Goal: Task Accomplishment & Management: Manage account settings

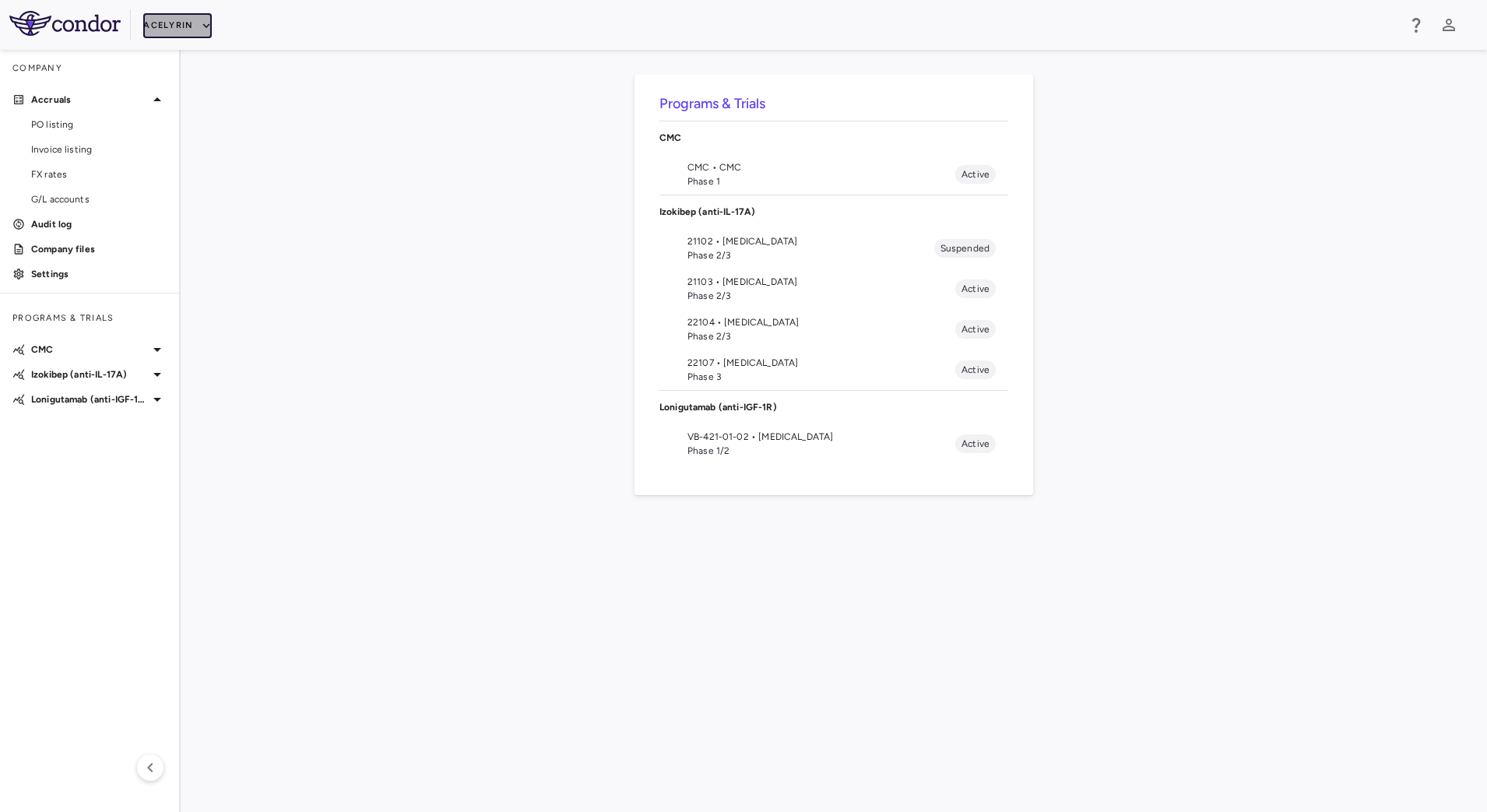
click at [195, 25] on button "Acelyrin" at bounding box center [177, 26] width 68 height 25
click at [60, 173] on div at bounding box center [743, 406] width 1487 height 812
drag, startPoint x: 50, startPoint y: 169, endPoint x: 63, endPoint y: 169, distance: 13.0
click at [50, 169] on span "FX rates" at bounding box center [98, 174] width 135 height 14
click at [201, 26] on icon "button" at bounding box center [206, 26] width 14 height 14
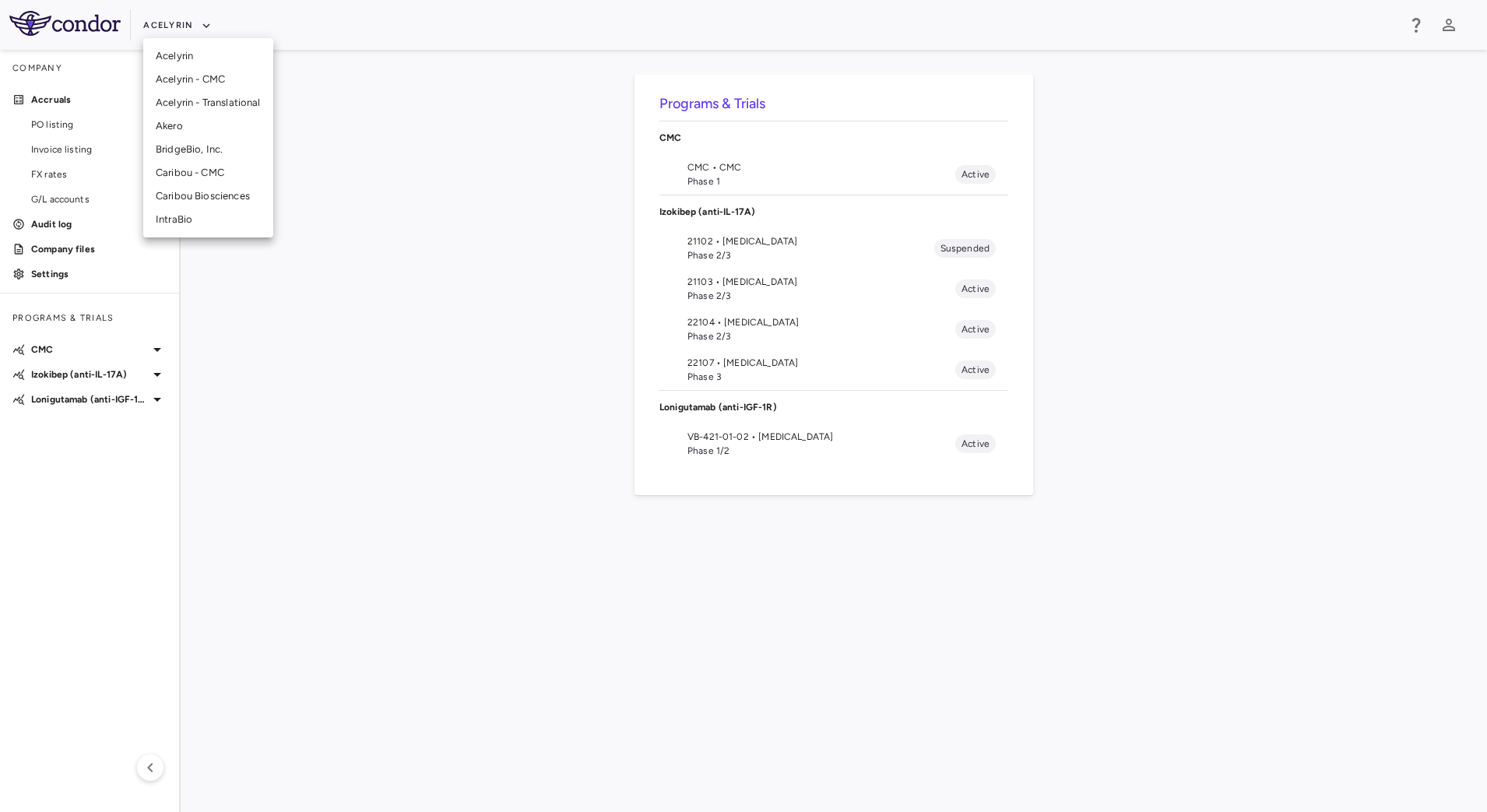
click at [182, 213] on li "IntraBio" at bounding box center [207, 220] width 130 height 24
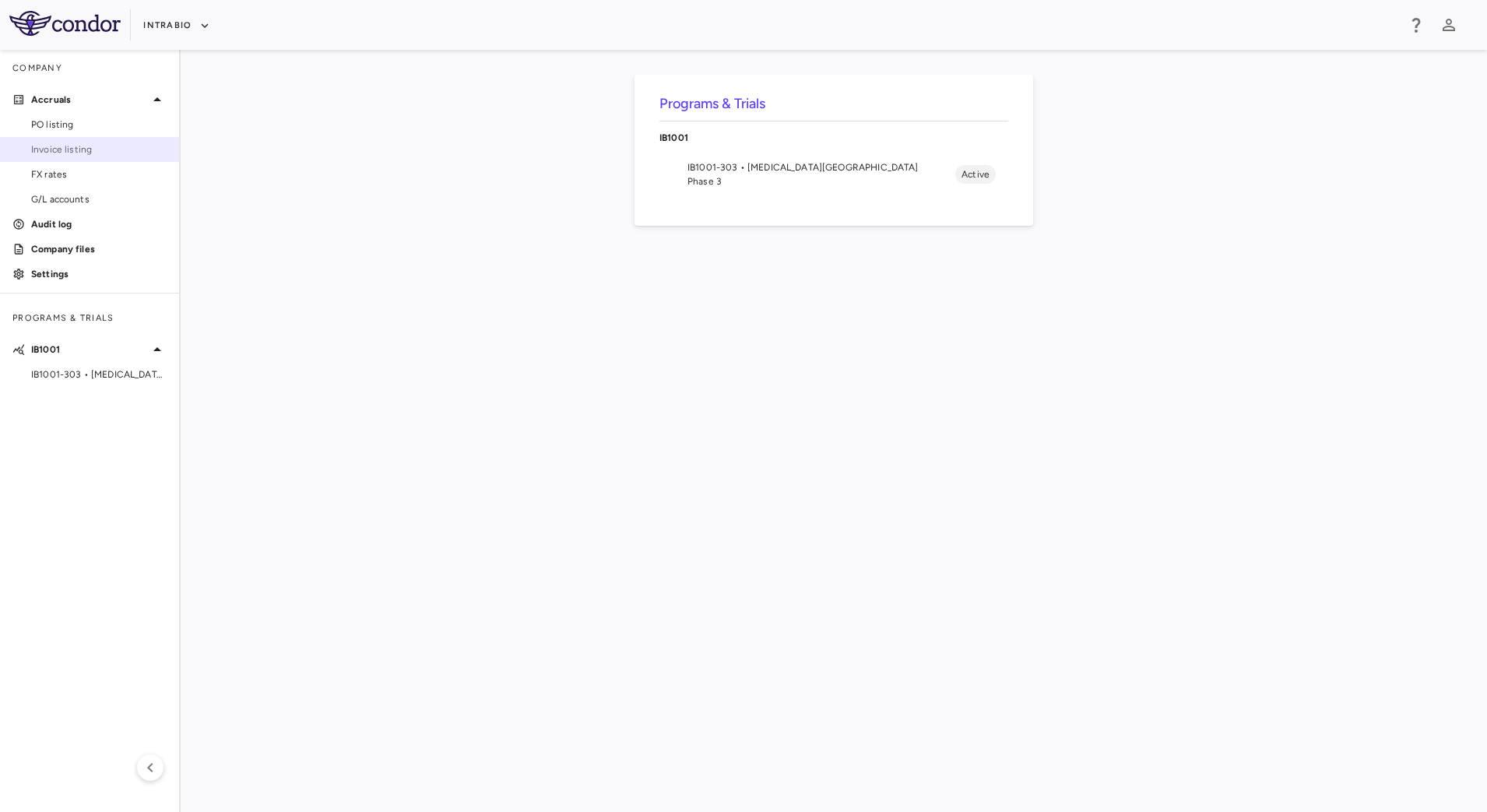
click at [77, 145] on span "Invoice listing" at bounding box center [98, 150] width 135 height 14
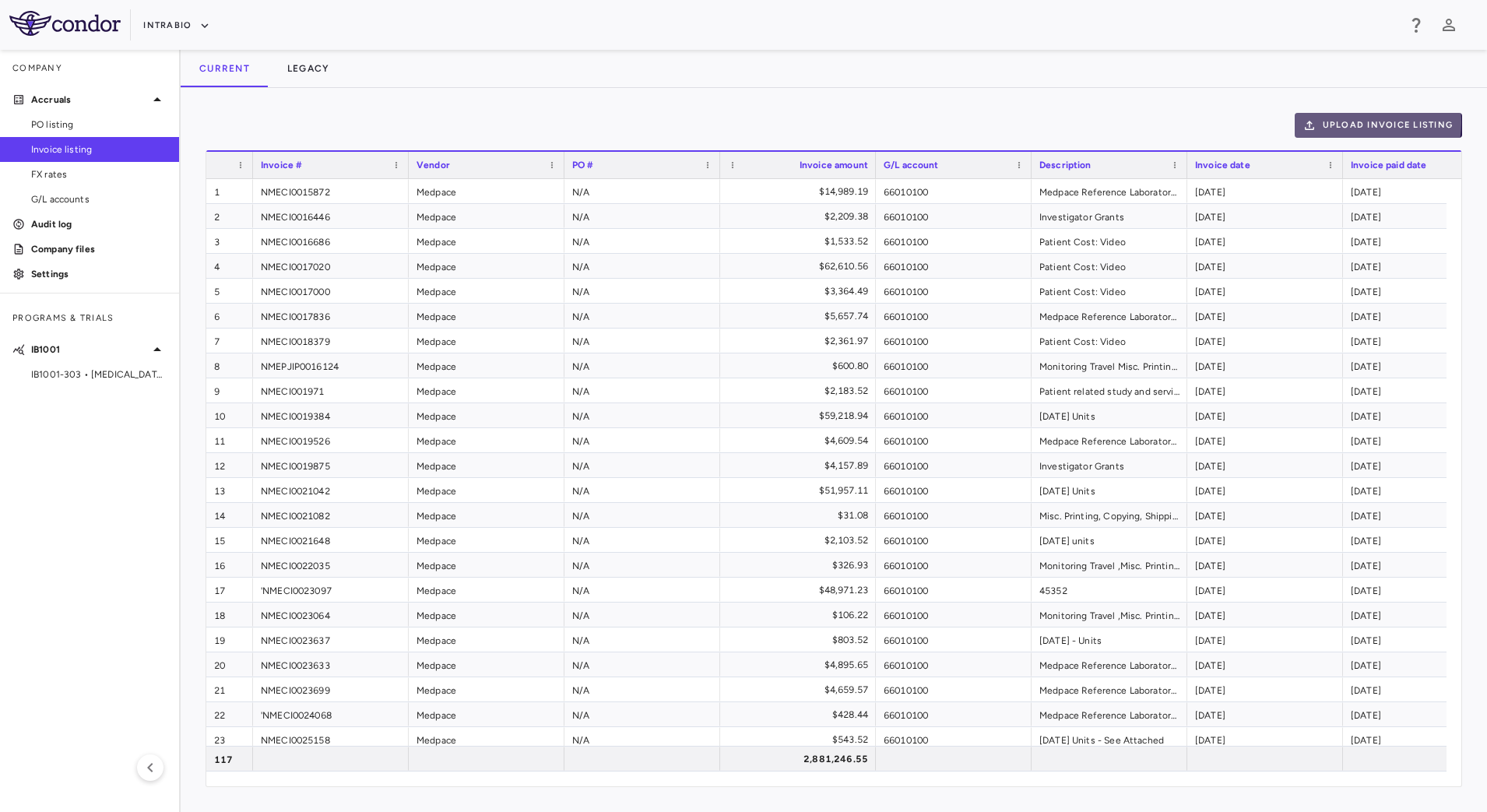
click at [1354, 122] on button "Upload invoice listing" at bounding box center [1379, 125] width 168 height 25
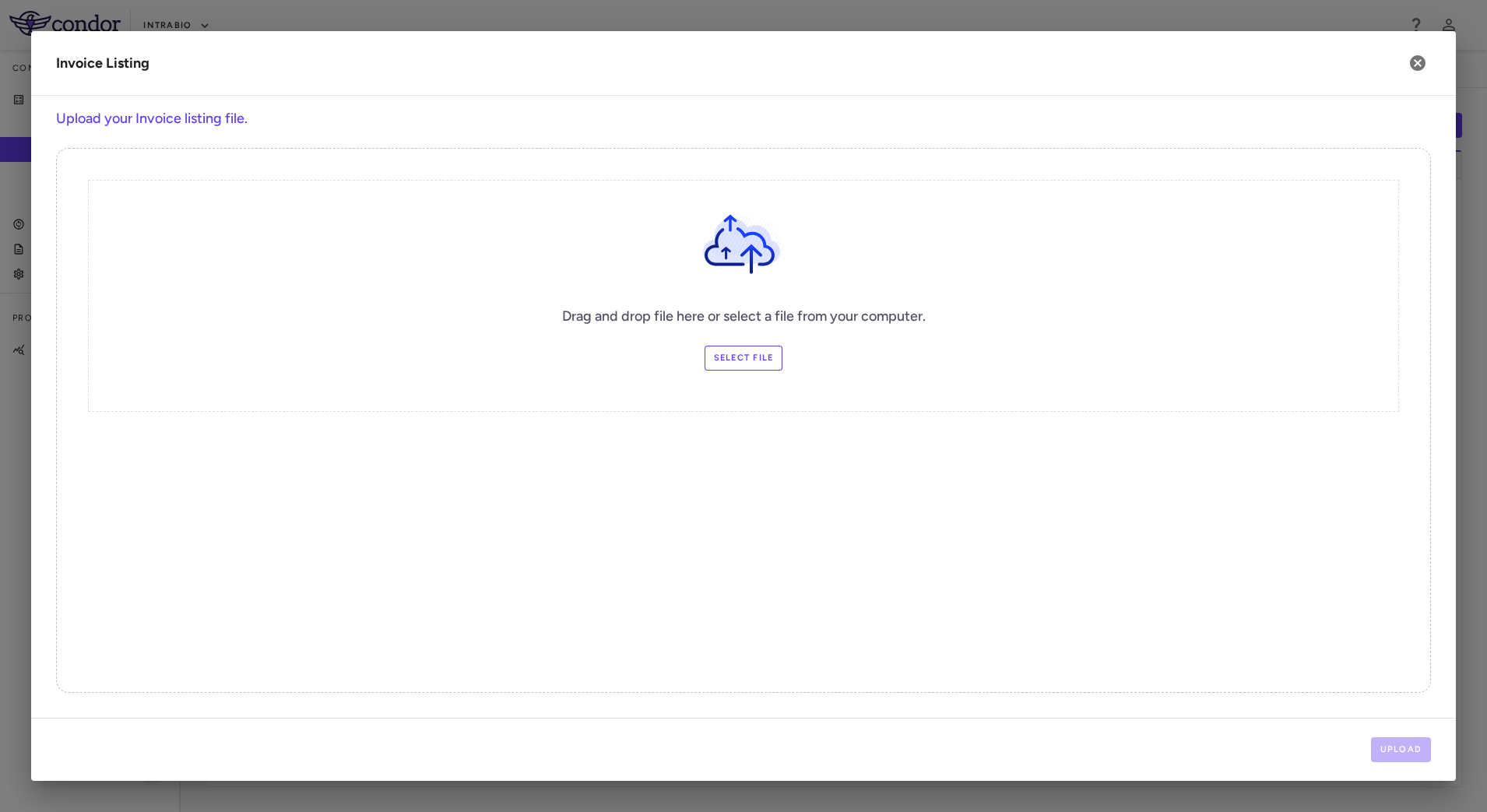
click at [752, 359] on label "Select file" at bounding box center [743, 358] width 79 height 25
click at [0, 0] on input "Select file" at bounding box center [0, 0] width 0 height 0
click at [1393, 745] on button "Upload" at bounding box center [1402, 750] width 61 height 25
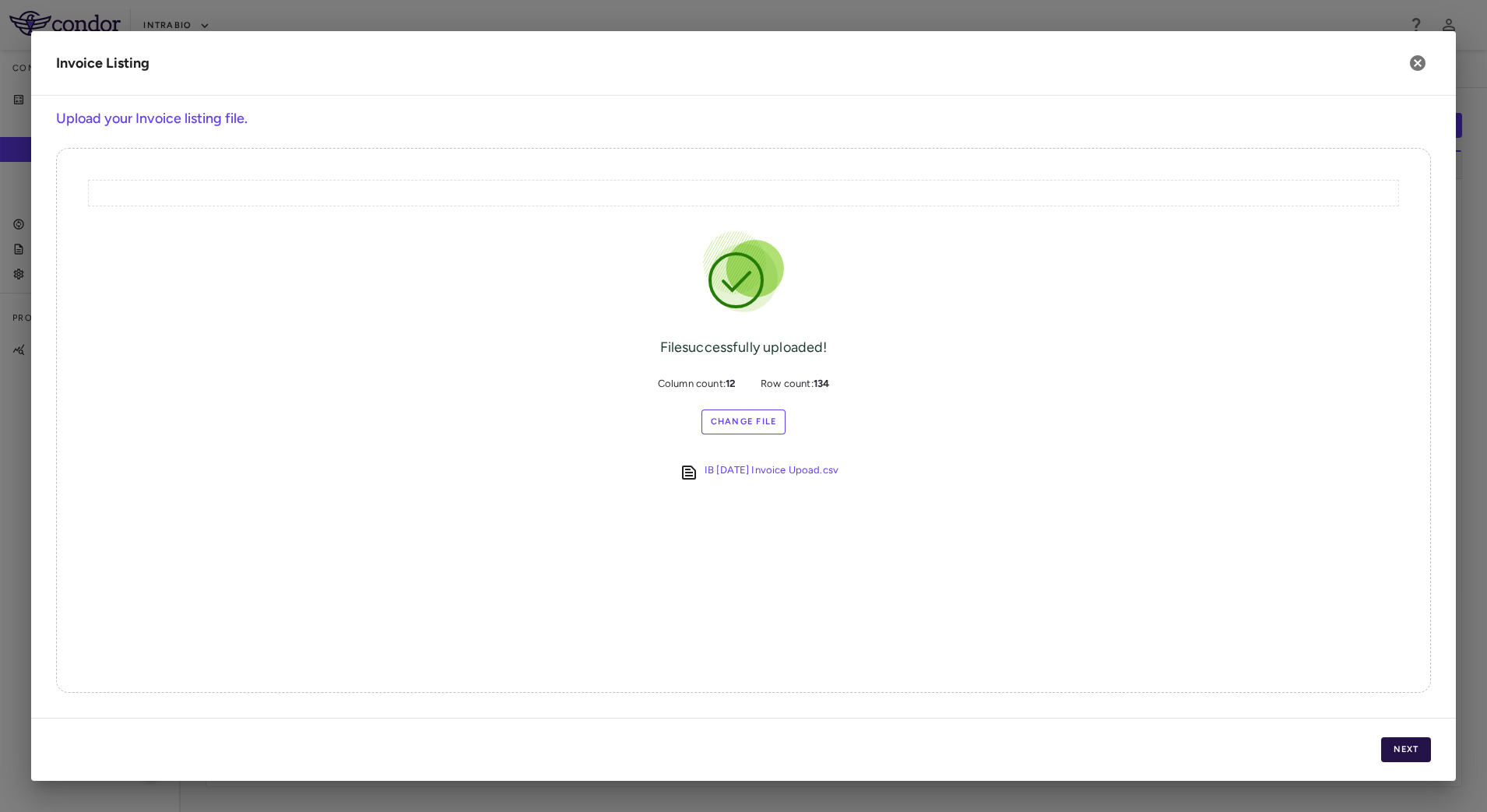
click at [1407, 745] on button "Next" at bounding box center [1406, 750] width 50 height 25
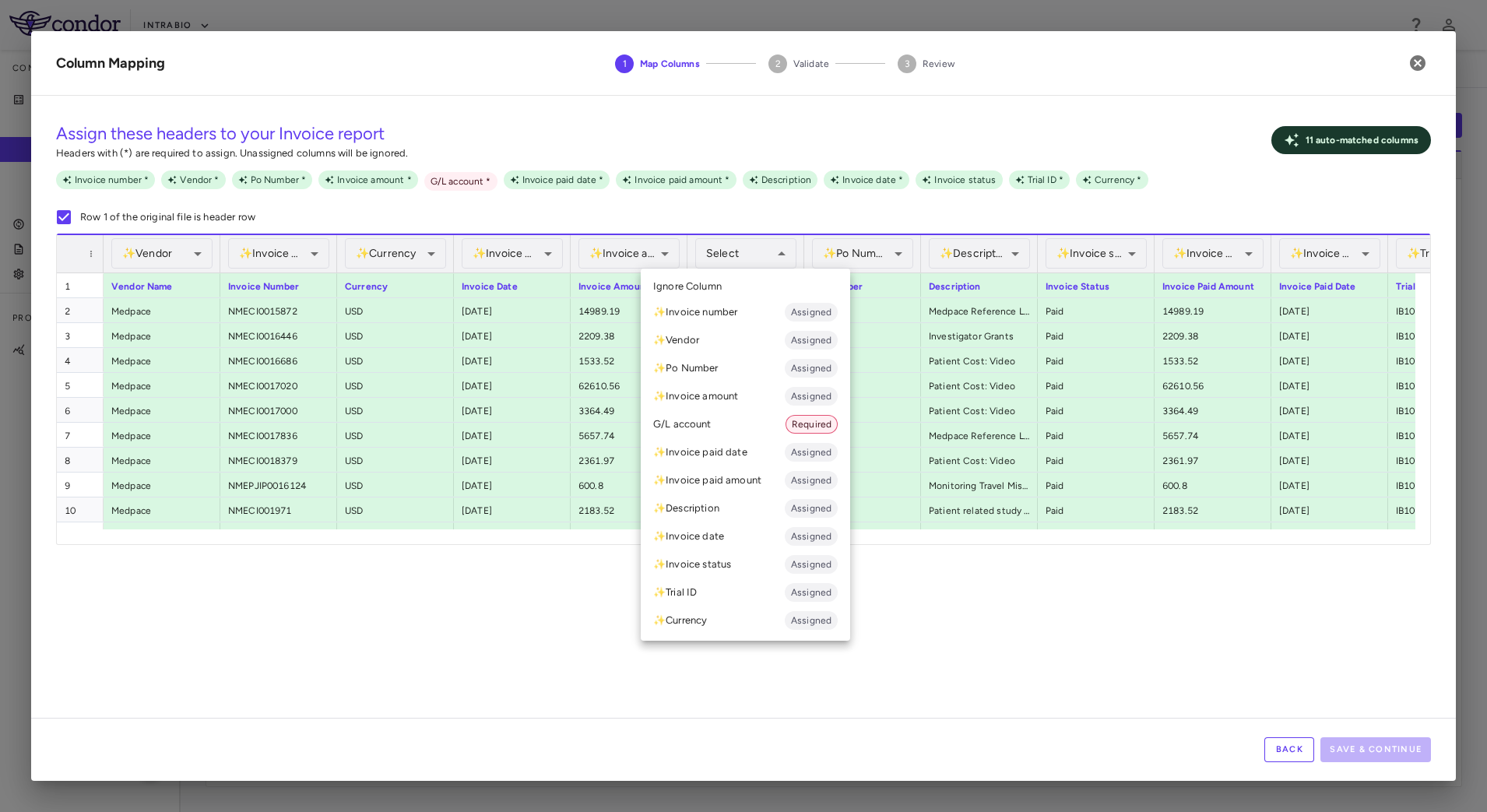
click at [726, 419] on li "G/L account Required" at bounding box center [745, 425] width 209 height 28
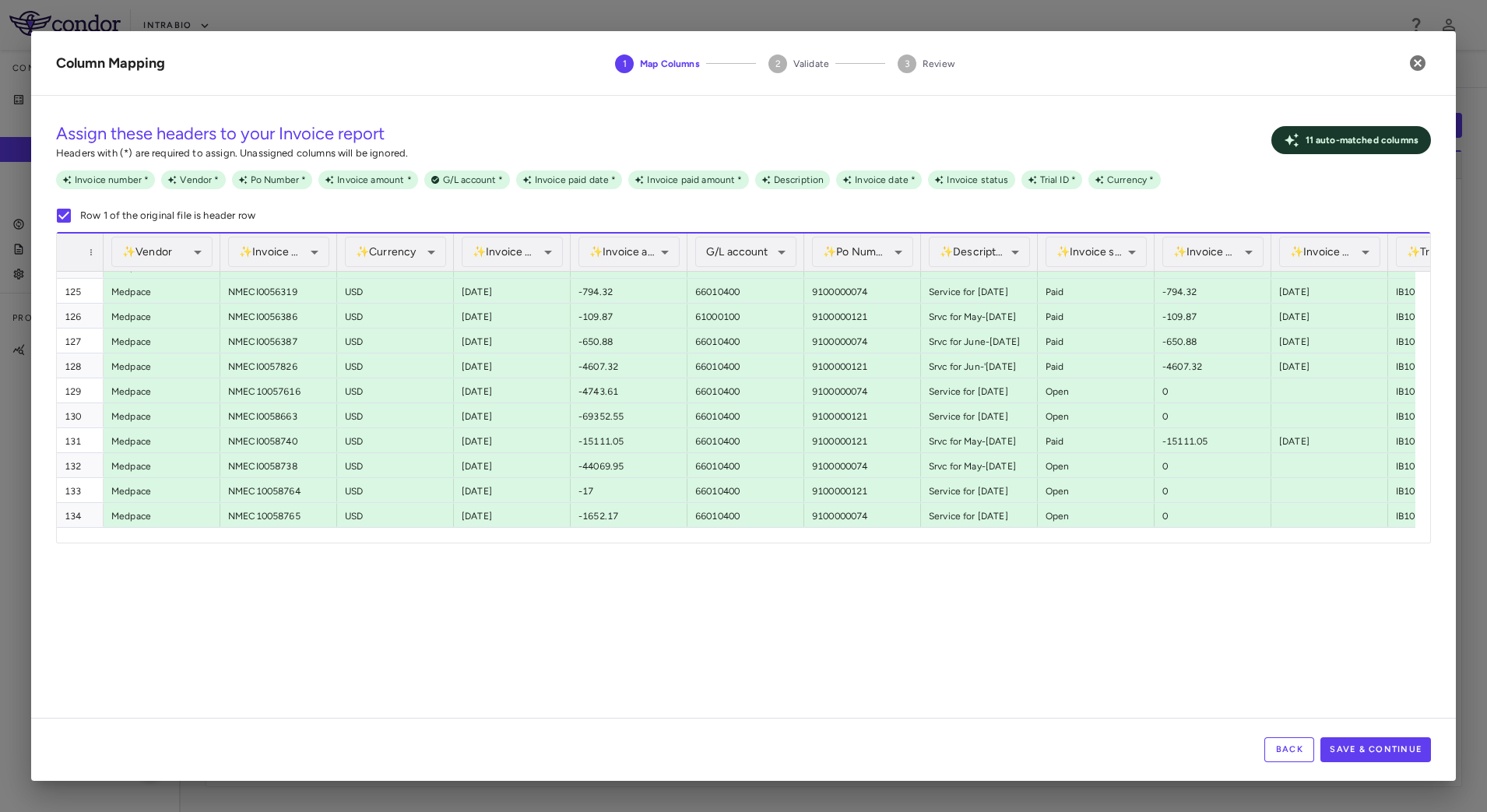
click at [1280, 753] on button "Back" at bounding box center [1289, 750] width 50 height 25
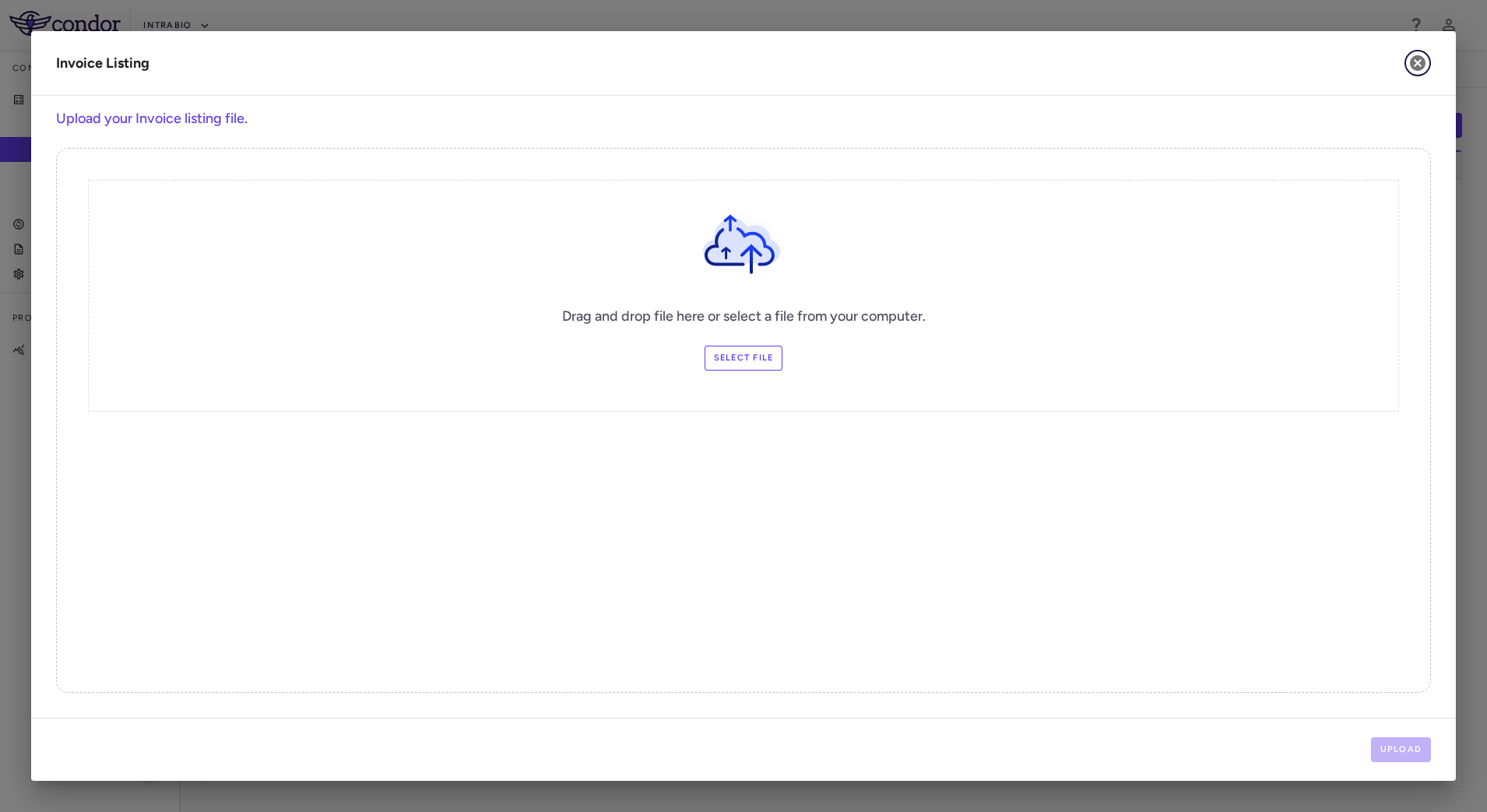
click at [1423, 60] on icon "button" at bounding box center [1418, 62] width 15 height 15
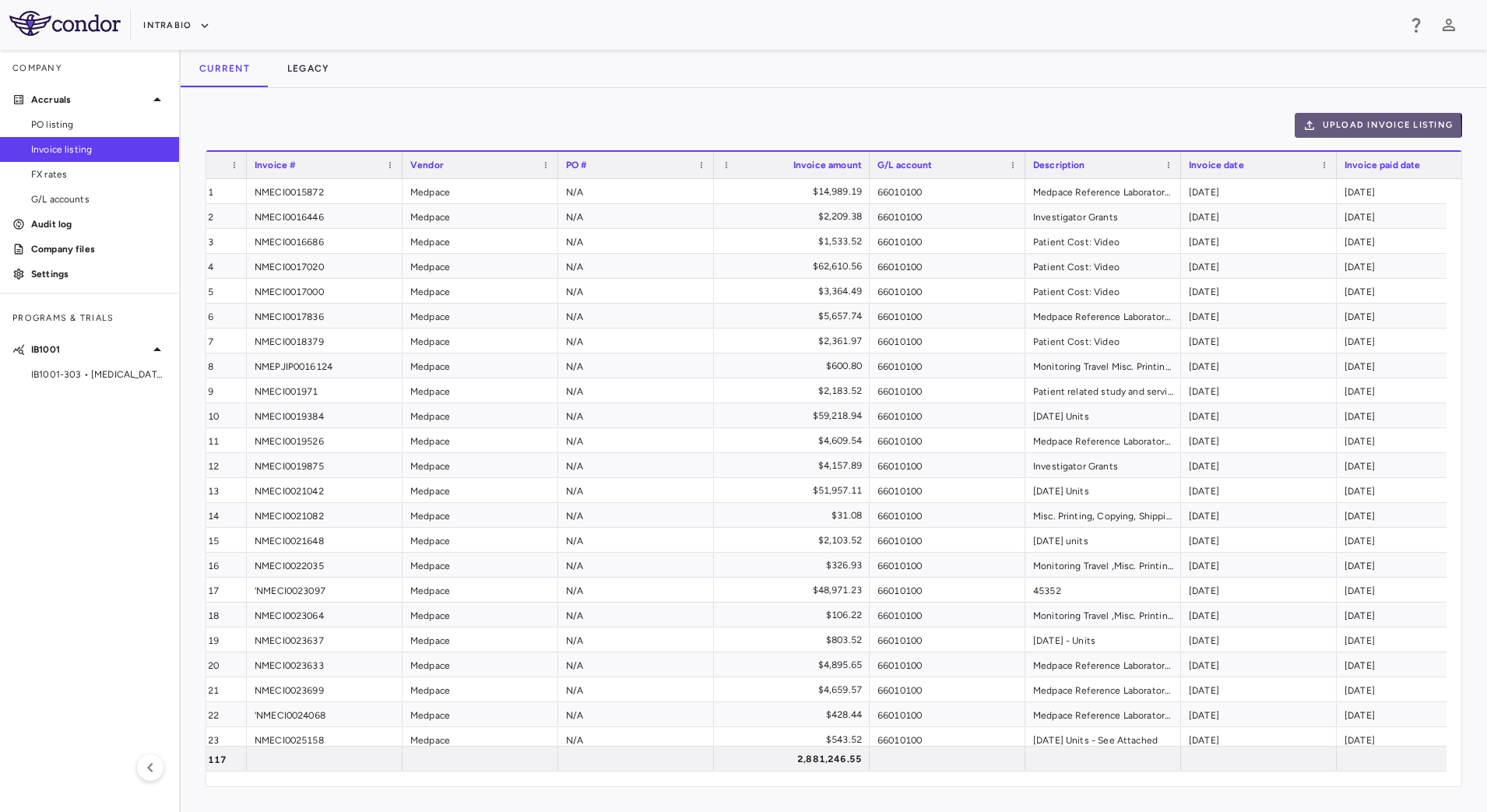
click at [1333, 130] on button "Upload invoice listing" at bounding box center [1379, 125] width 168 height 25
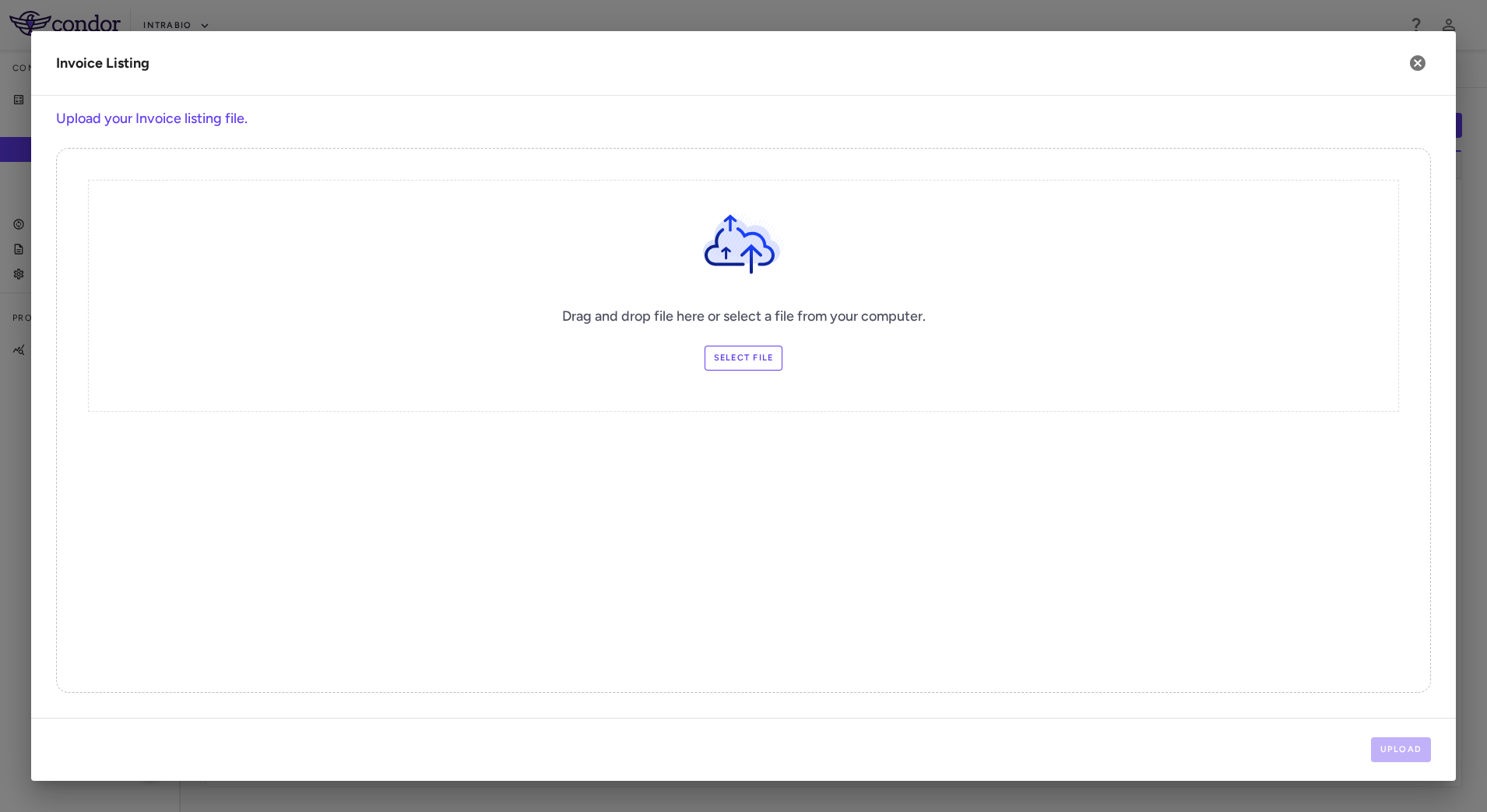
click at [745, 355] on label "Select file" at bounding box center [743, 358] width 79 height 25
click at [0, 0] on input "Select file" at bounding box center [0, 0] width 0 height 0
click at [1411, 739] on button "Upload" at bounding box center [1402, 750] width 61 height 25
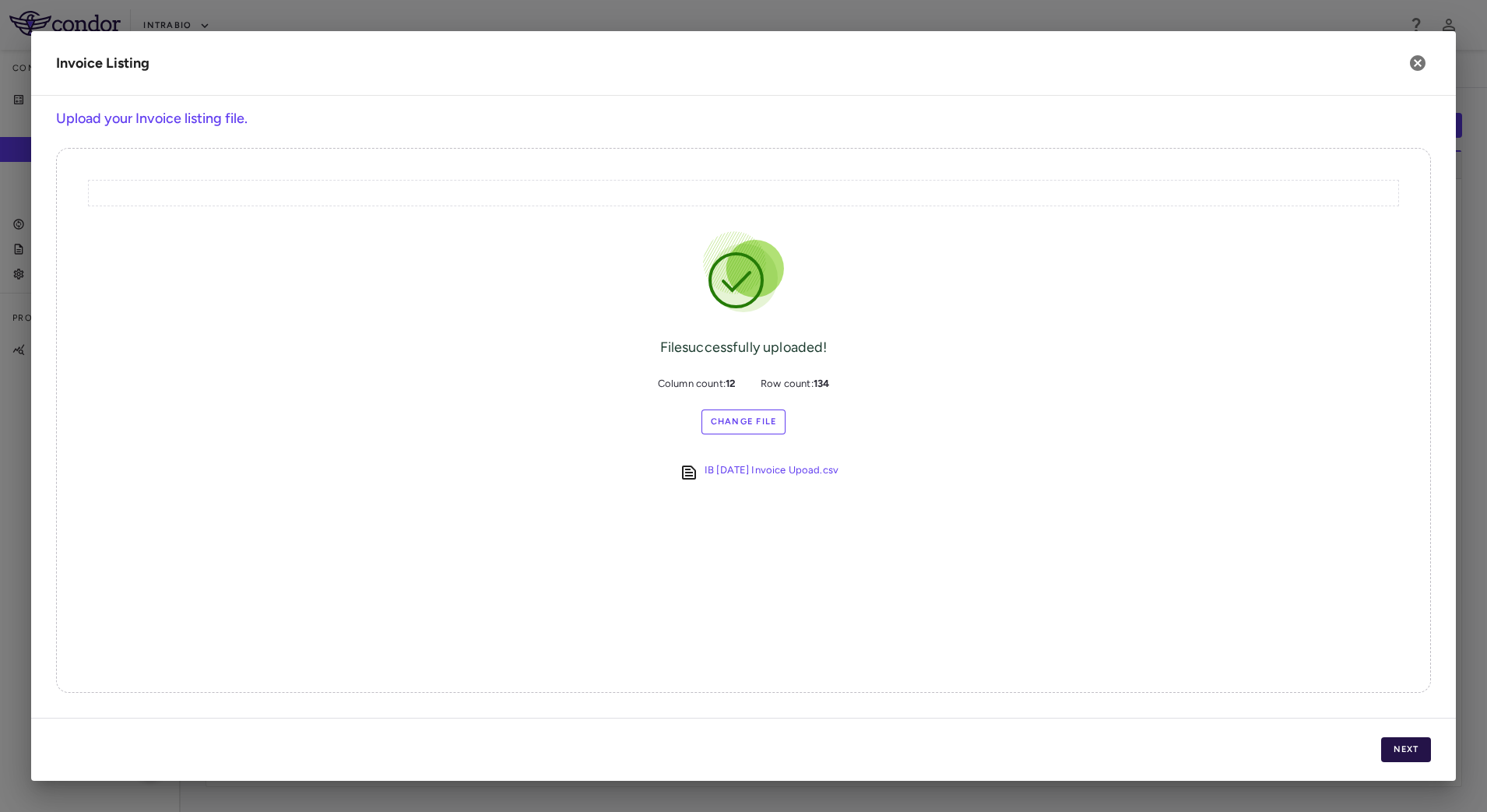
click at [1401, 756] on button "Next" at bounding box center [1406, 750] width 50 height 25
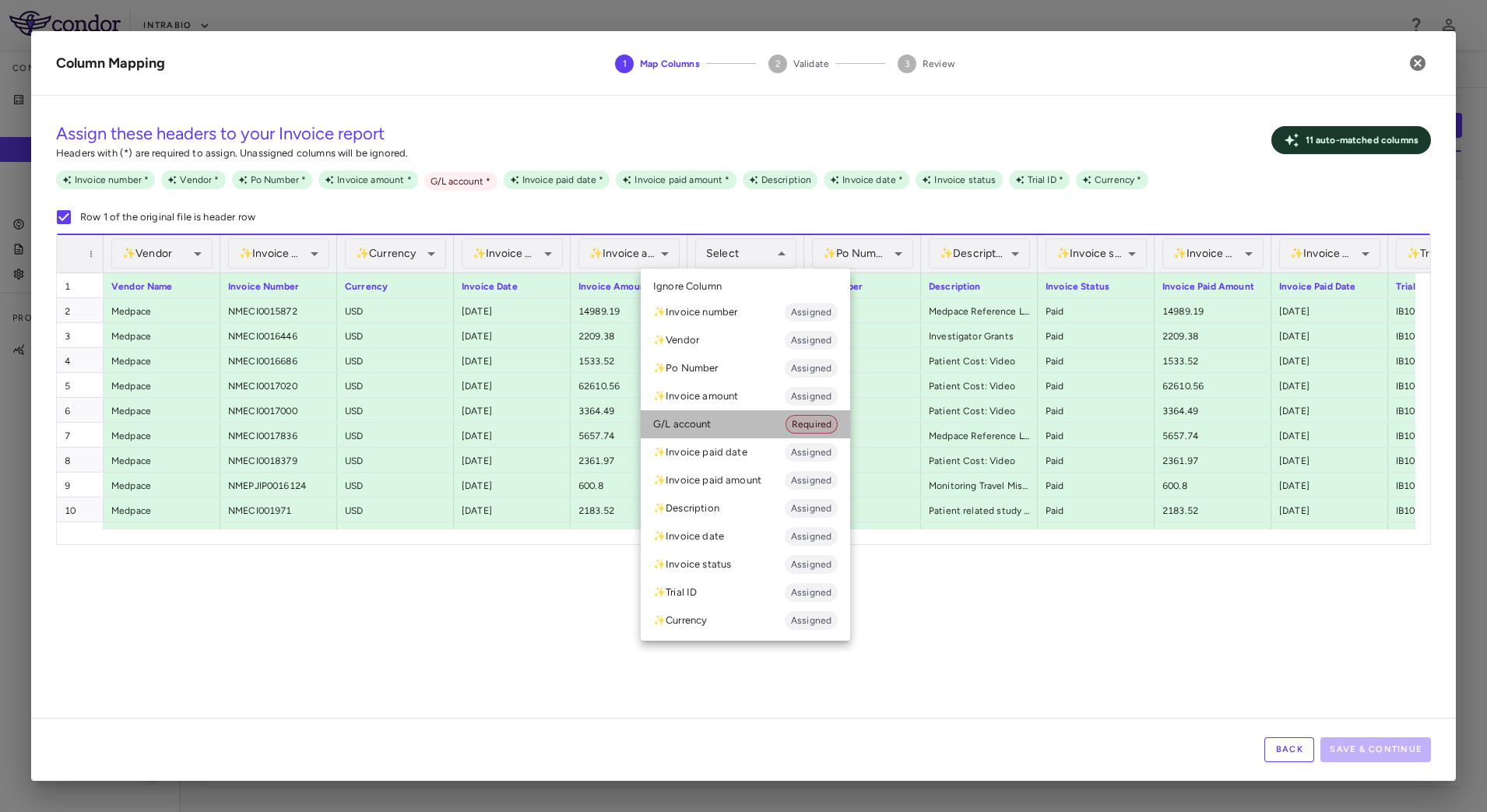
click at [693, 428] on li "G/L account Required" at bounding box center [745, 425] width 209 height 28
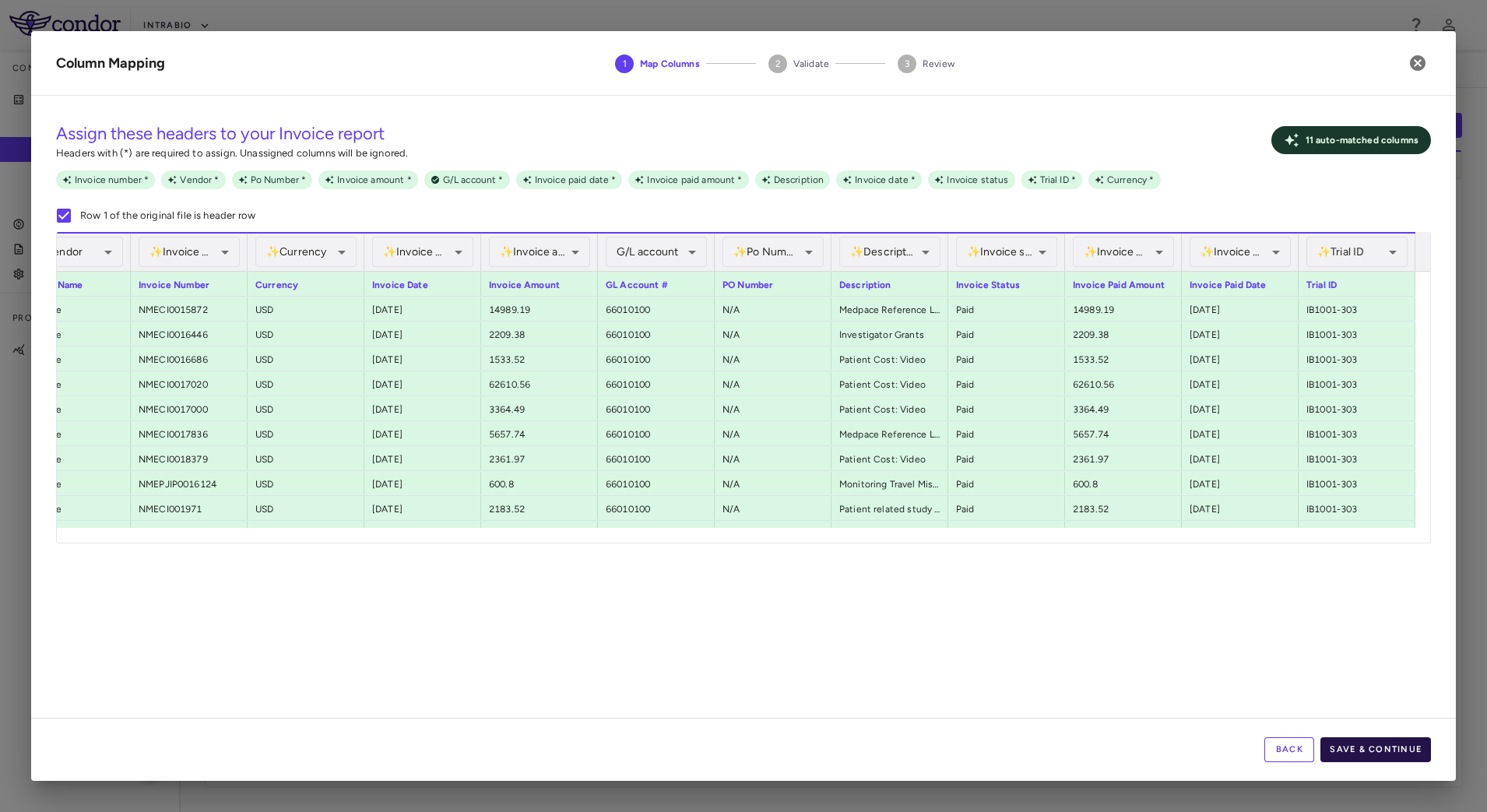
click at [1386, 744] on button "Save & Continue" at bounding box center [1375, 750] width 111 height 25
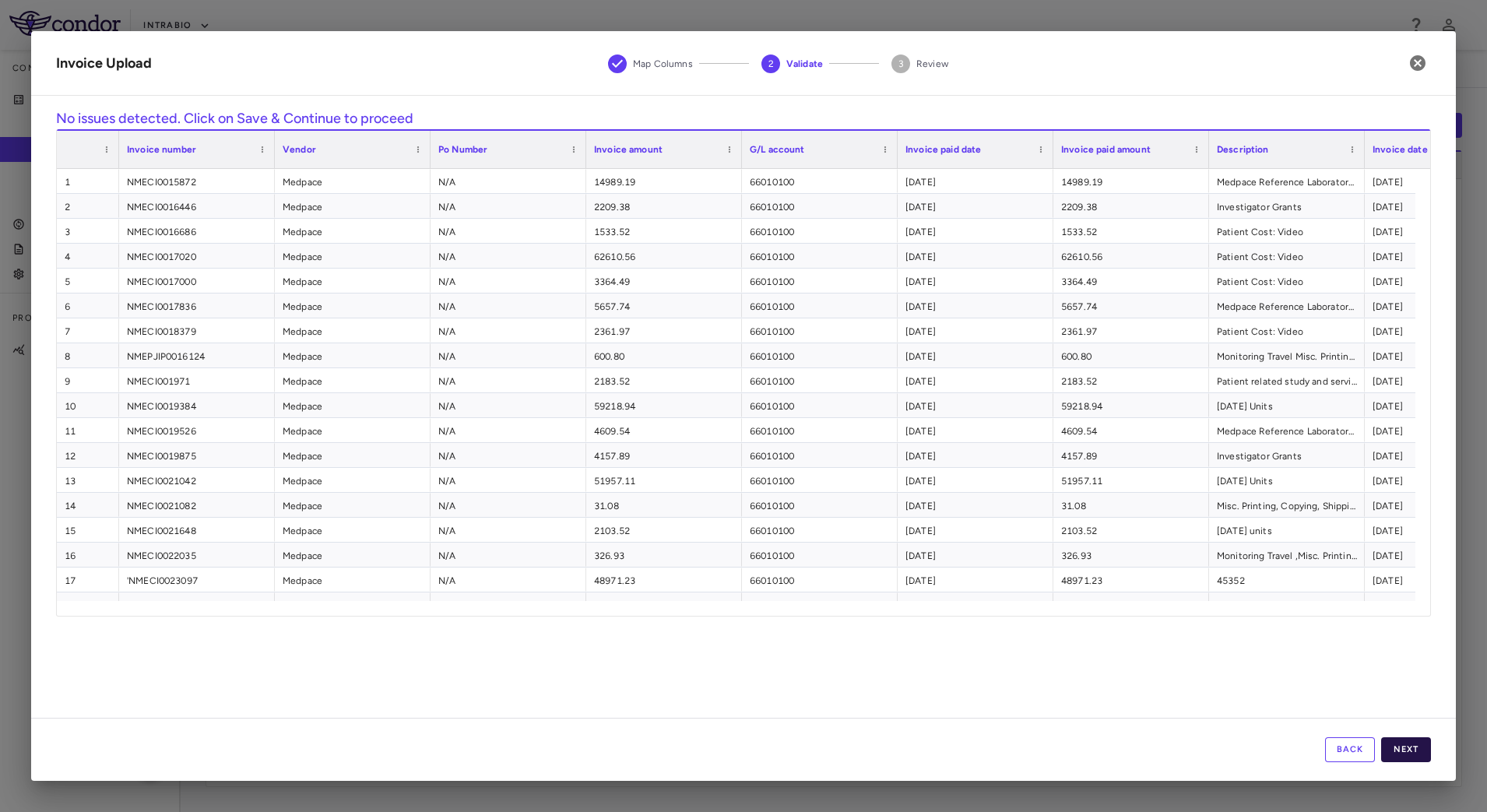
click at [1420, 751] on button "Next" at bounding box center [1406, 750] width 50 height 25
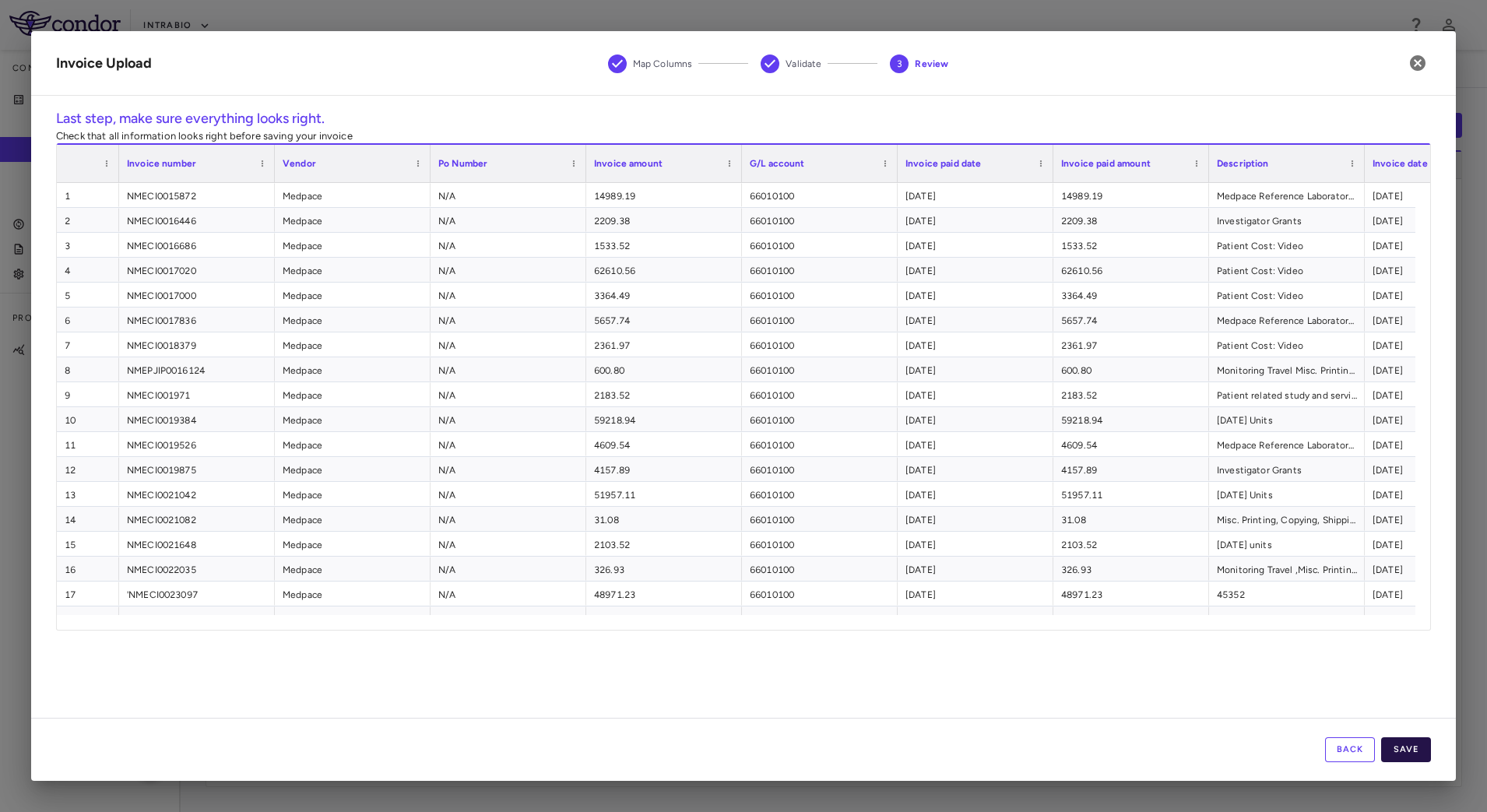
click at [1402, 744] on button "Save" at bounding box center [1406, 750] width 50 height 25
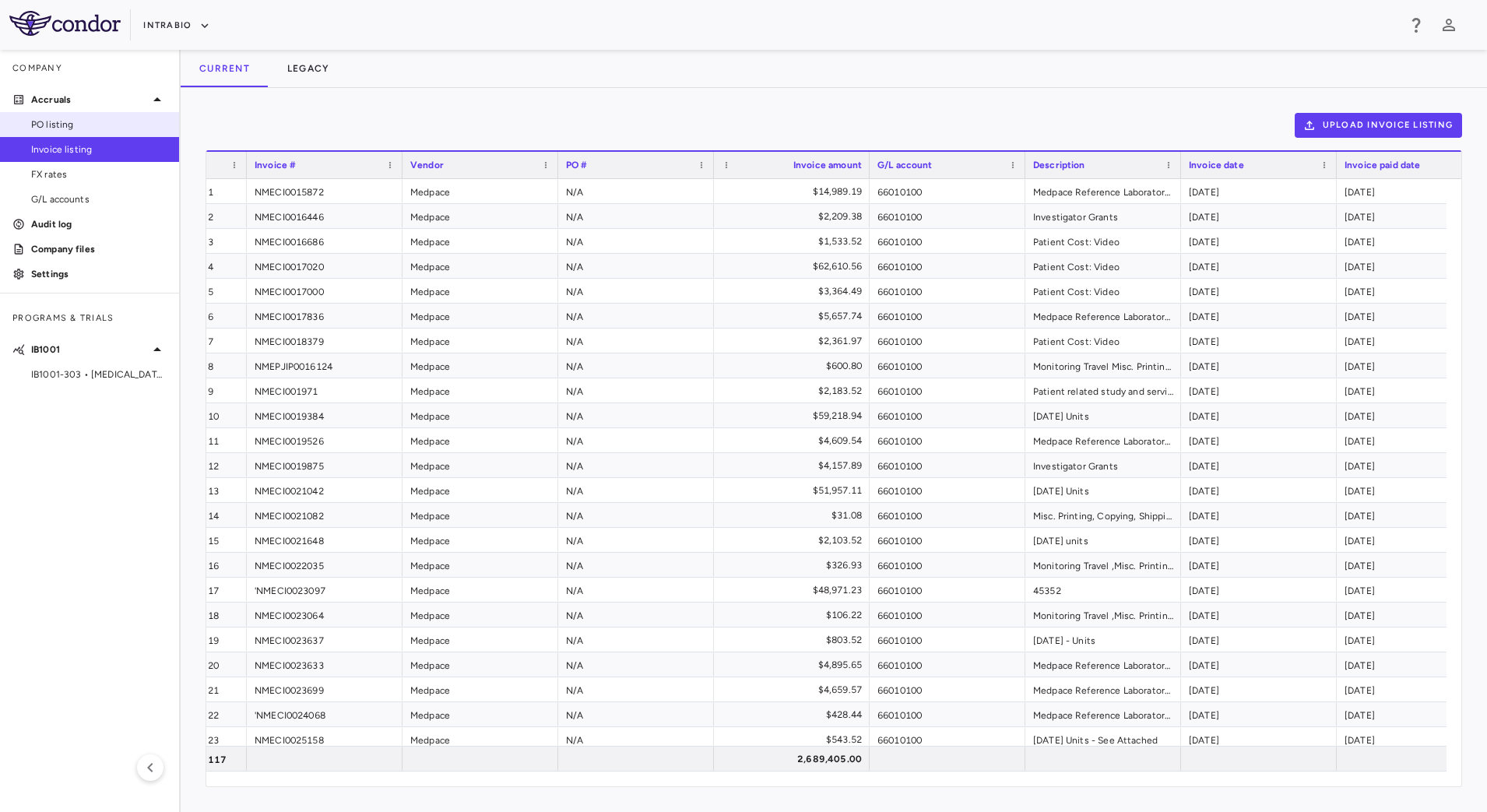
click at [77, 116] on link "PO listing" at bounding box center [89, 124] width 179 height 24
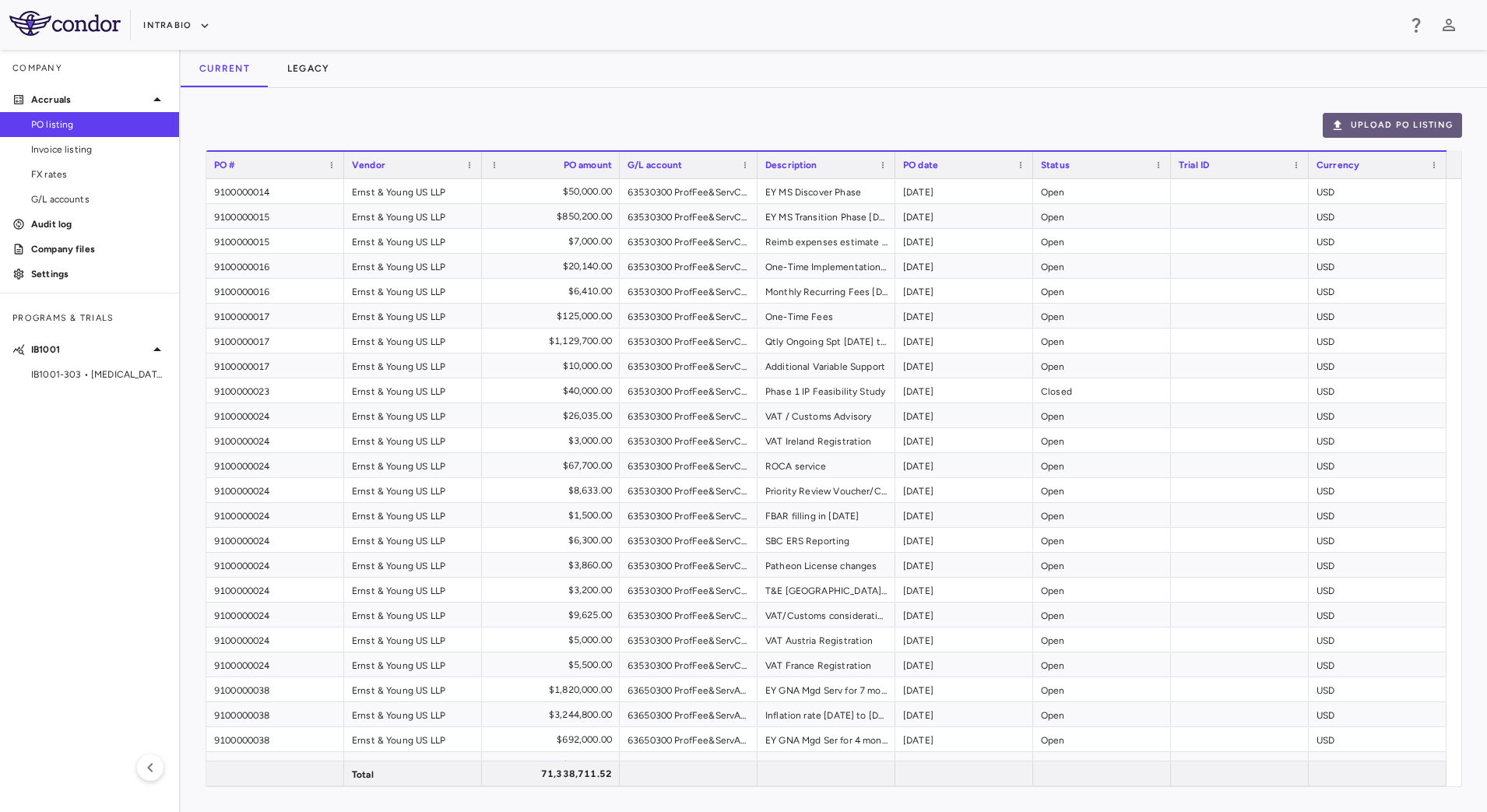
click at [1412, 131] on button "Upload PO Listing" at bounding box center [1392, 125] width 139 height 25
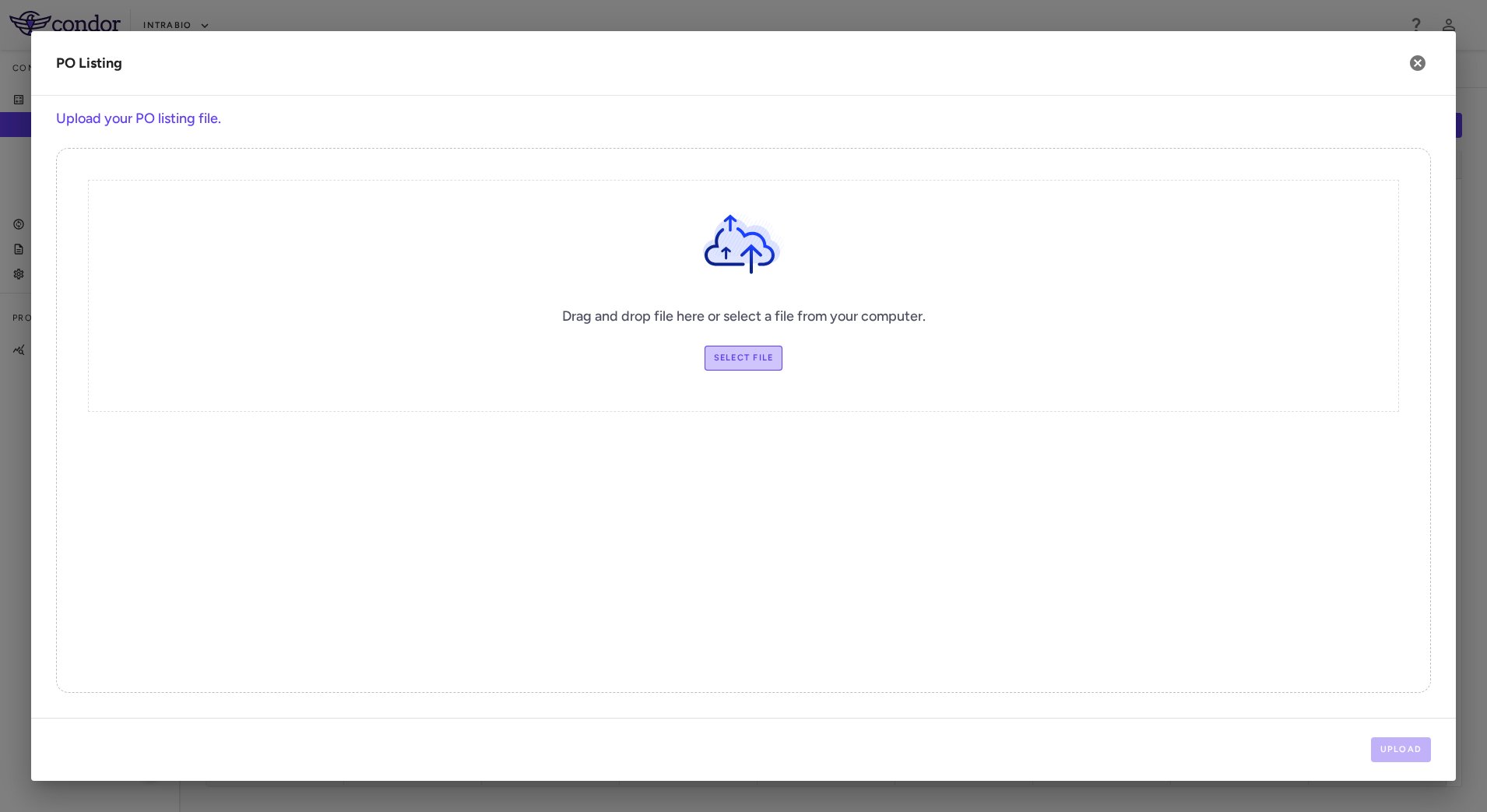
click at [745, 358] on label "Select file" at bounding box center [743, 358] width 79 height 25
click at [0, 0] on input "Select file" at bounding box center [0, 0] width 0 height 0
click at [1416, 65] on icon "button" at bounding box center [1418, 63] width 19 height 19
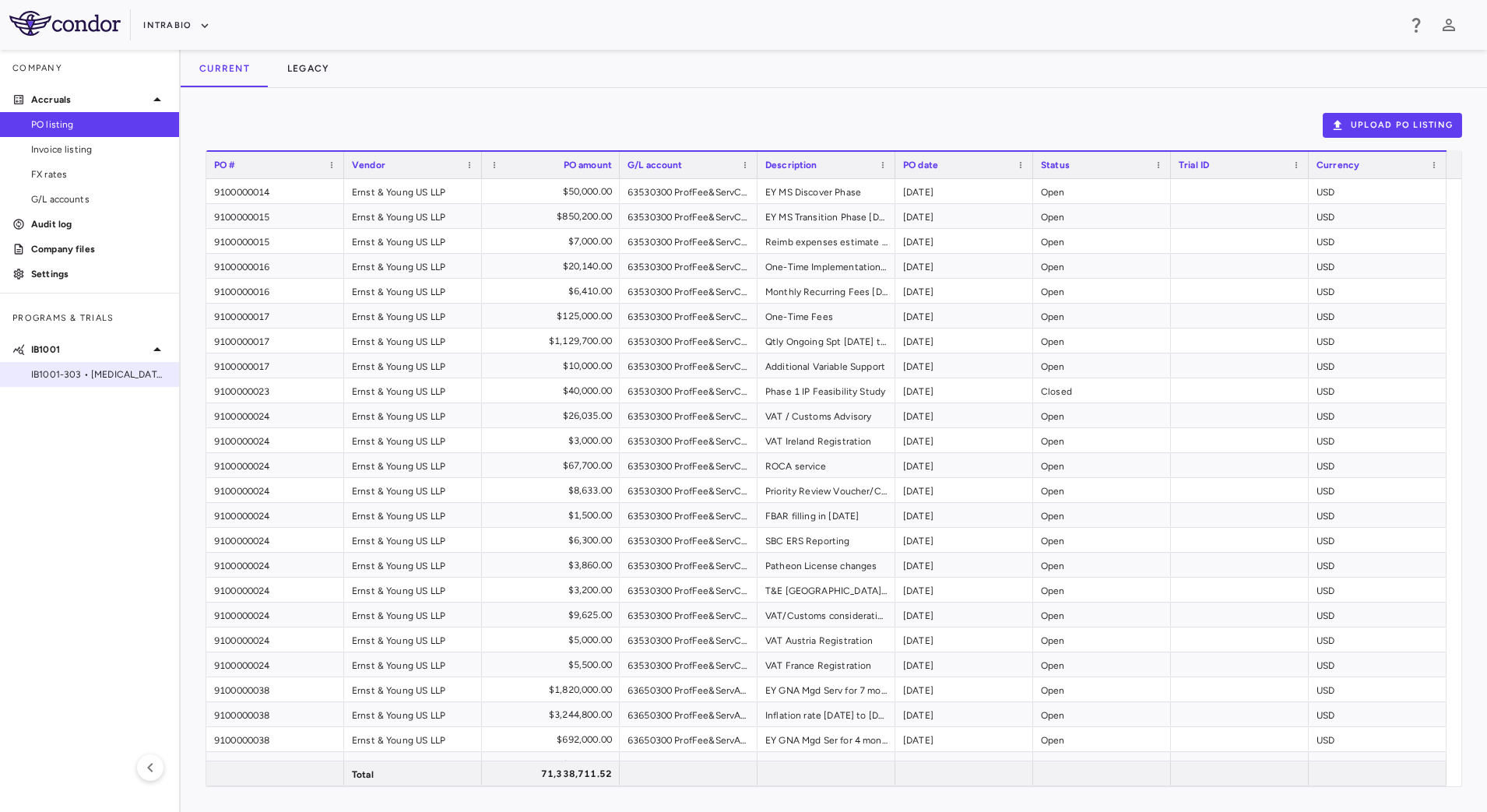
drag, startPoint x: 27, startPoint y: 386, endPoint x: 73, endPoint y: 384, distance: 46.0
click at [73, 384] on div "IB1001-303 • [MEDICAL_DATA][GEOGRAPHIC_DATA]" at bounding box center [89, 375] width 179 height 25
click at [83, 375] on span "IB1001-303 • [MEDICAL_DATA][GEOGRAPHIC_DATA]" at bounding box center [98, 374] width 135 height 14
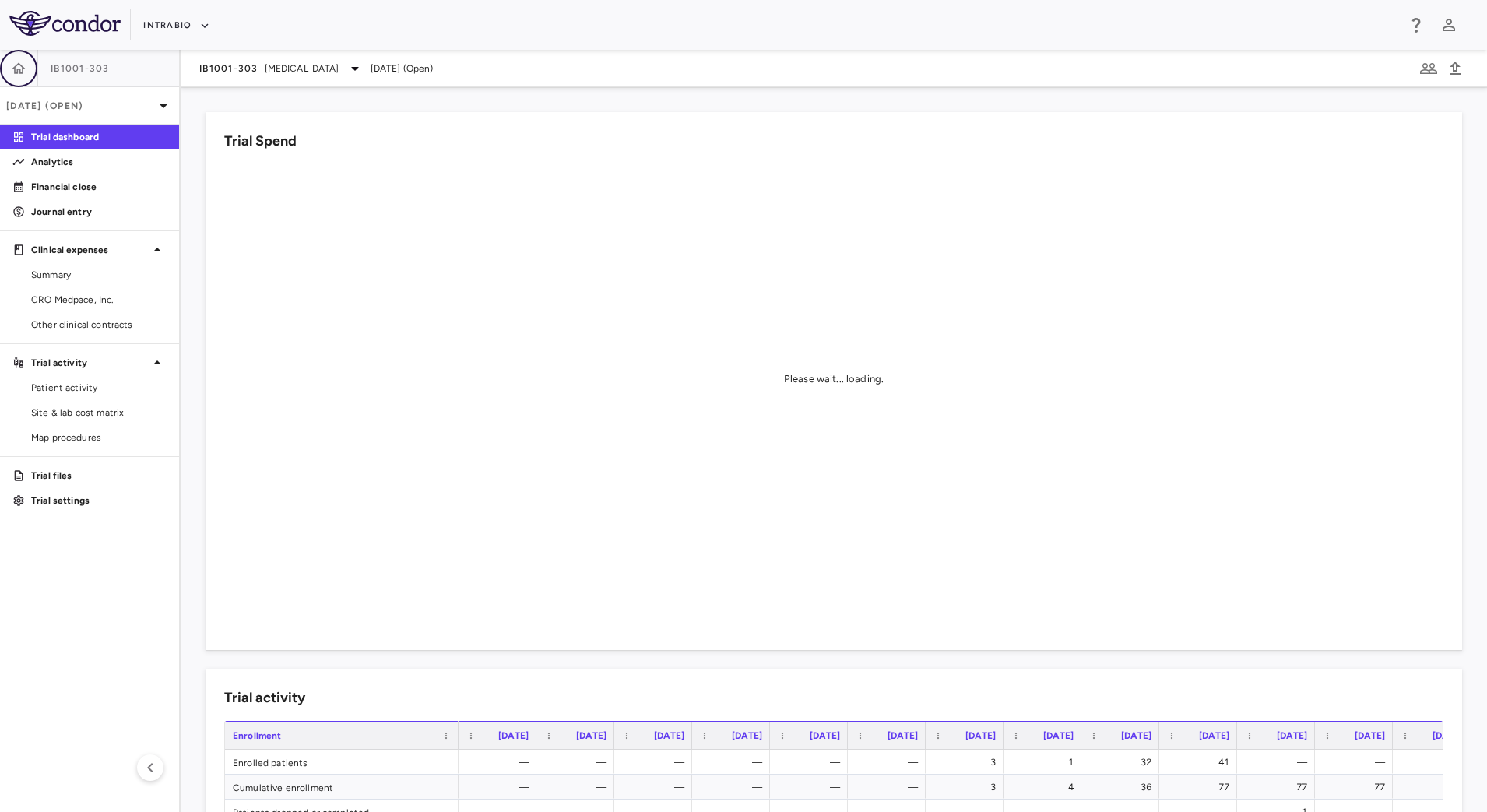
click at [9, 68] on button "button" at bounding box center [18, 68] width 37 height 37
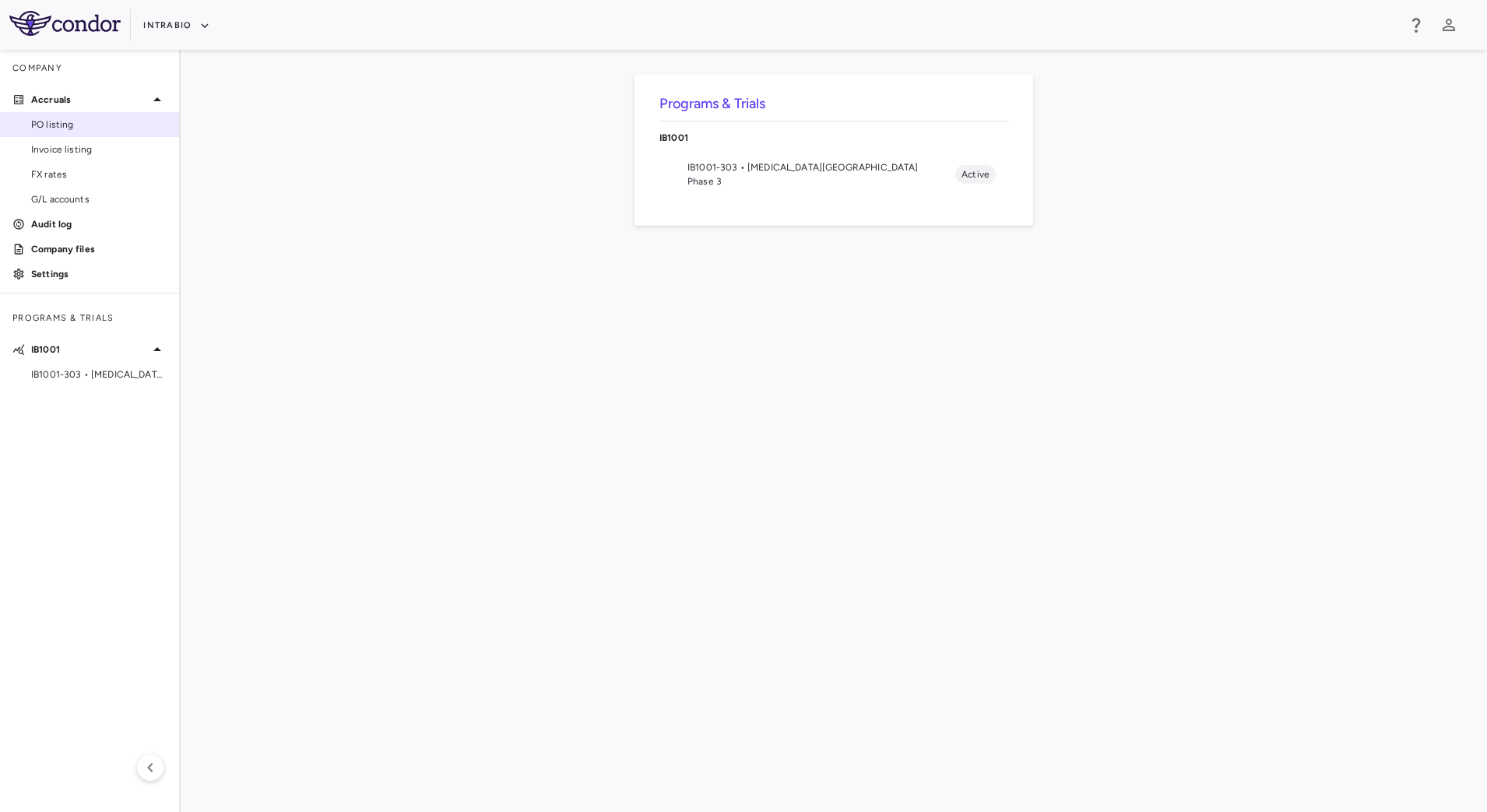
click at [75, 125] on span "PO listing" at bounding box center [98, 124] width 135 height 14
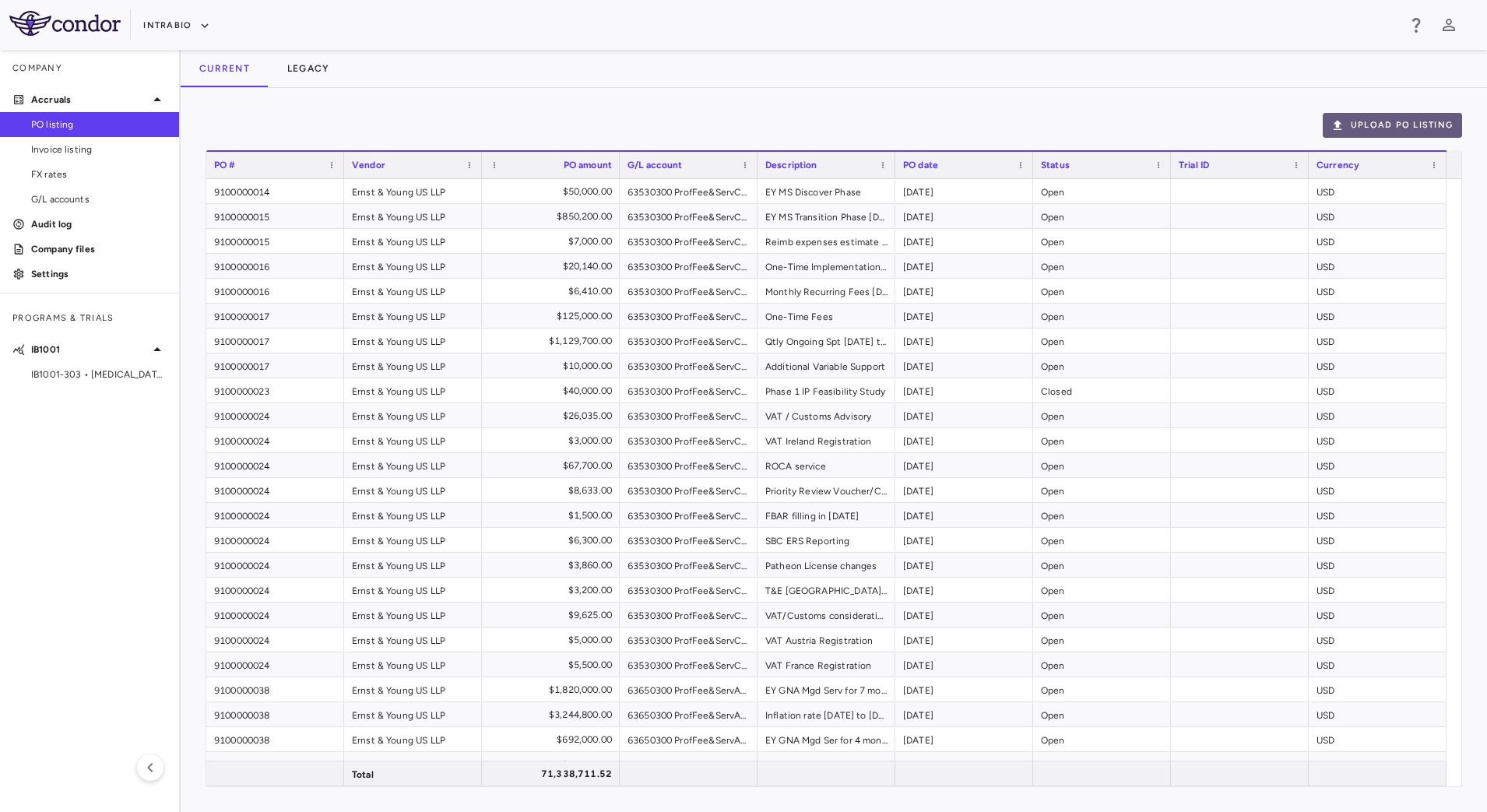
click at [1407, 129] on button "Upload PO Listing" at bounding box center [1392, 125] width 139 height 25
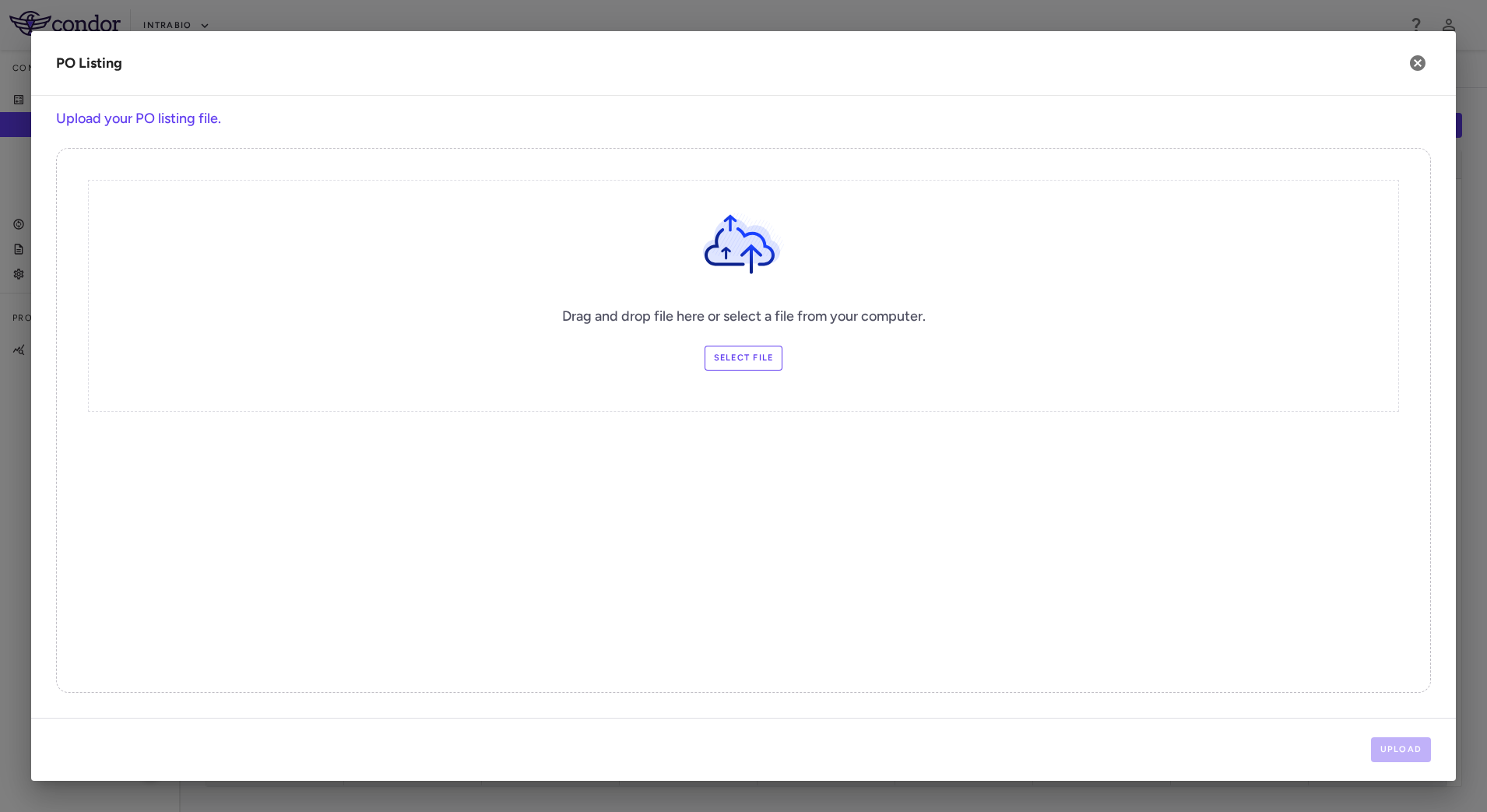
click at [758, 351] on label "Select file" at bounding box center [743, 358] width 79 height 25
click at [0, 0] on input "Select file" at bounding box center [0, 0] width 0 height 0
click at [1411, 755] on button "Upload" at bounding box center [1402, 750] width 61 height 25
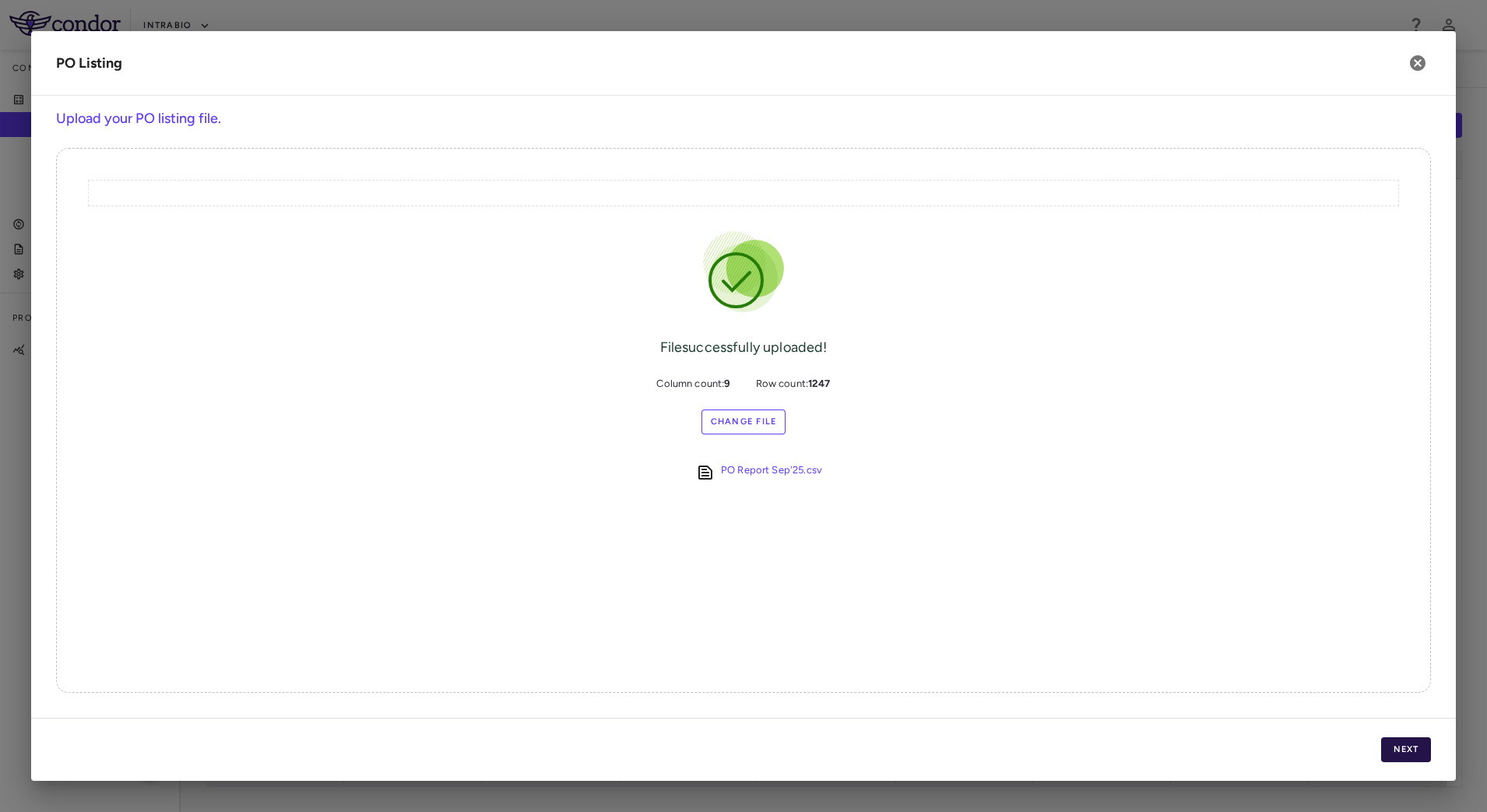
click at [1411, 749] on button "Next" at bounding box center [1406, 750] width 50 height 25
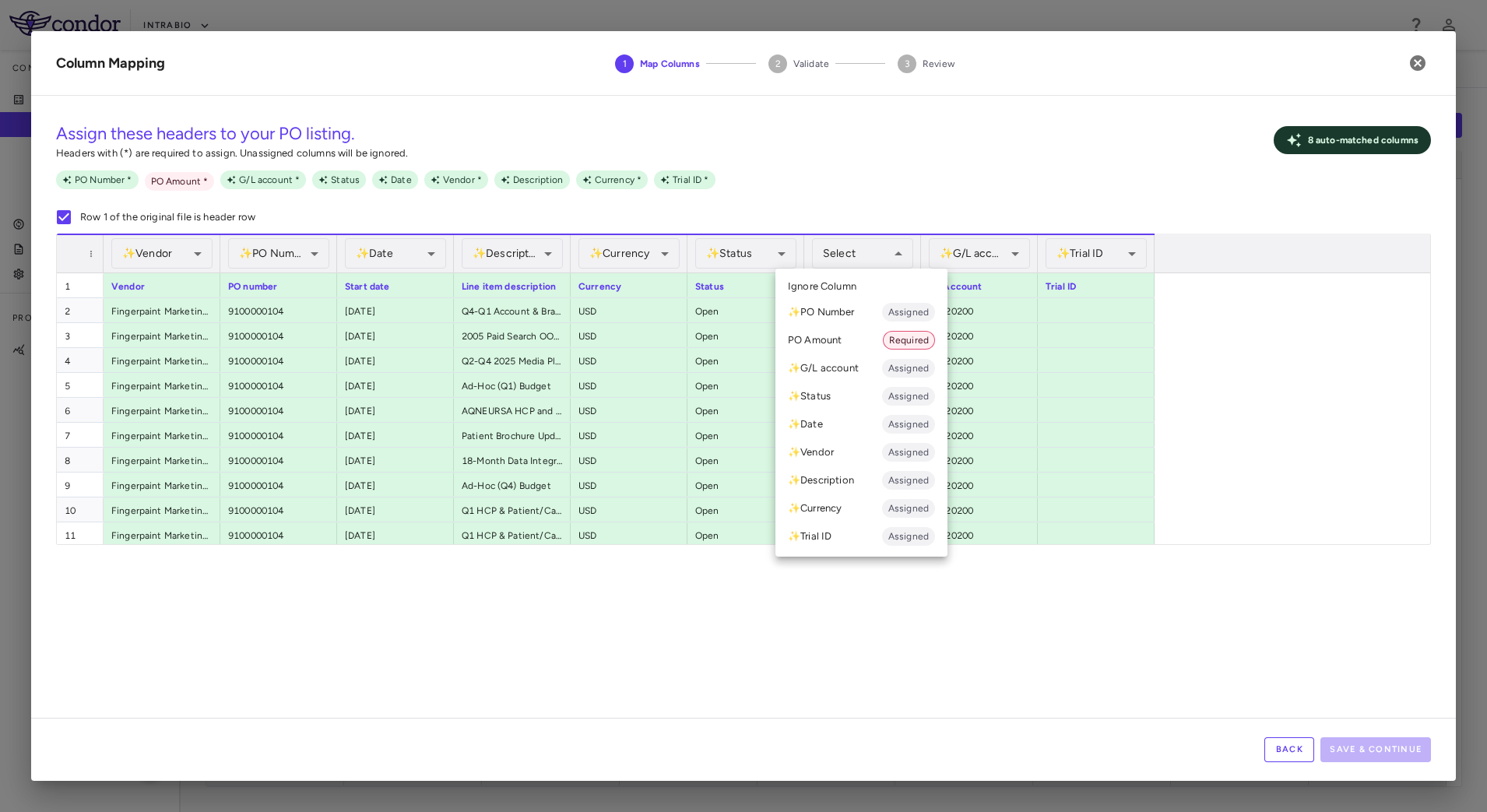
click at [847, 339] on li "PO Amount Required" at bounding box center [861, 341] width 172 height 28
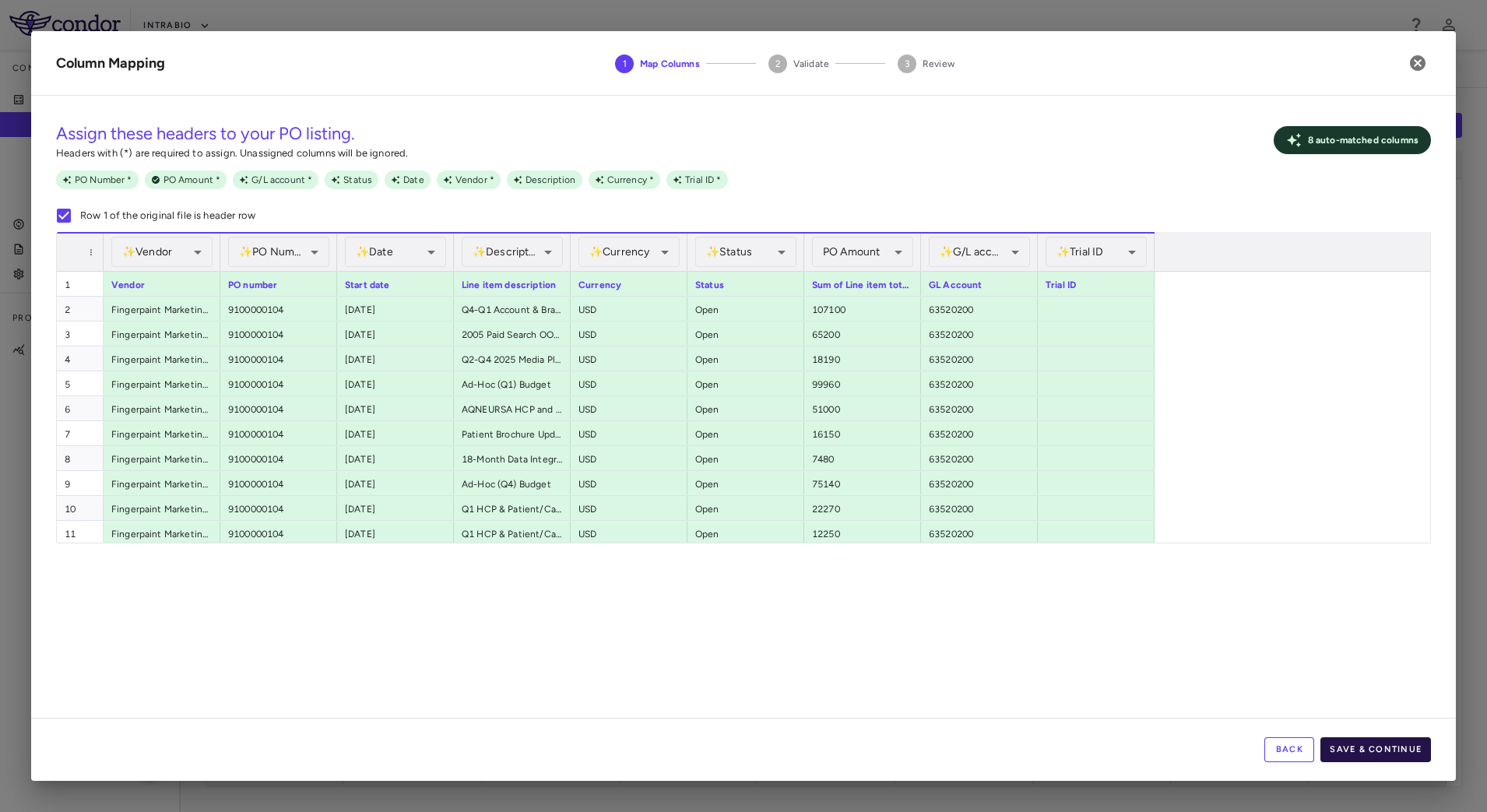
click at [1364, 744] on button "Save & Continue" at bounding box center [1375, 750] width 111 height 25
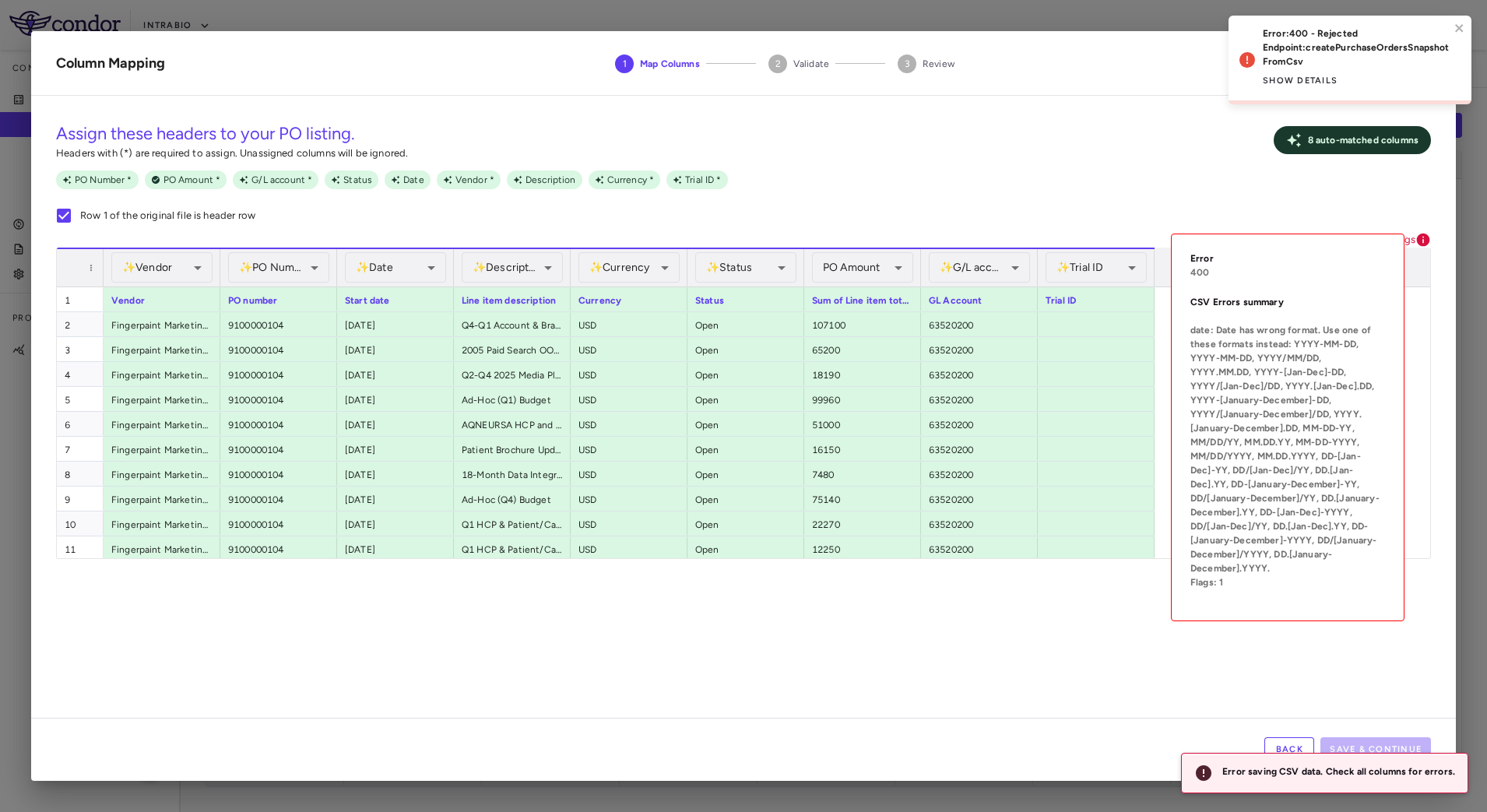
click at [1420, 240] on icon at bounding box center [1424, 240] width 13 height 13
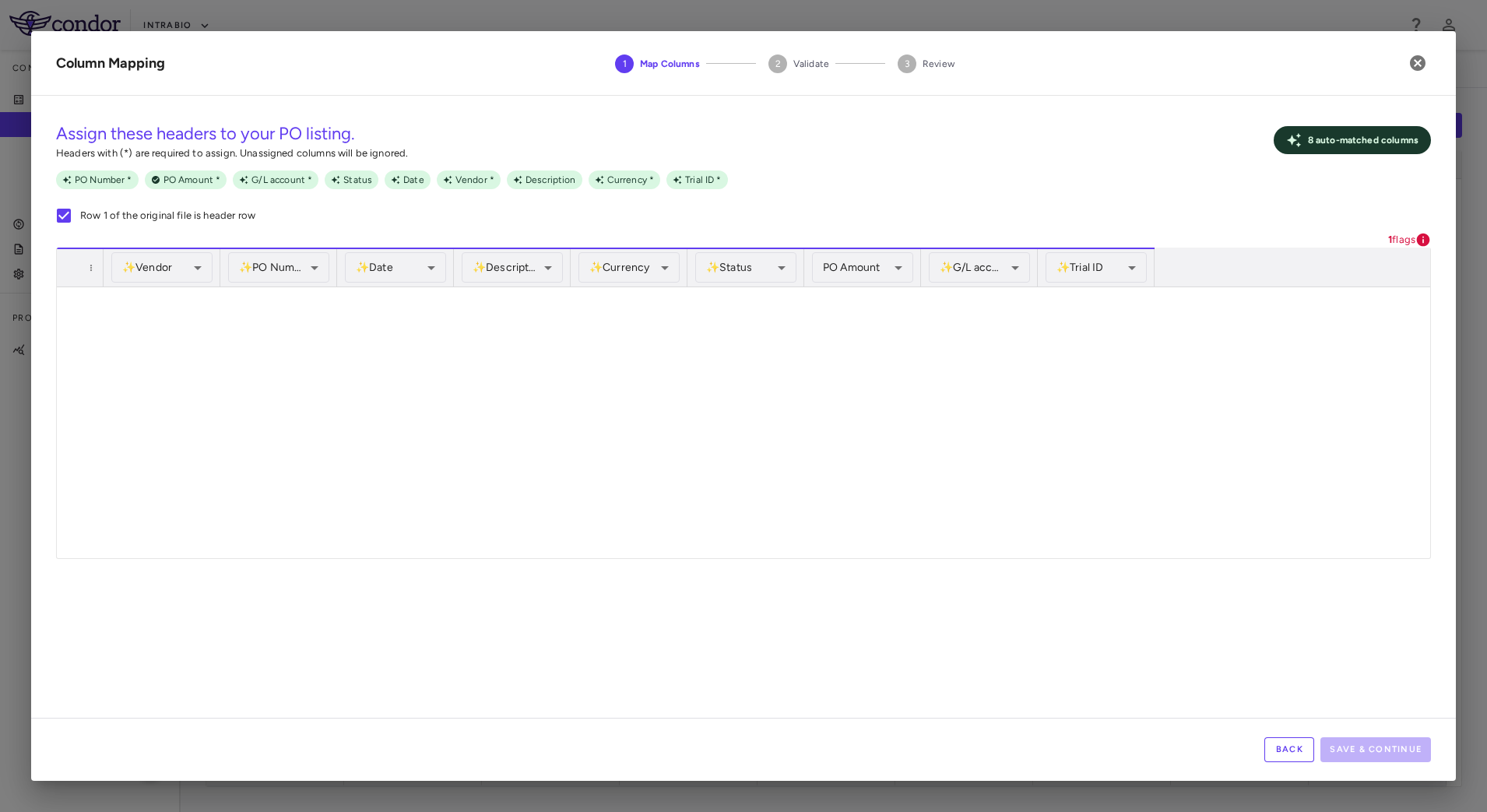
scroll to position [14997, 0]
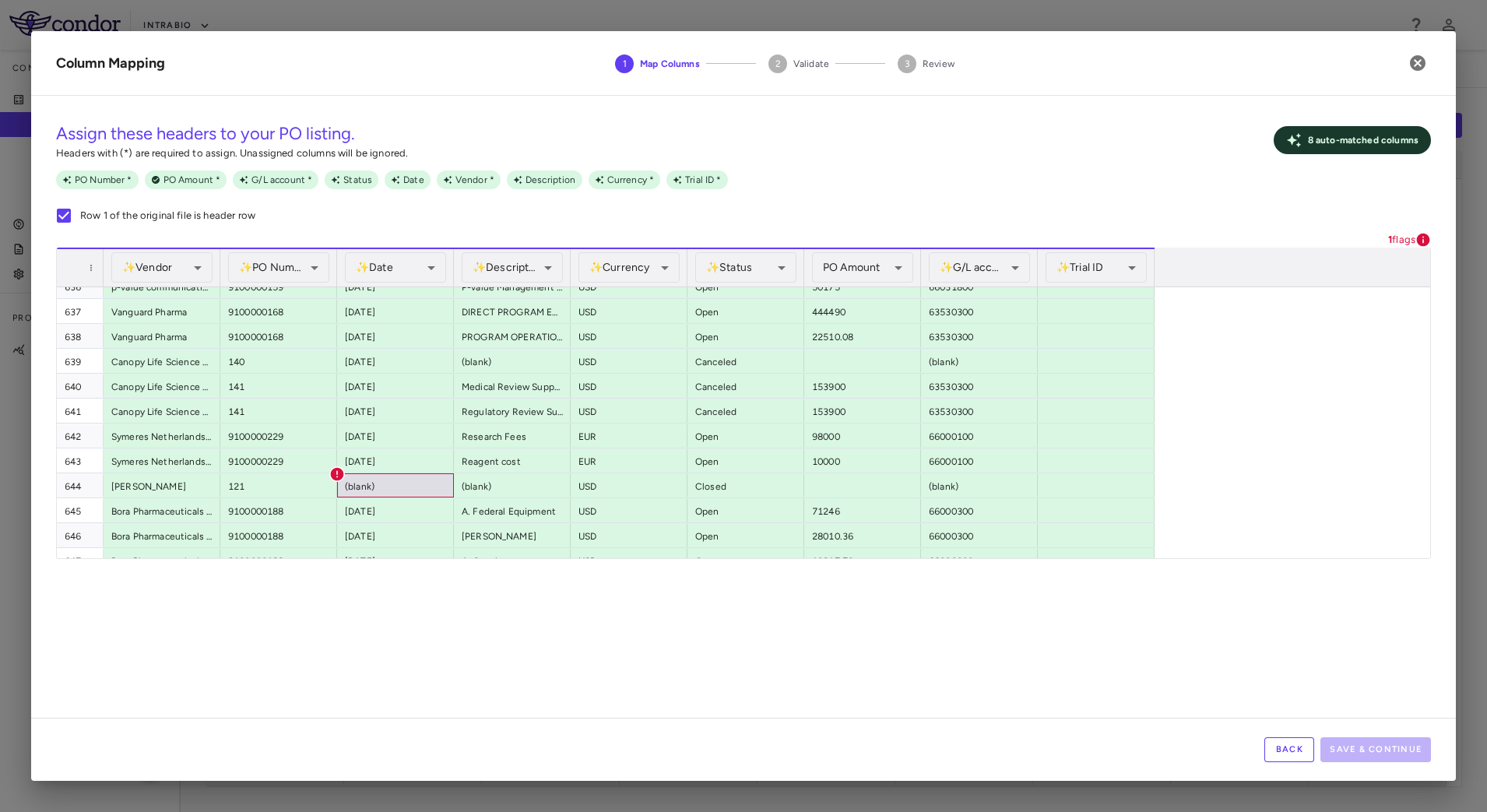
click at [1285, 749] on button "Back" at bounding box center [1289, 750] width 50 height 25
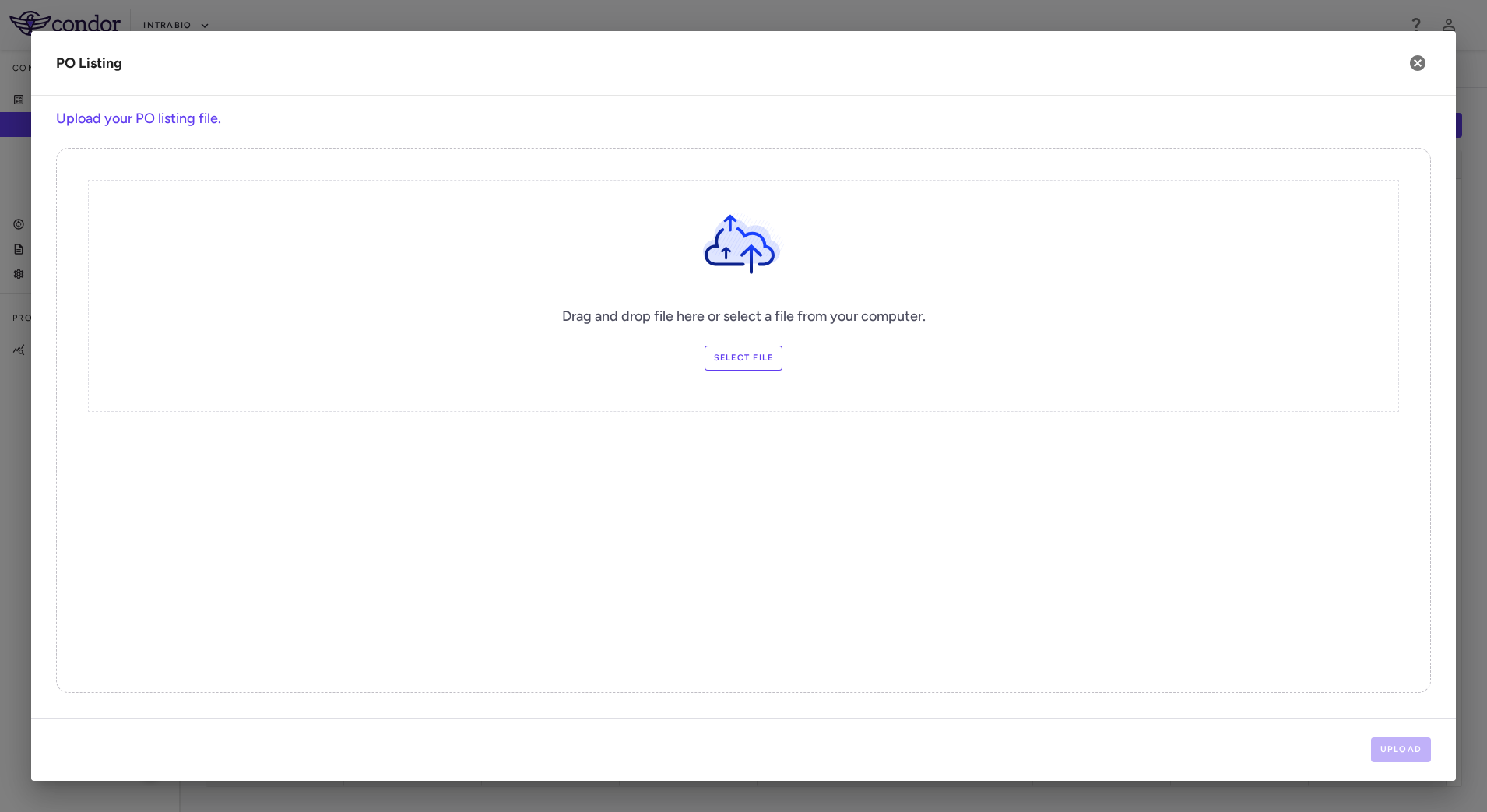
click at [742, 355] on label "Select file" at bounding box center [743, 358] width 79 height 25
click at [0, 0] on input "Select file" at bounding box center [0, 0] width 0 height 0
click at [1380, 741] on button "Upload" at bounding box center [1402, 750] width 61 height 25
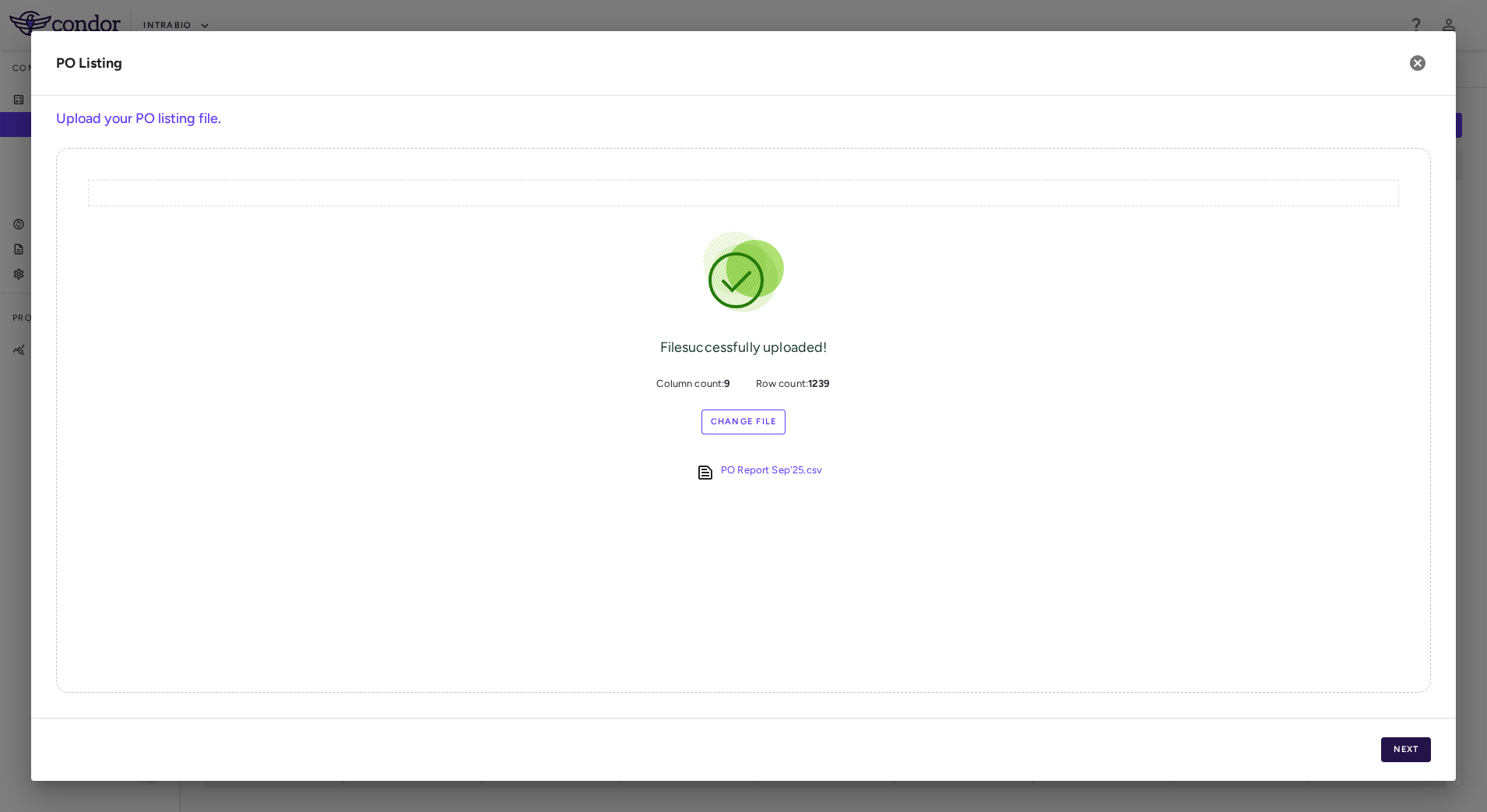
click at [1405, 742] on button "Next" at bounding box center [1406, 750] width 50 height 25
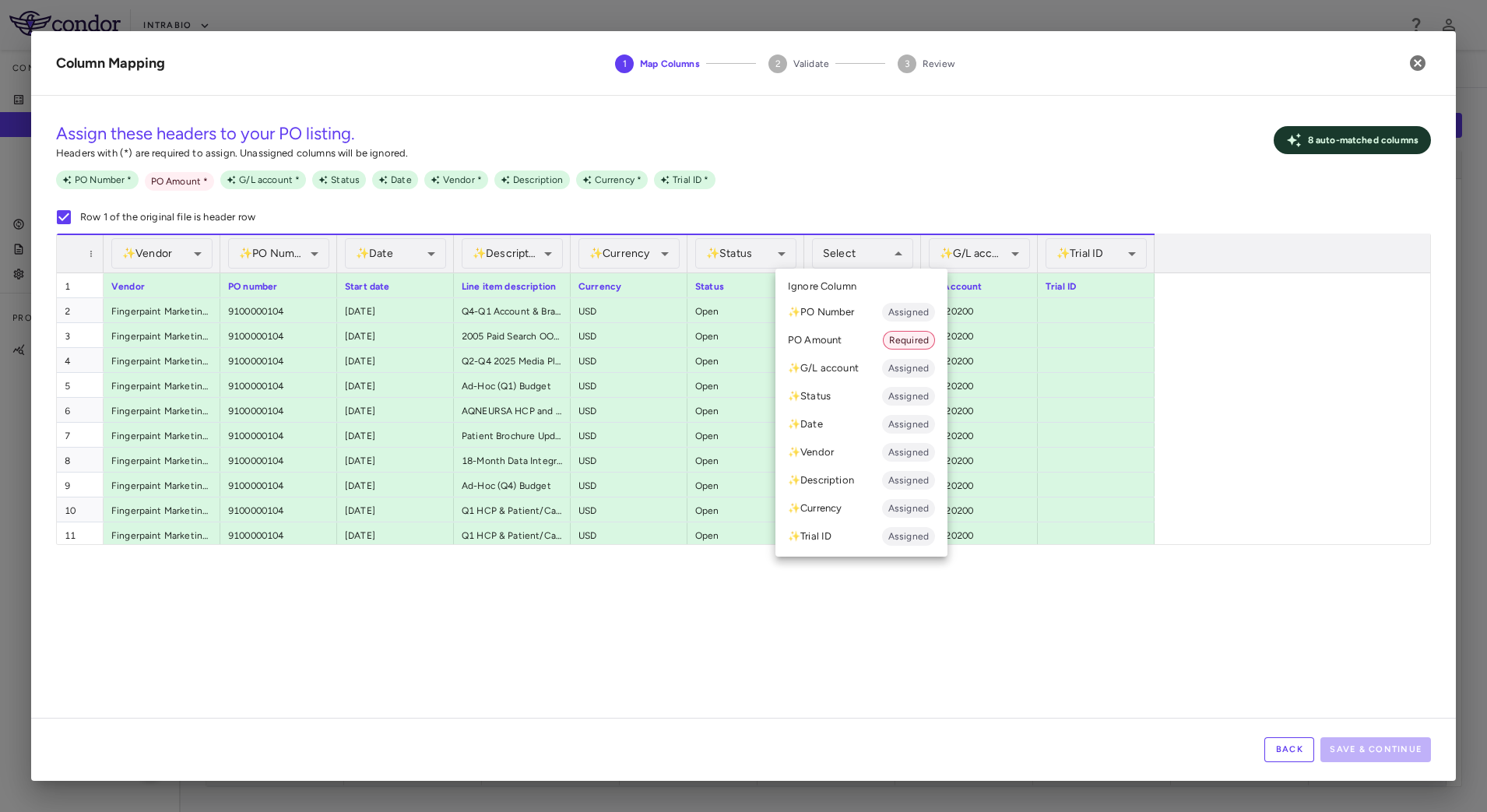
click at [839, 342] on li "PO Amount Required" at bounding box center [861, 341] width 172 height 28
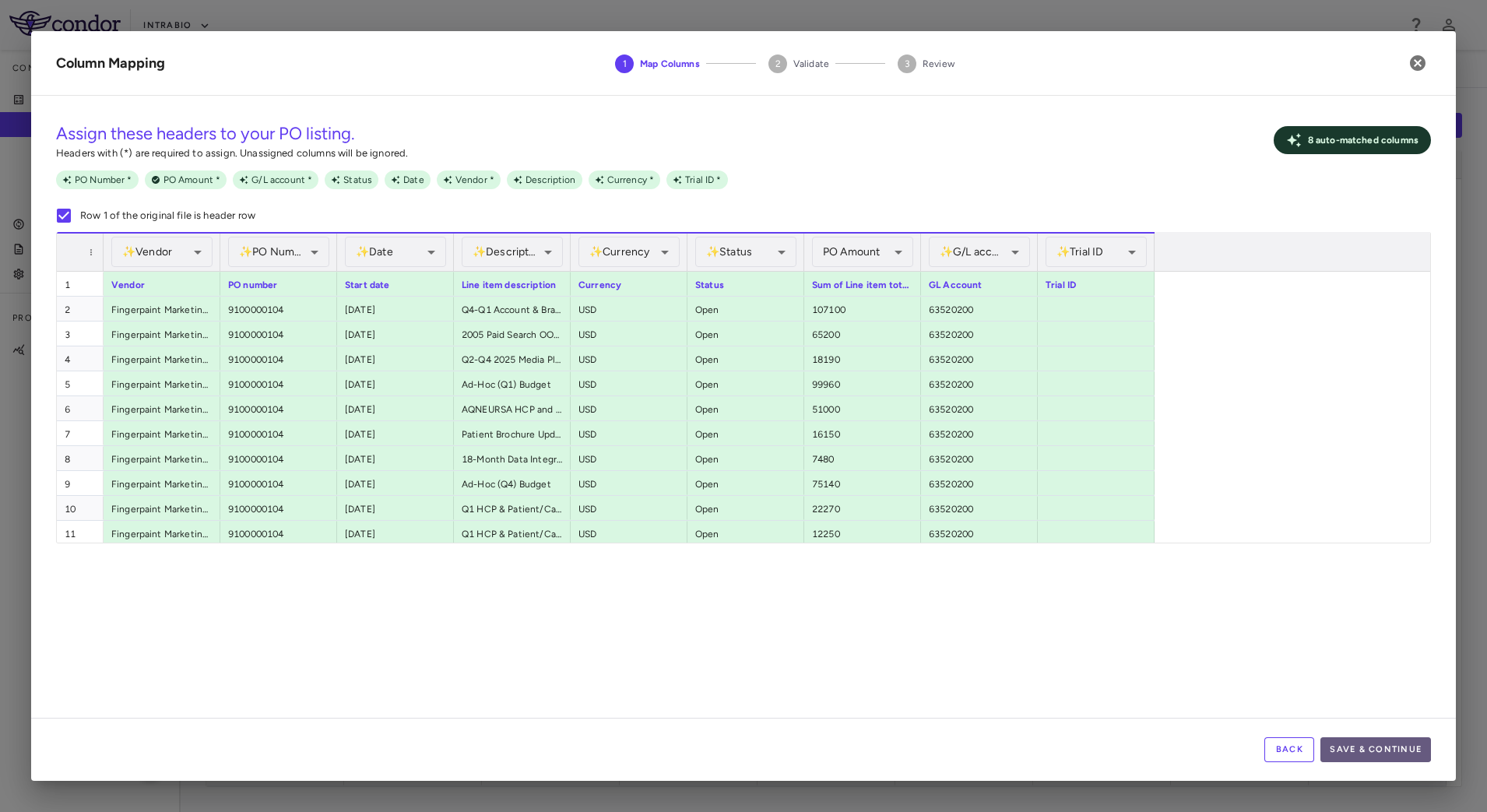
click at [1360, 749] on button "Save & Continue" at bounding box center [1375, 750] width 111 height 25
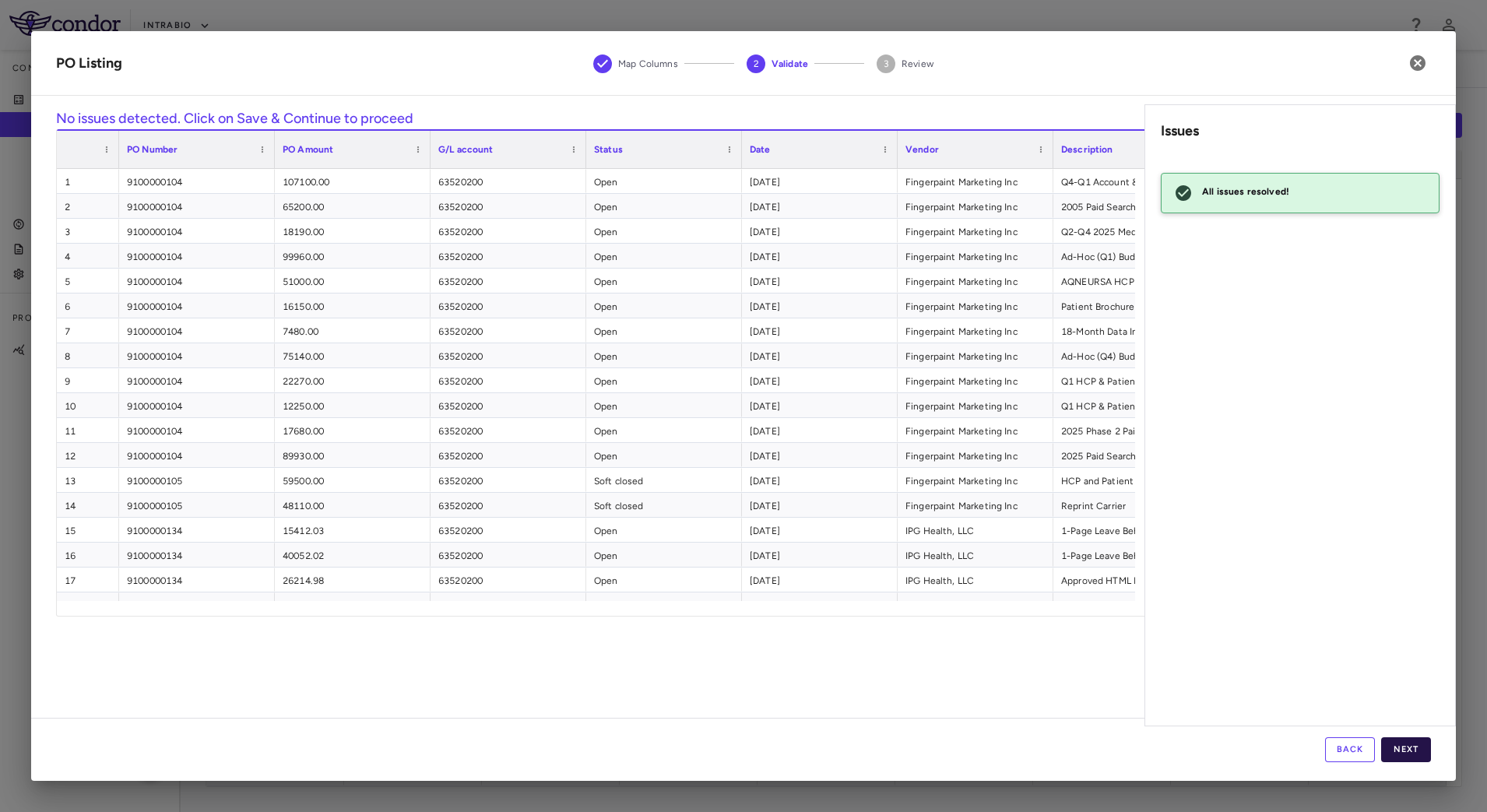
click at [1410, 750] on button "Next" at bounding box center [1406, 750] width 50 height 25
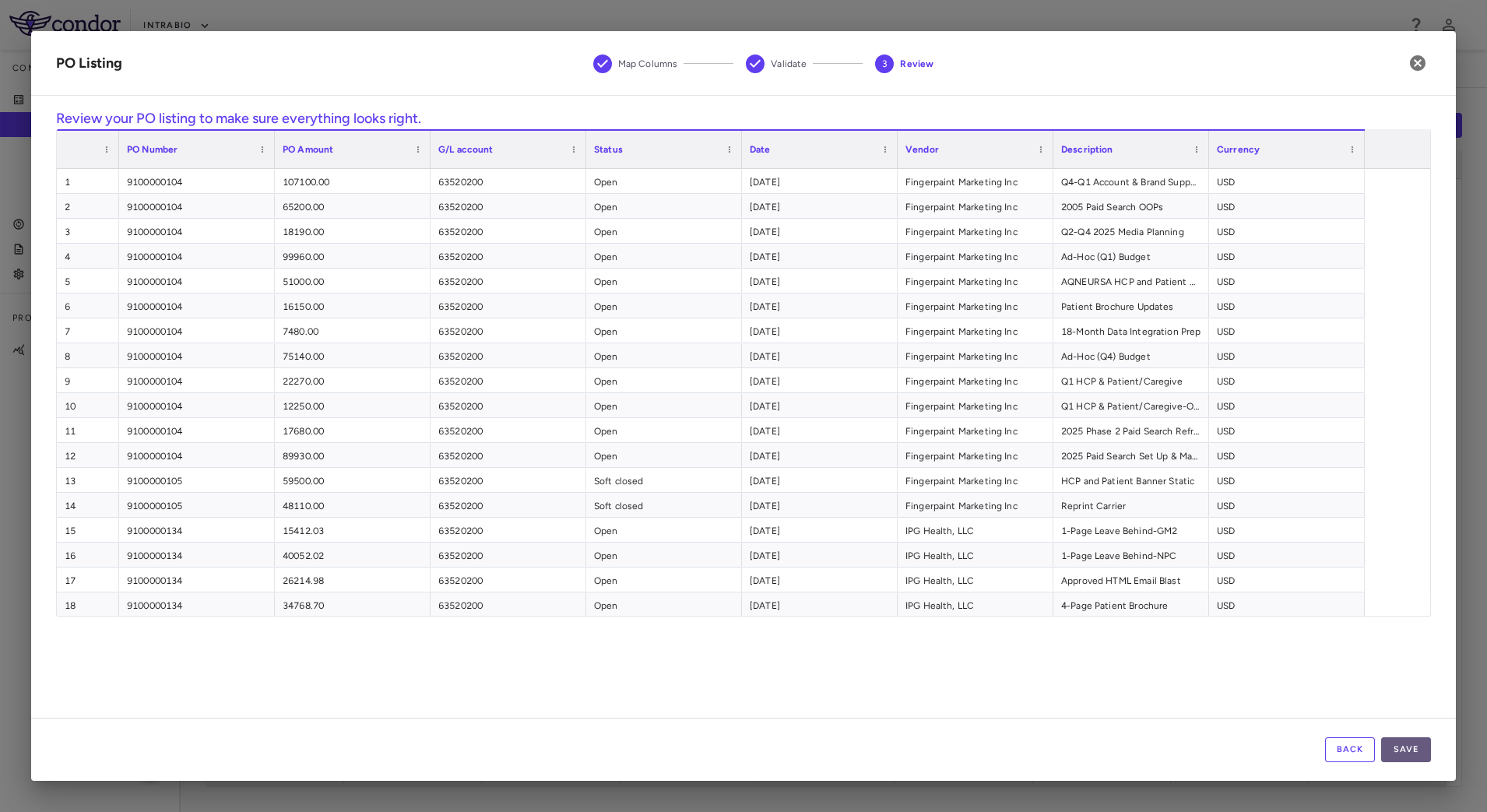
click at [1405, 750] on button "Save" at bounding box center [1406, 750] width 50 height 25
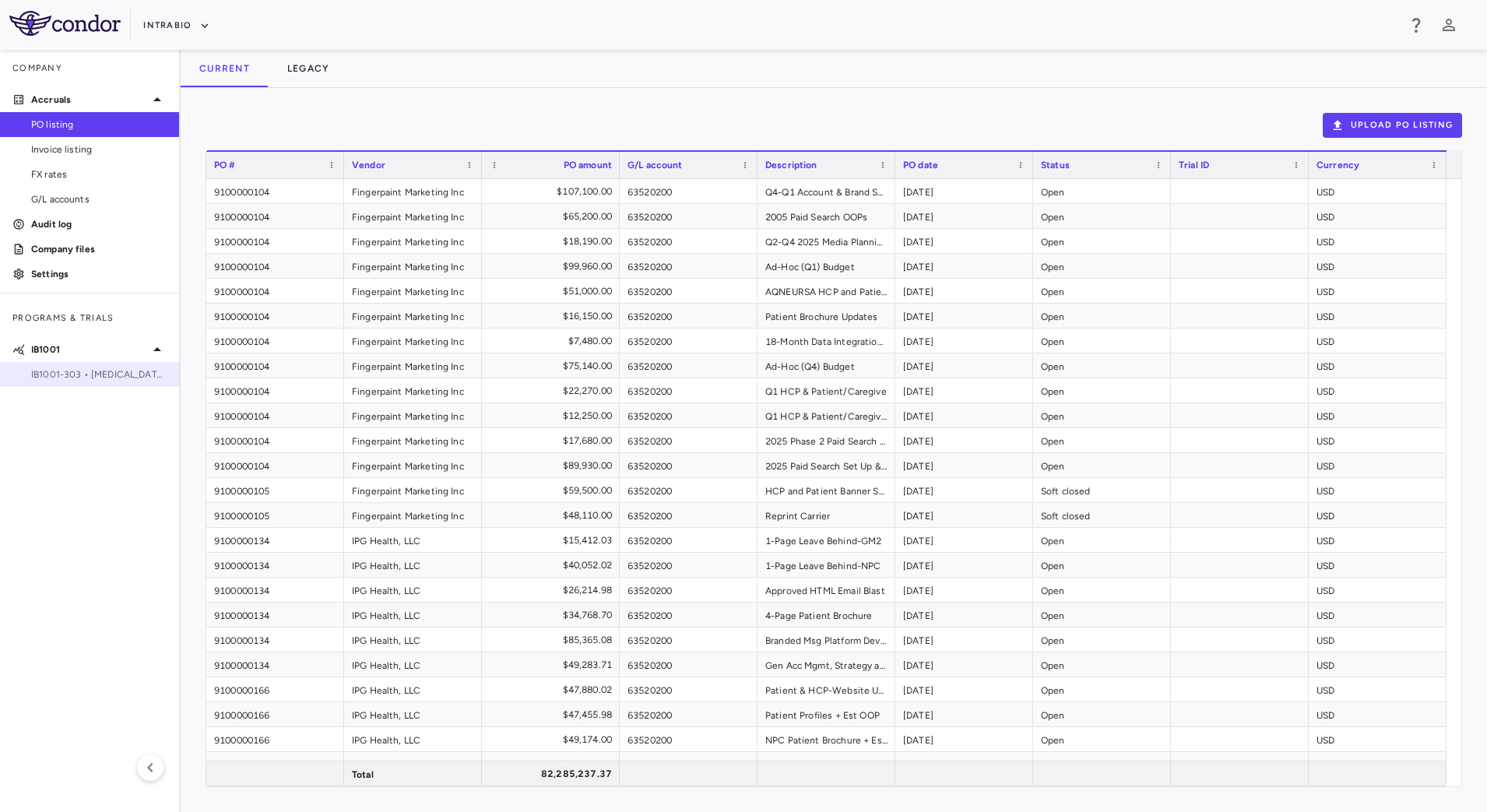
click at [81, 371] on span "IB1001-303 • [MEDICAL_DATA][GEOGRAPHIC_DATA]" at bounding box center [98, 374] width 135 height 14
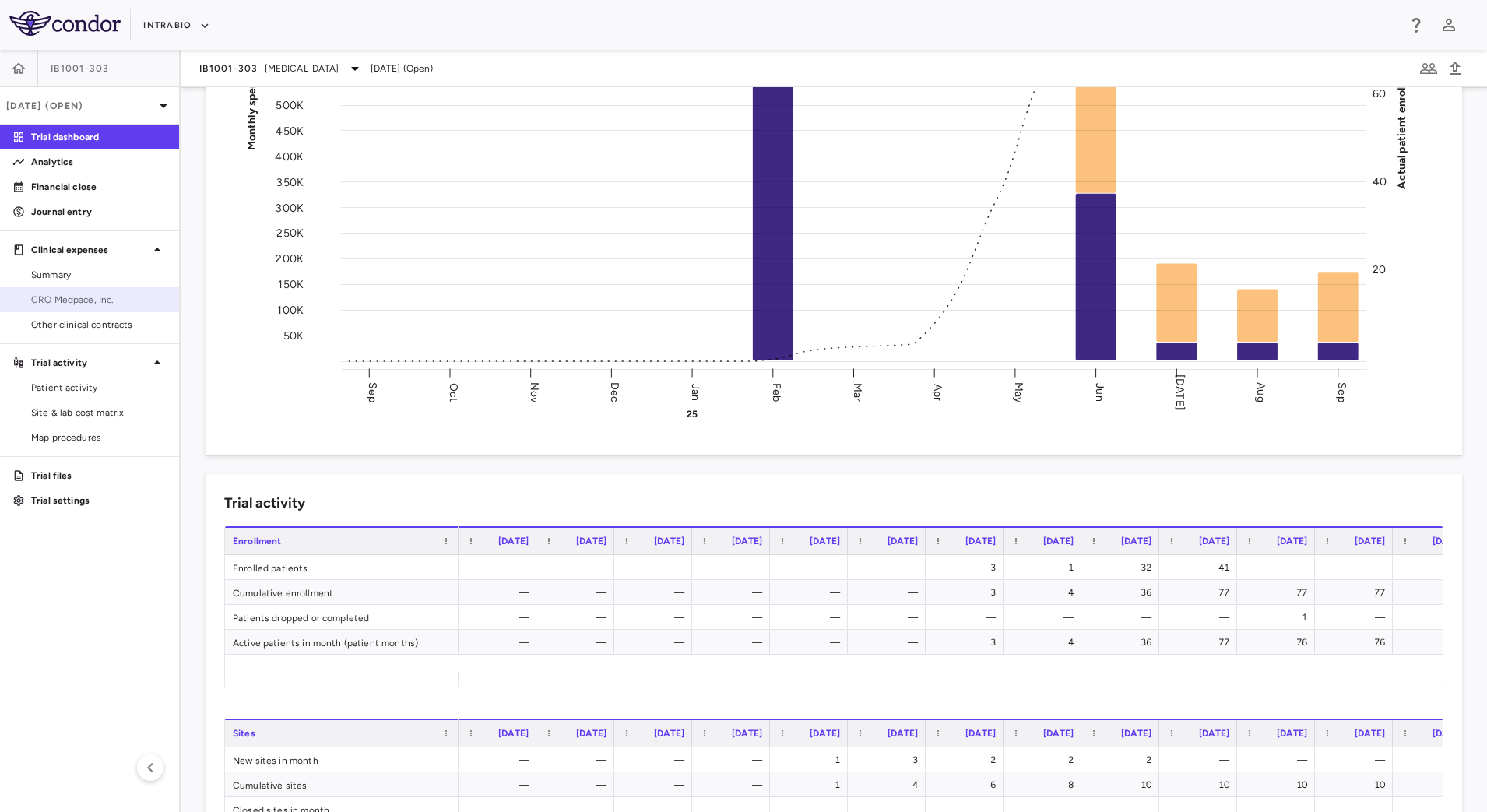
click at [101, 303] on span "CRO Medpace, Inc." at bounding box center [98, 299] width 135 height 14
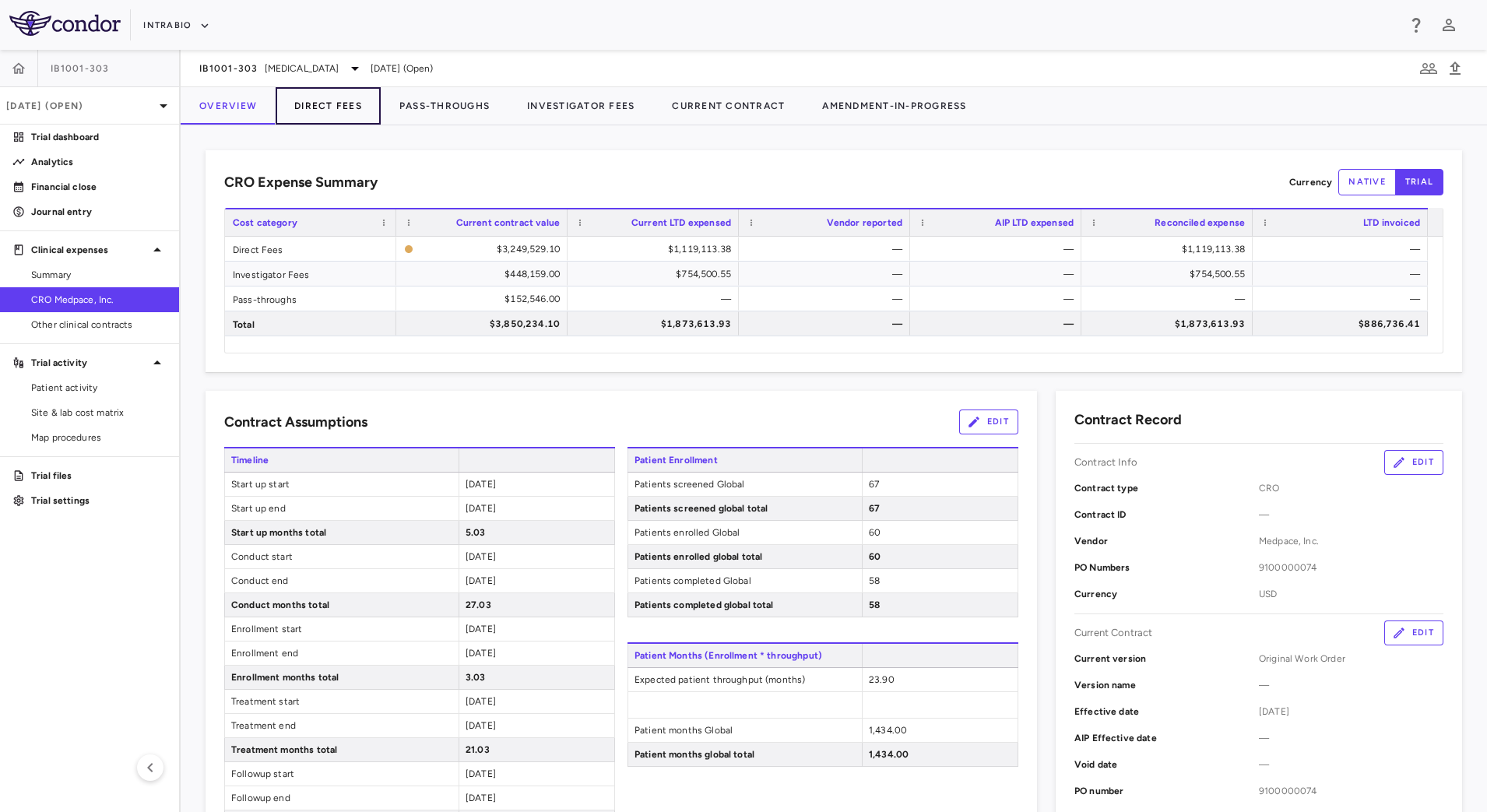
click at [318, 103] on button "Direct Fees" at bounding box center [327, 105] width 105 height 37
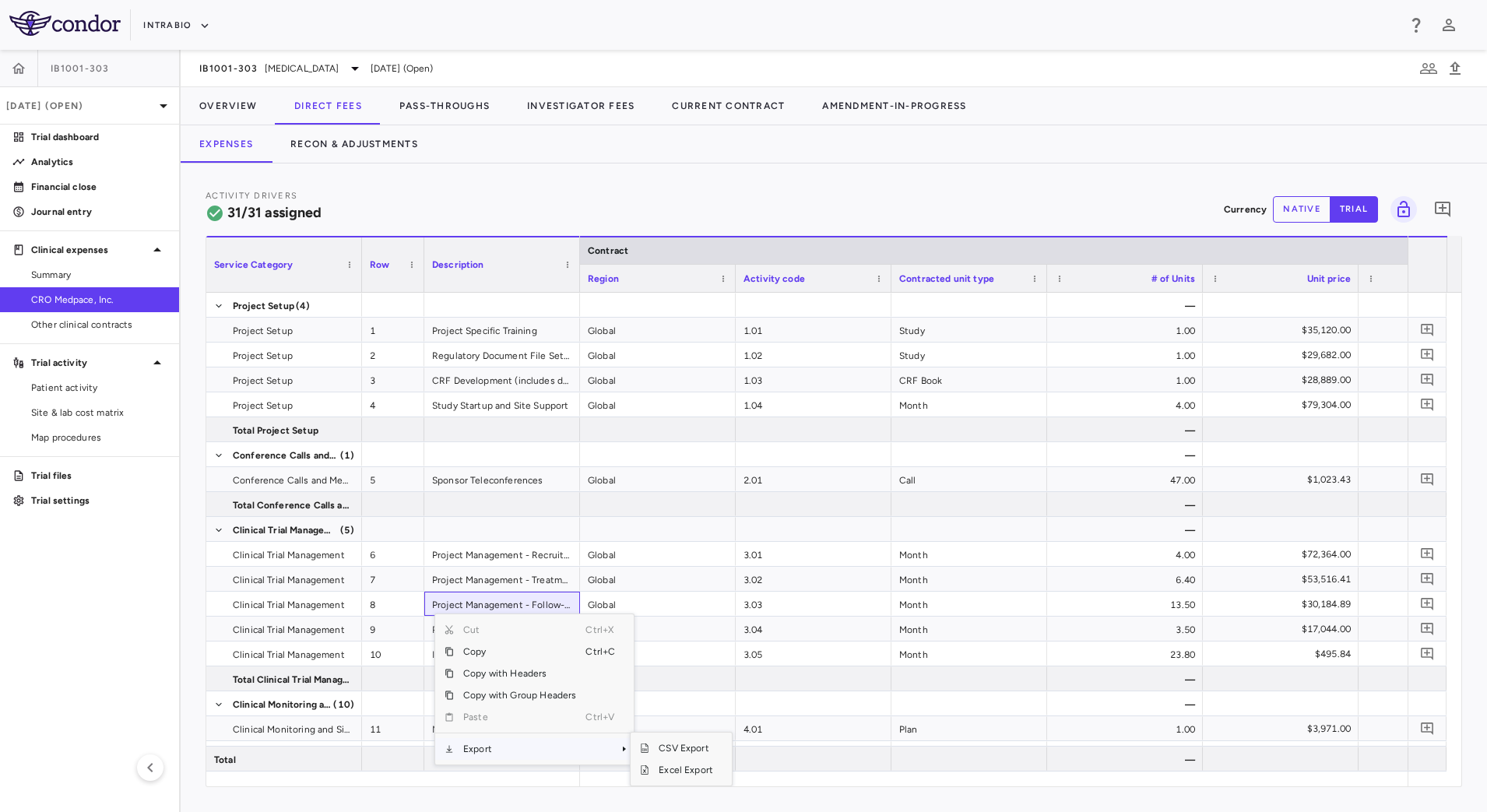
click at [517, 749] on span "Export" at bounding box center [520, 749] width 132 height 22
click at [677, 748] on span "CSV Export" at bounding box center [685, 748] width 73 height 22
click at [198, 30] on icon "button" at bounding box center [204, 26] width 14 height 14
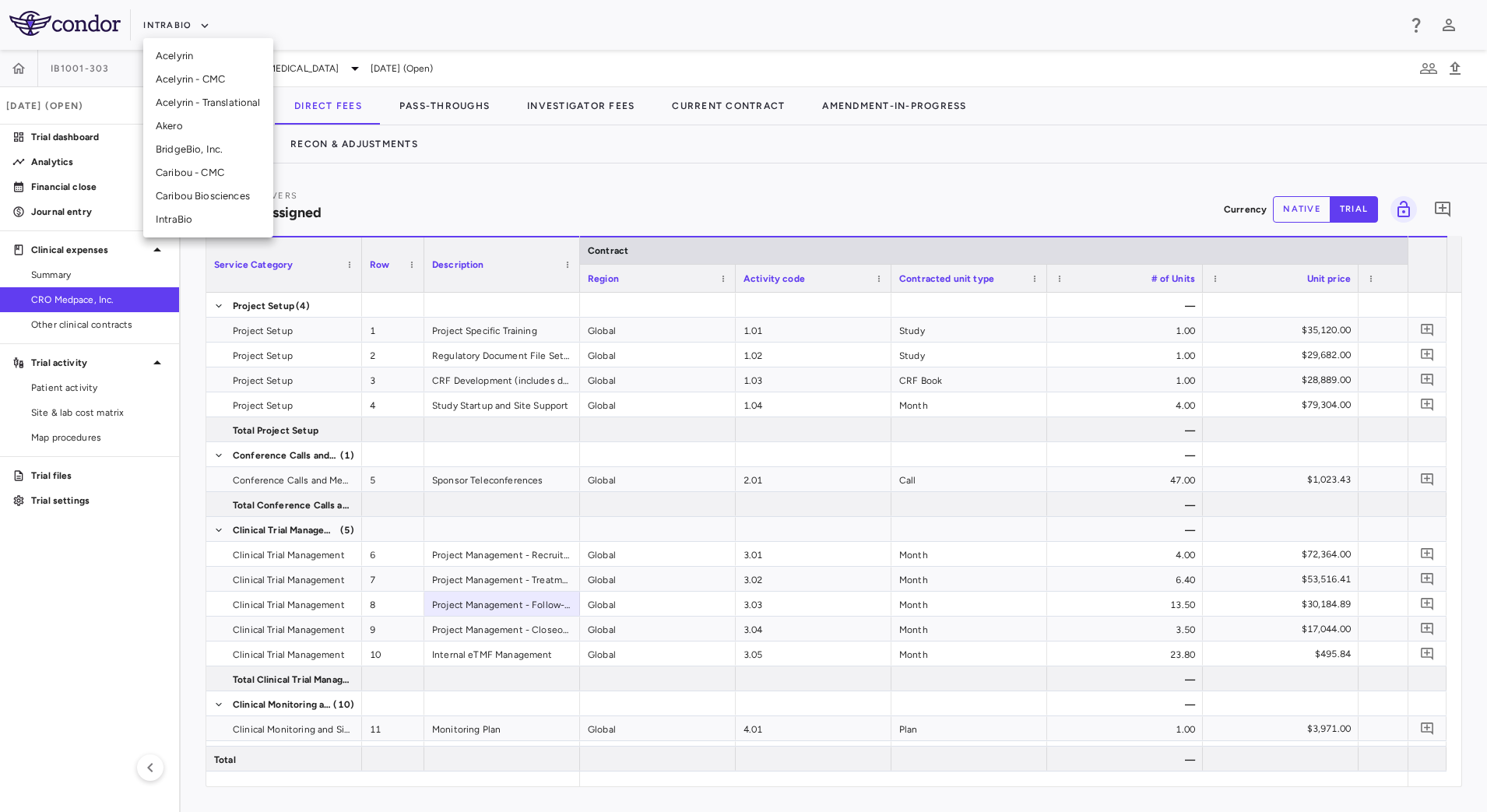
click at [1119, 128] on div at bounding box center [743, 406] width 1487 height 812
click at [739, 164] on div "Activity Drivers 31/31 assigned Currency native trial 0 Service Category Drag h…" at bounding box center [834, 487] width 1306 height 648
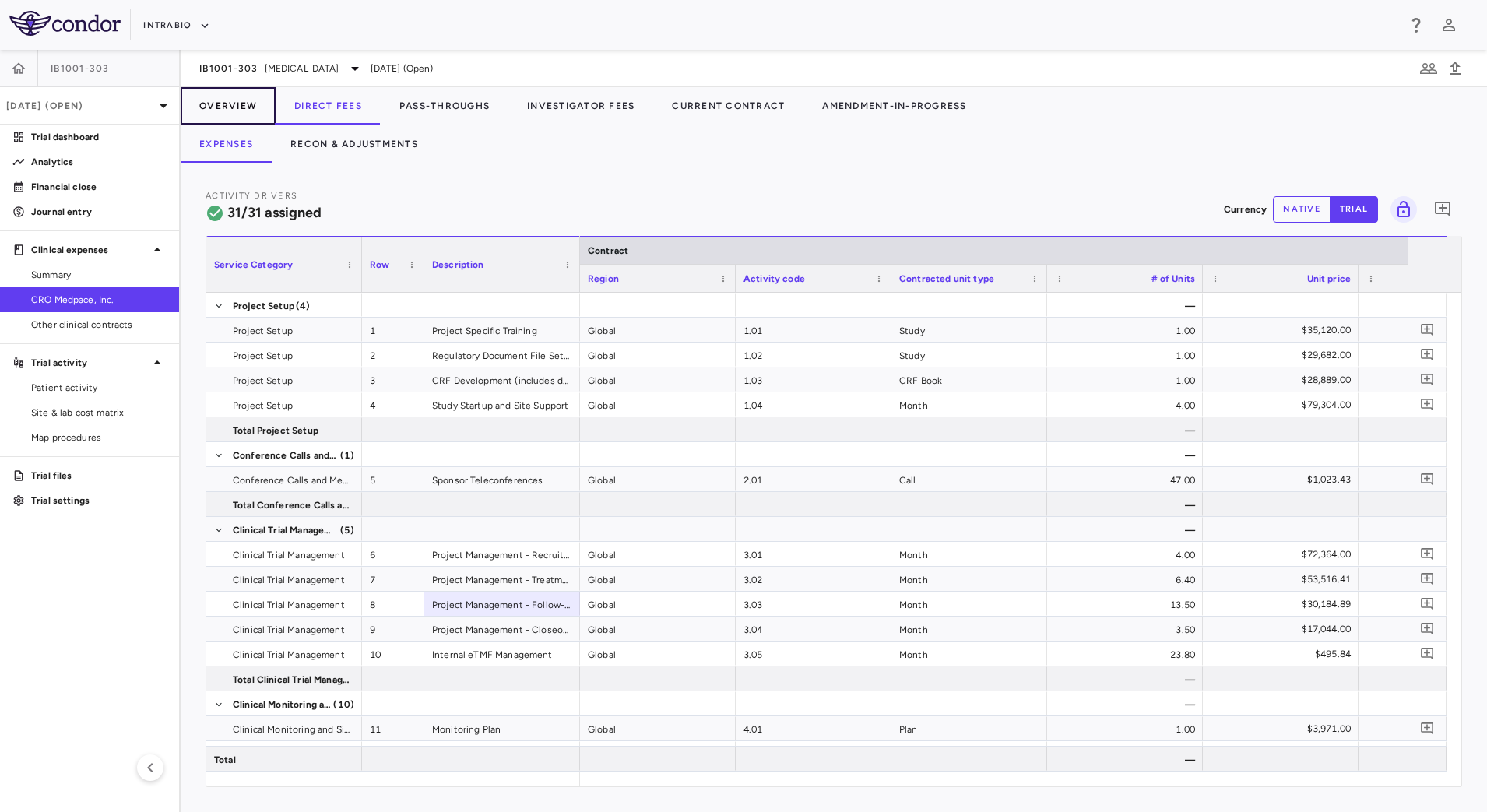
click at [245, 104] on button "Overview" at bounding box center [228, 105] width 95 height 37
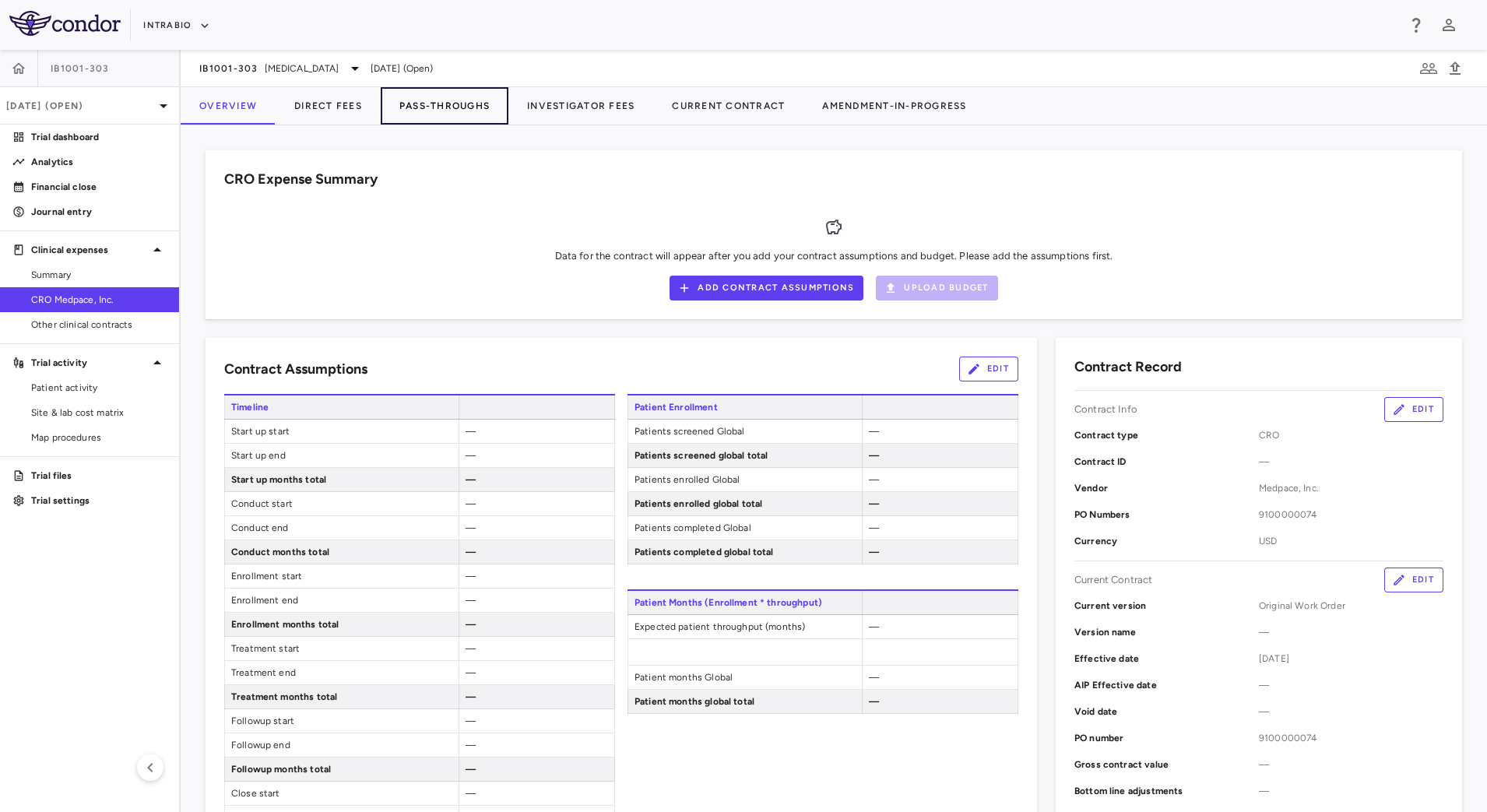
drag, startPoint x: 457, startPoint y: 108, endPoint x: 390, endPoint y: 99, distance: 67.6
click at [457, 108] on button "Pass-Throughs" at bounding box center [444, 105] width 128 height 37
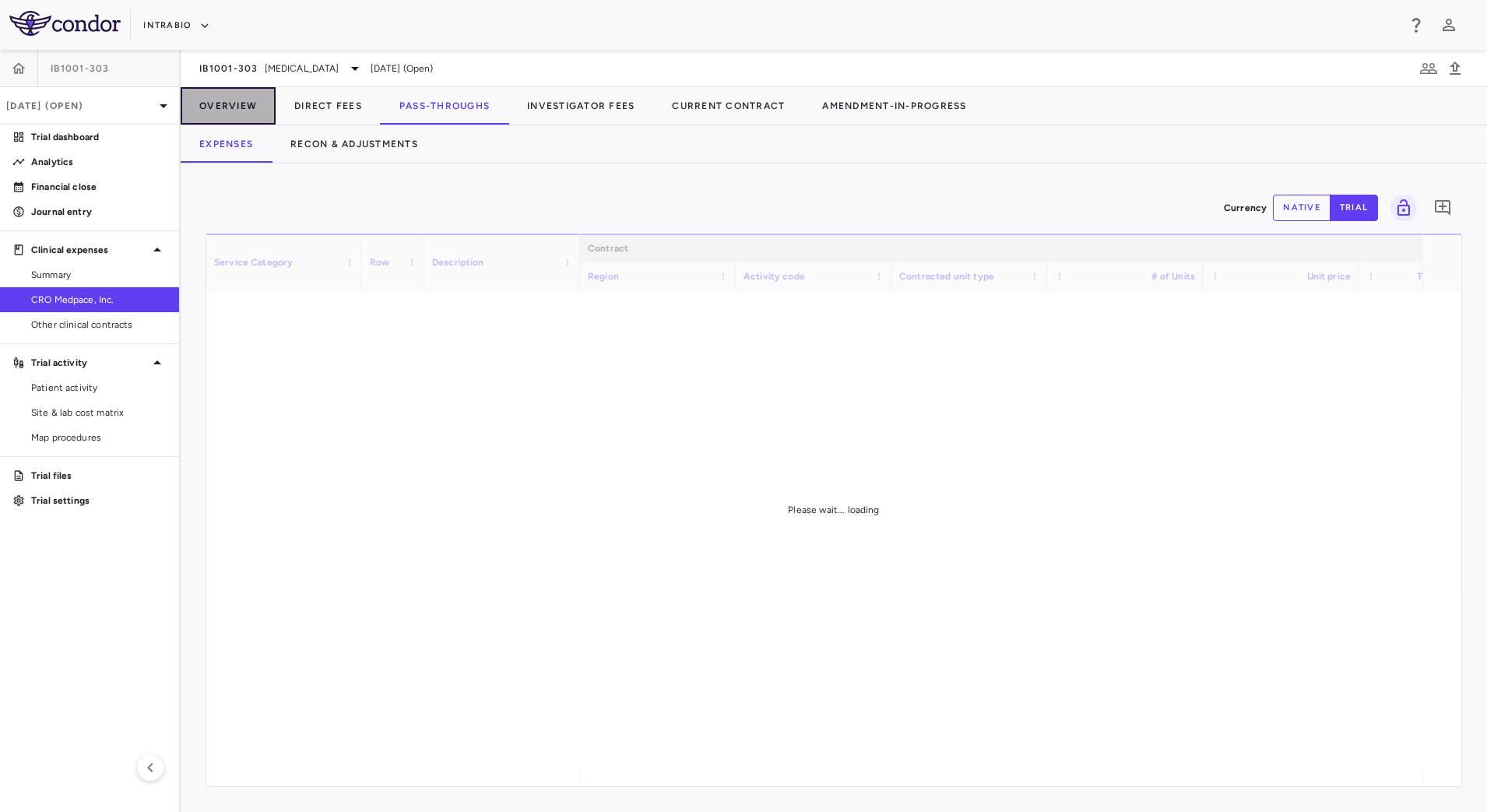
click at [269, 99] on button "Overview" at bounding box center [228, 105] width 95 height 37
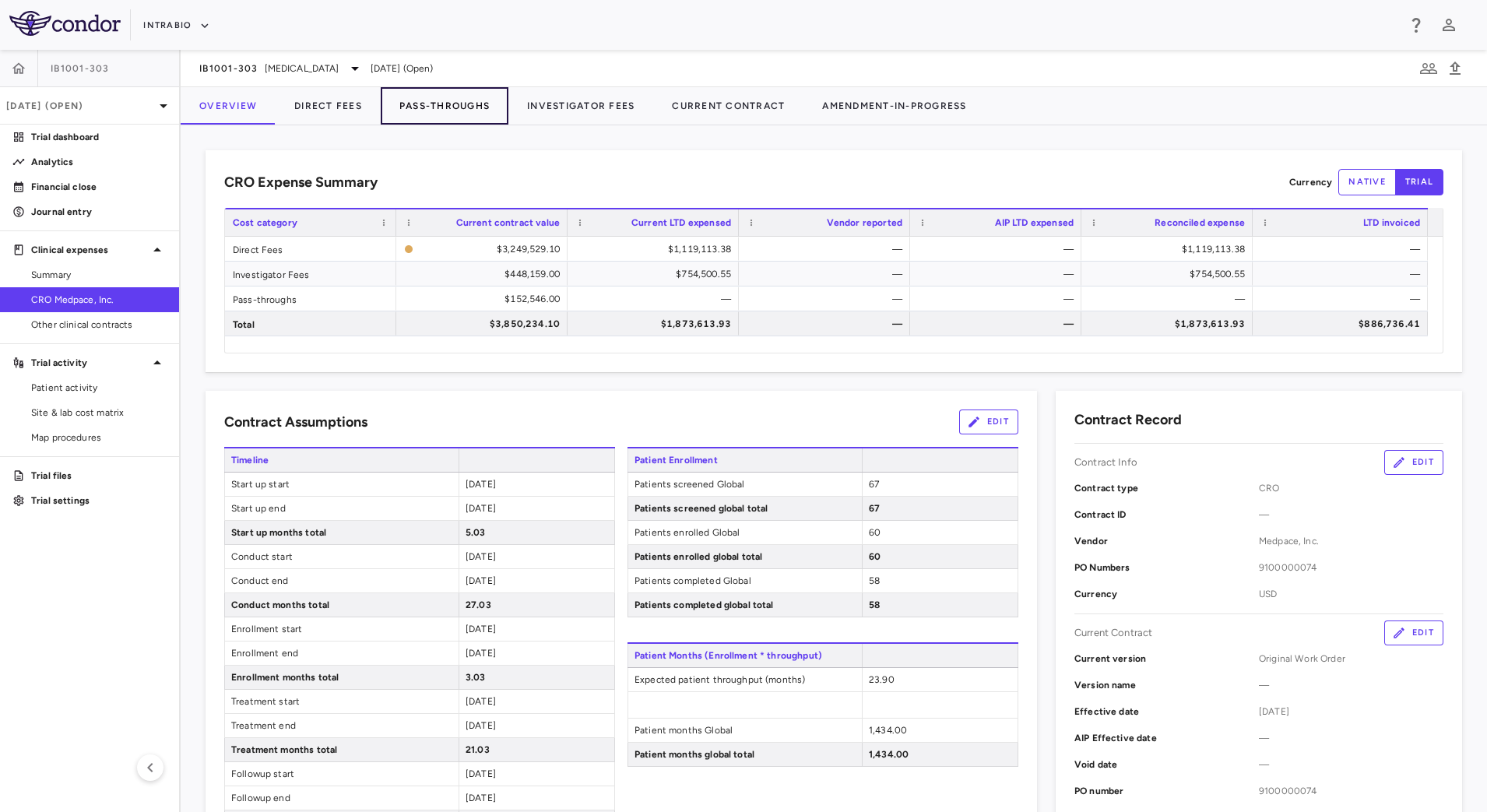
click at [478, 106] on button "Pass-Throughs" at bounding box center [444, 105] width 128 height 37
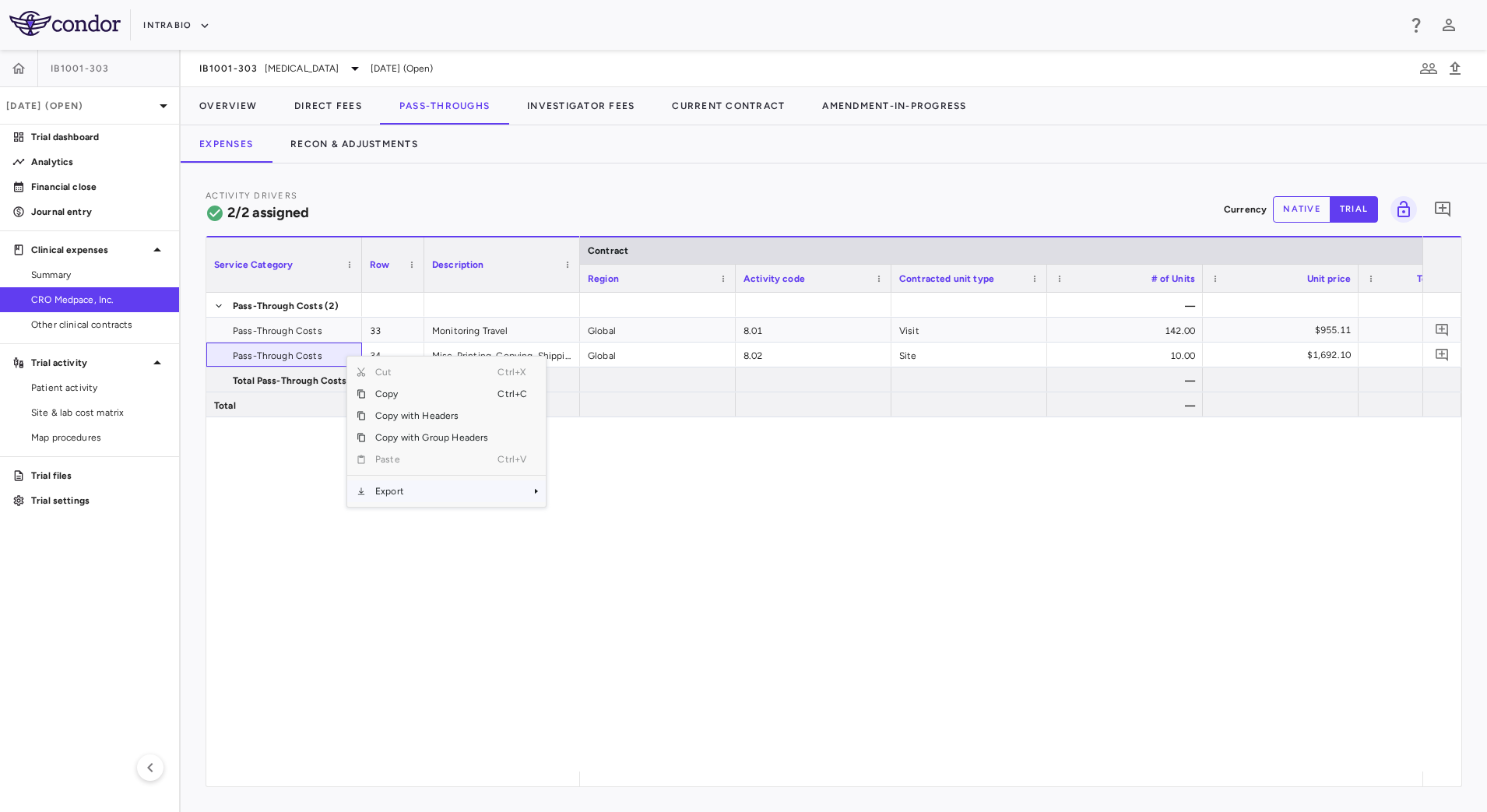
drag, startPoint x: 425, startPoint y: 492, endPoint x: 522, endPoint y: 498, distance: 97.2
click at [425, 494] on span "Export" at bounding box center [432, 491] width 132 height 22
click at [580, 498] on span "CSV Export" at bounding box center [597, 496] width 73 height 22
click at [771, 732] on div "— Global 8.01 Visit 142.00 $955.11 $135,625.00 As Invoiced Global 8.02 Site 10.…" at bounding box center [1001, 532] width 842 height 479
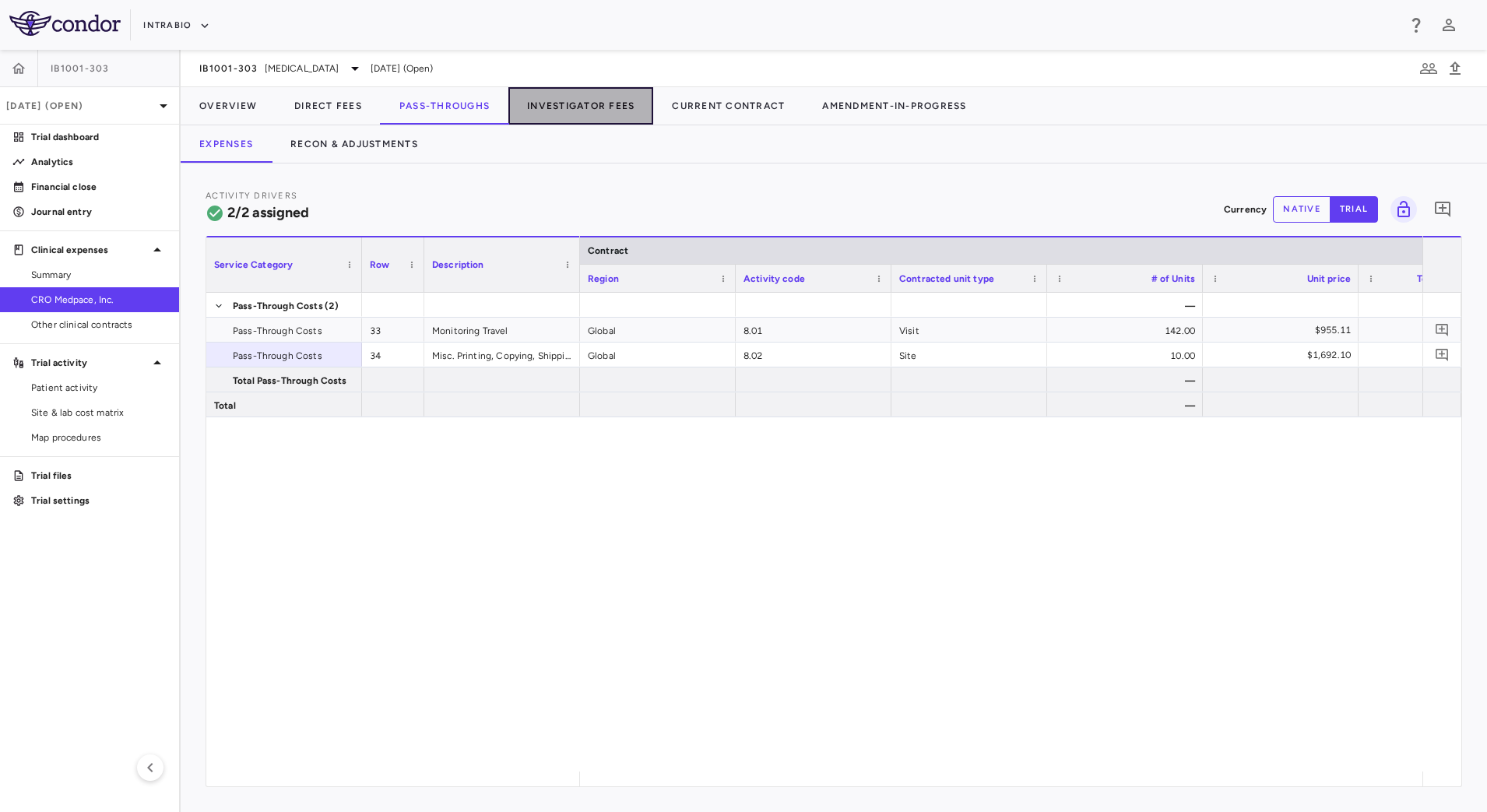
click at [554, 105] on button "Investigator Fees" at bounding box center [580, 105] width 145 height 37
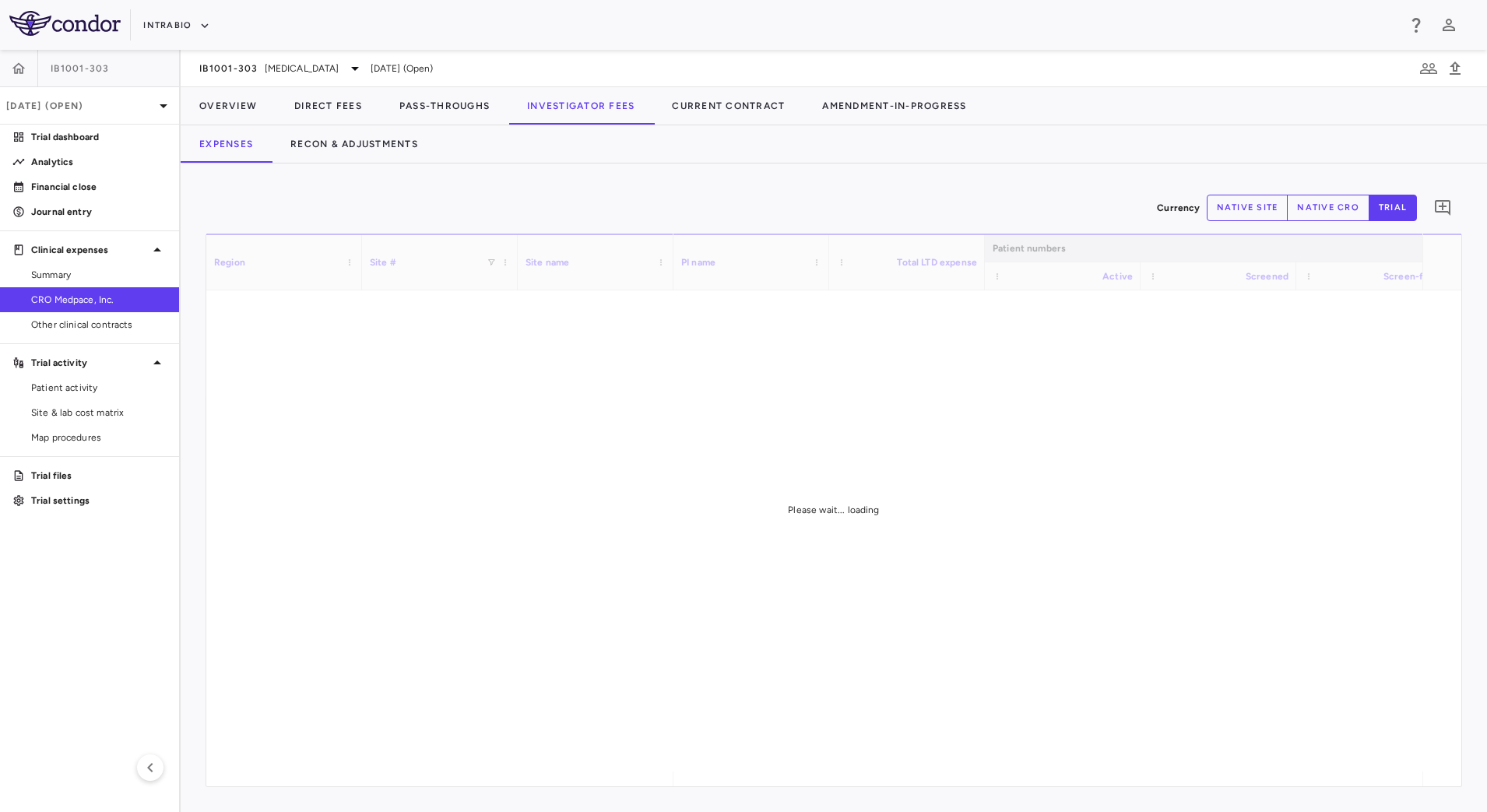
click at [1186, 130] on div "Expenses Recon & Adjustments" at bounding box center [834, 143] width 1306 height 37
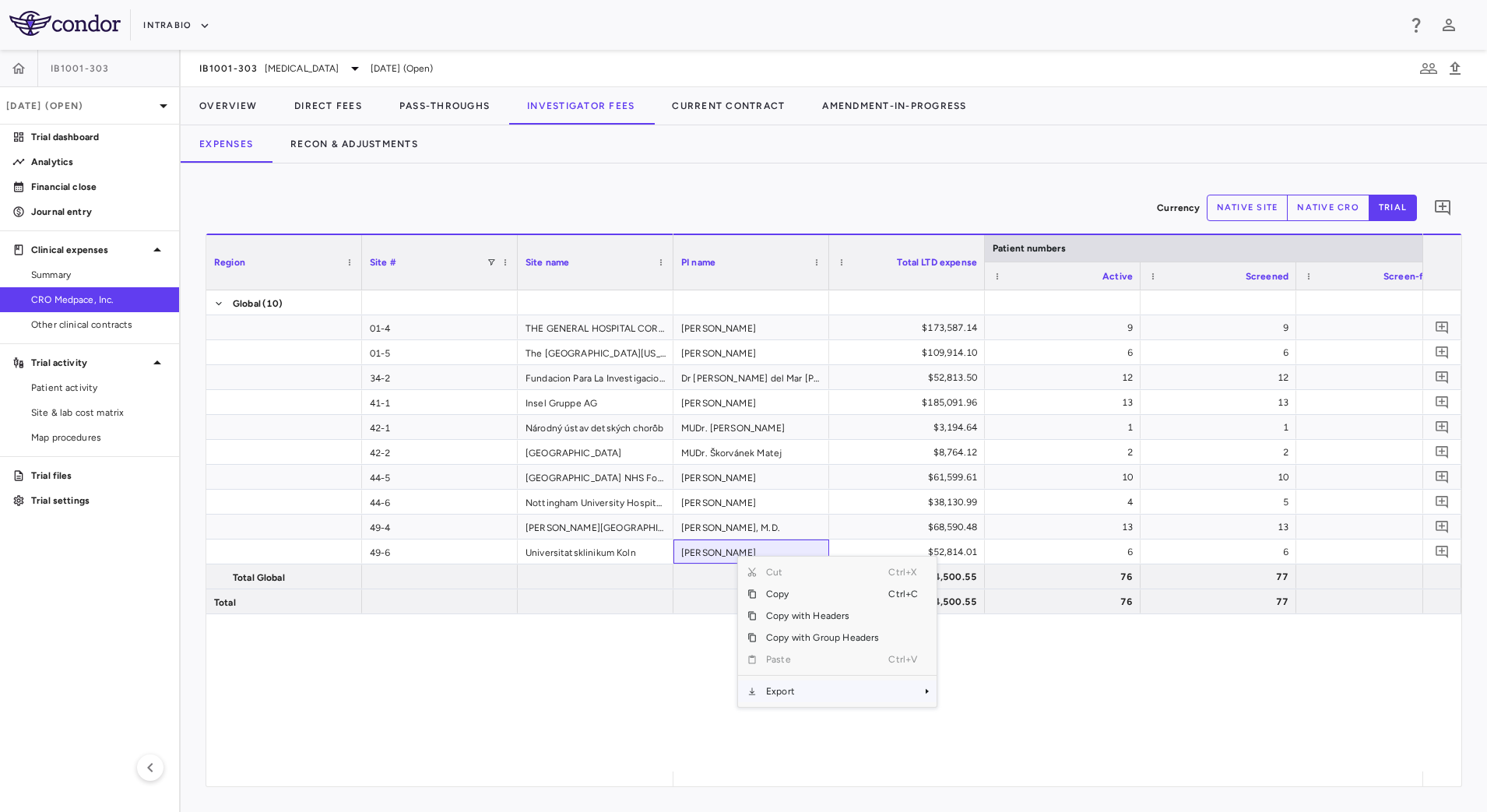
drag, startPoint x: 811, startPoint y: 691, endPoint x: 917, endPoint y: 694, distance: 106.0
click at [811, 691] on span "Export" at bounding box center [823, 691] width 132 height 22
click at [957, 695] on span "CSV Export" at bounding box center [988, 697] width 73 height 22
click at [944, 151] on div "Expenses Recon & Adjustments" at bounding box center [834, 143] width 1306 height 37
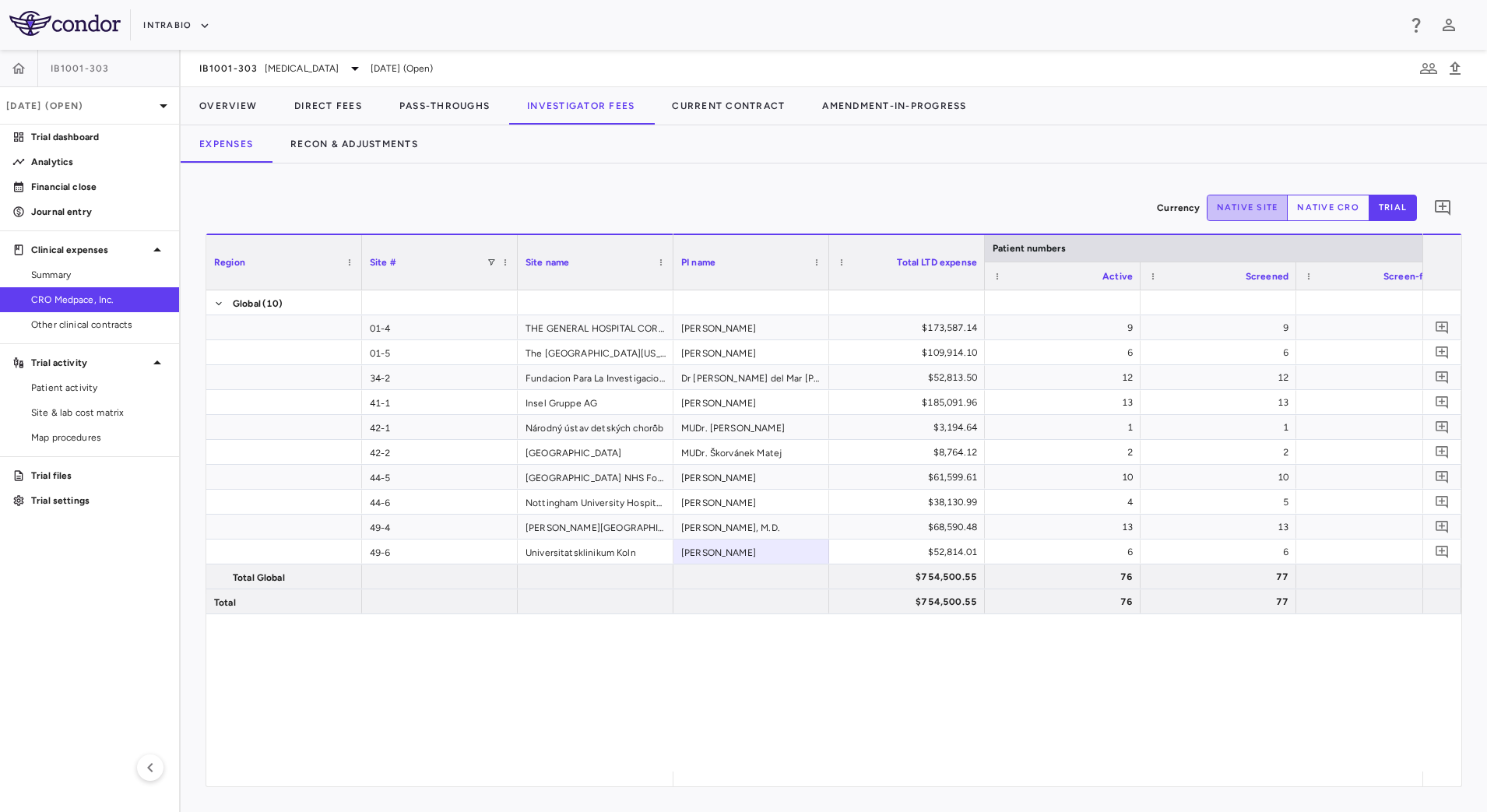
click at [1257, 213] on button "native site" at bounding box center [1248, 208] width 81 height 26
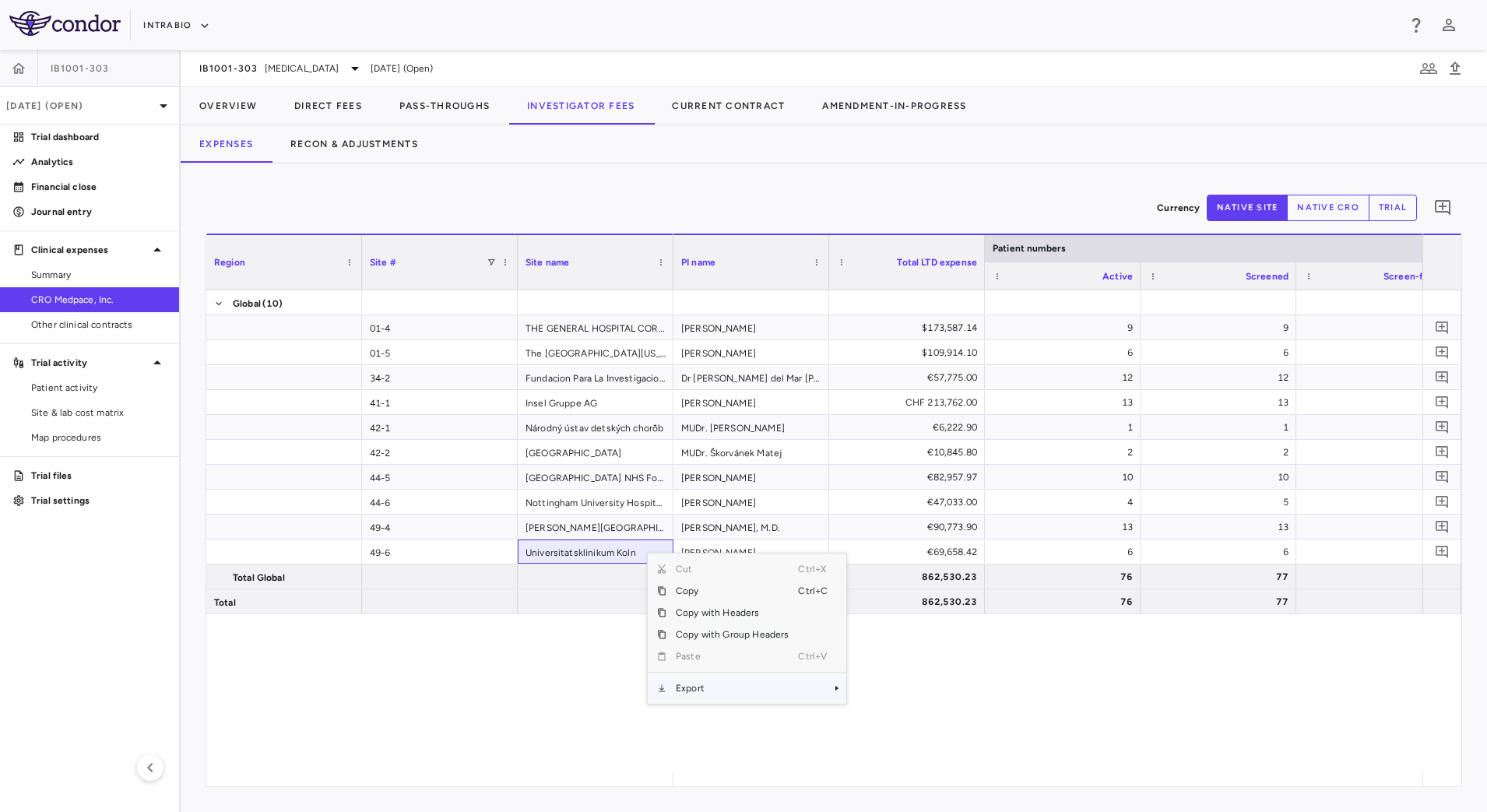
drag, startPoint x: 712, startPoint y: 692, endPoint x: 813, endPoint y: 690, distance: 101.0
click at [713, 693] on span "Export" at bounding box center [732, 688] width 132 height 22
click at [915, 691] on span "CSV Export" at bounding box center [898, 693] width 73 height 22
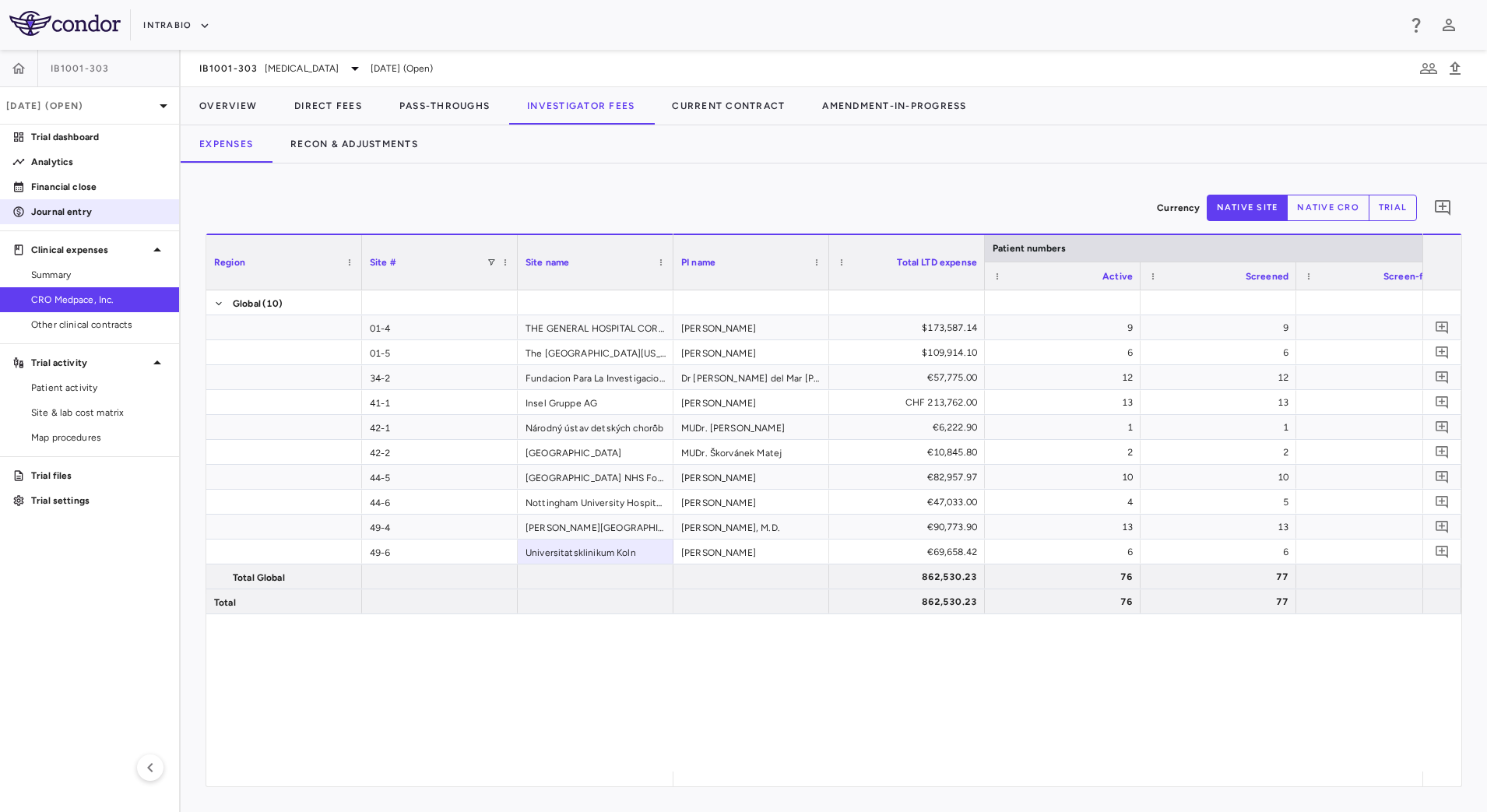
click at [69, 212] on p "Journal entry" at bounding box center [98, 211] width 135 height 14
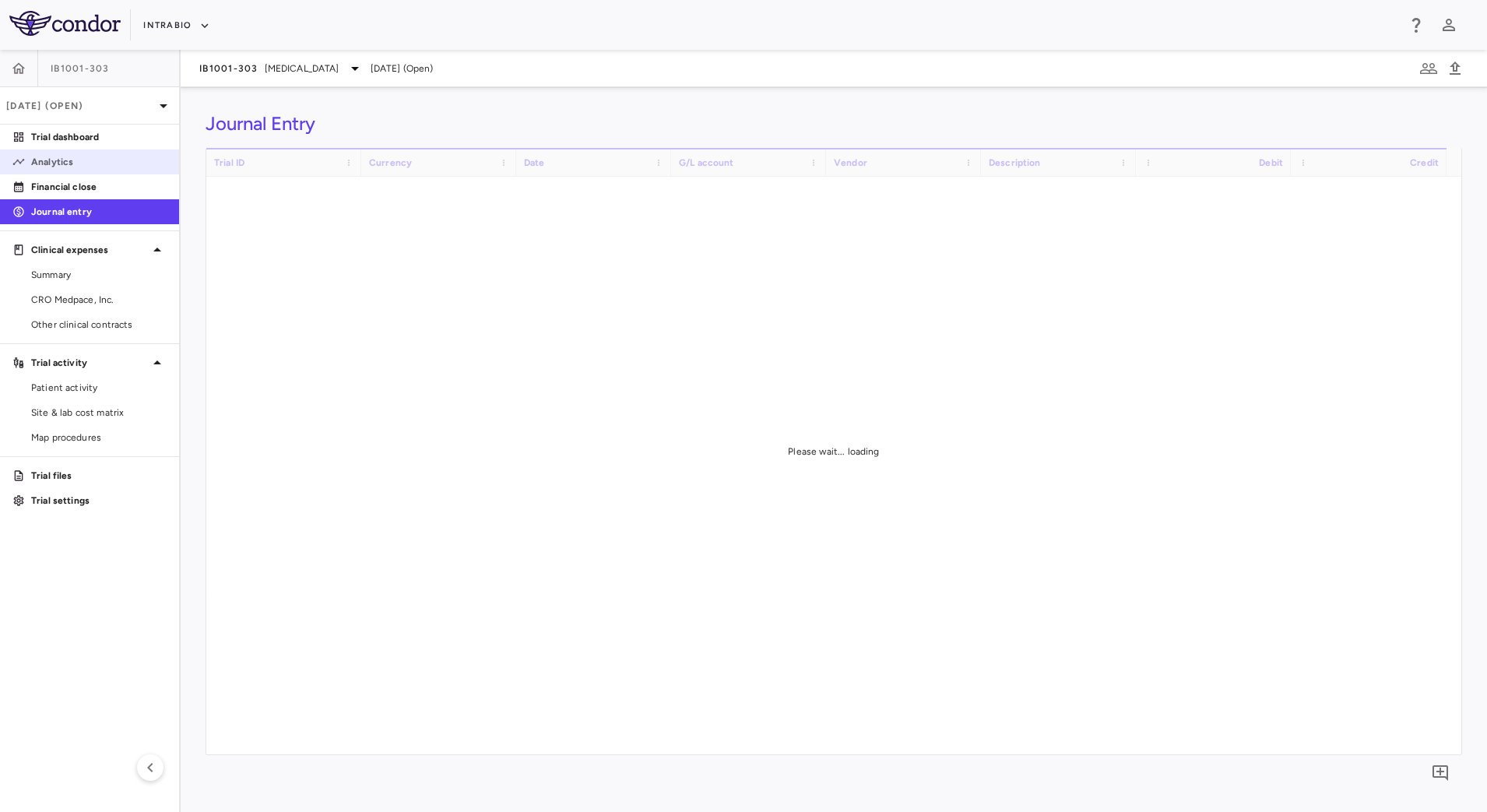
click at [110, 165] on p "Analytics" at bounding box center [98, 162] width 135 height 14
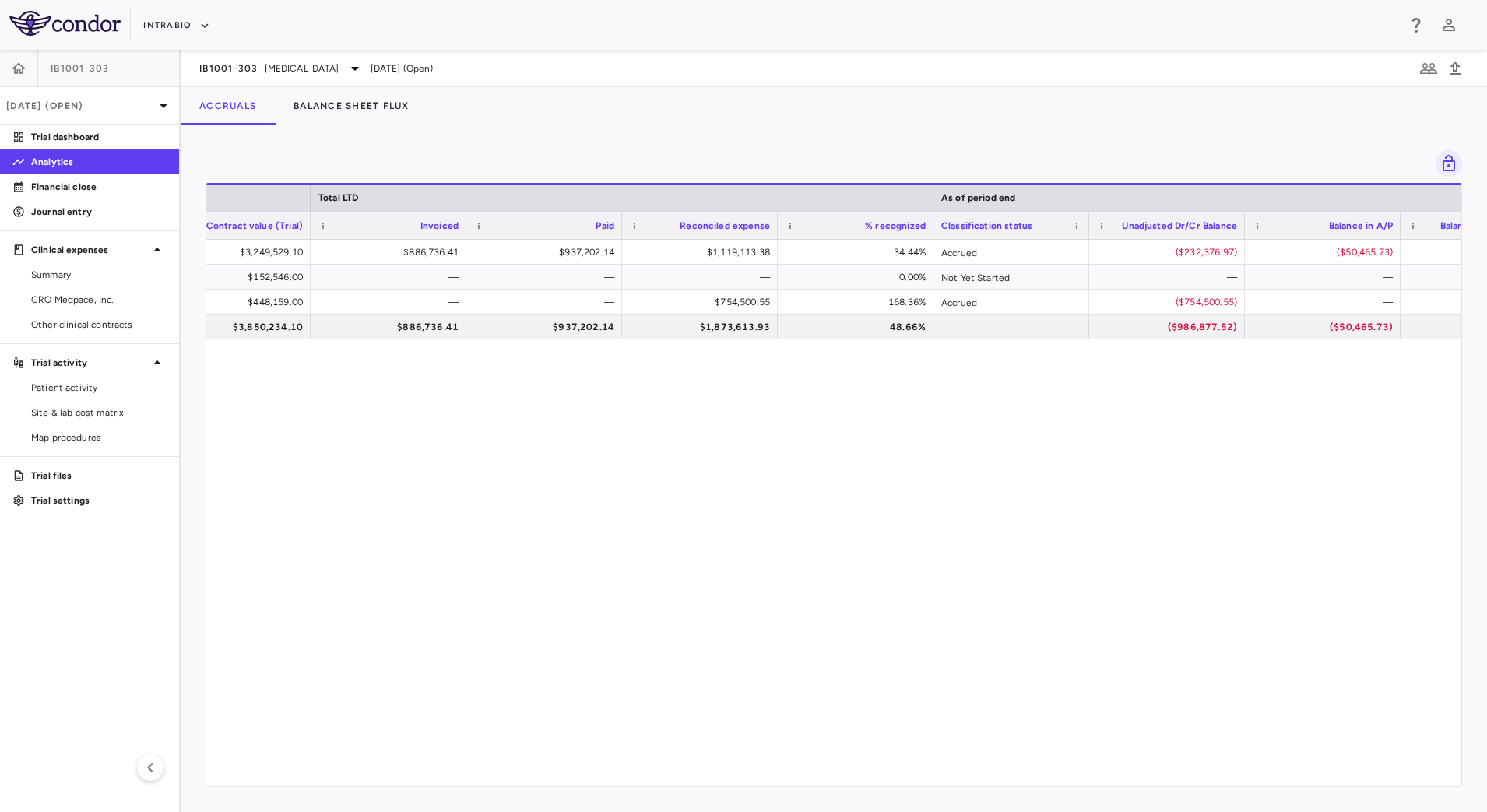
scroll to position [0, 965]
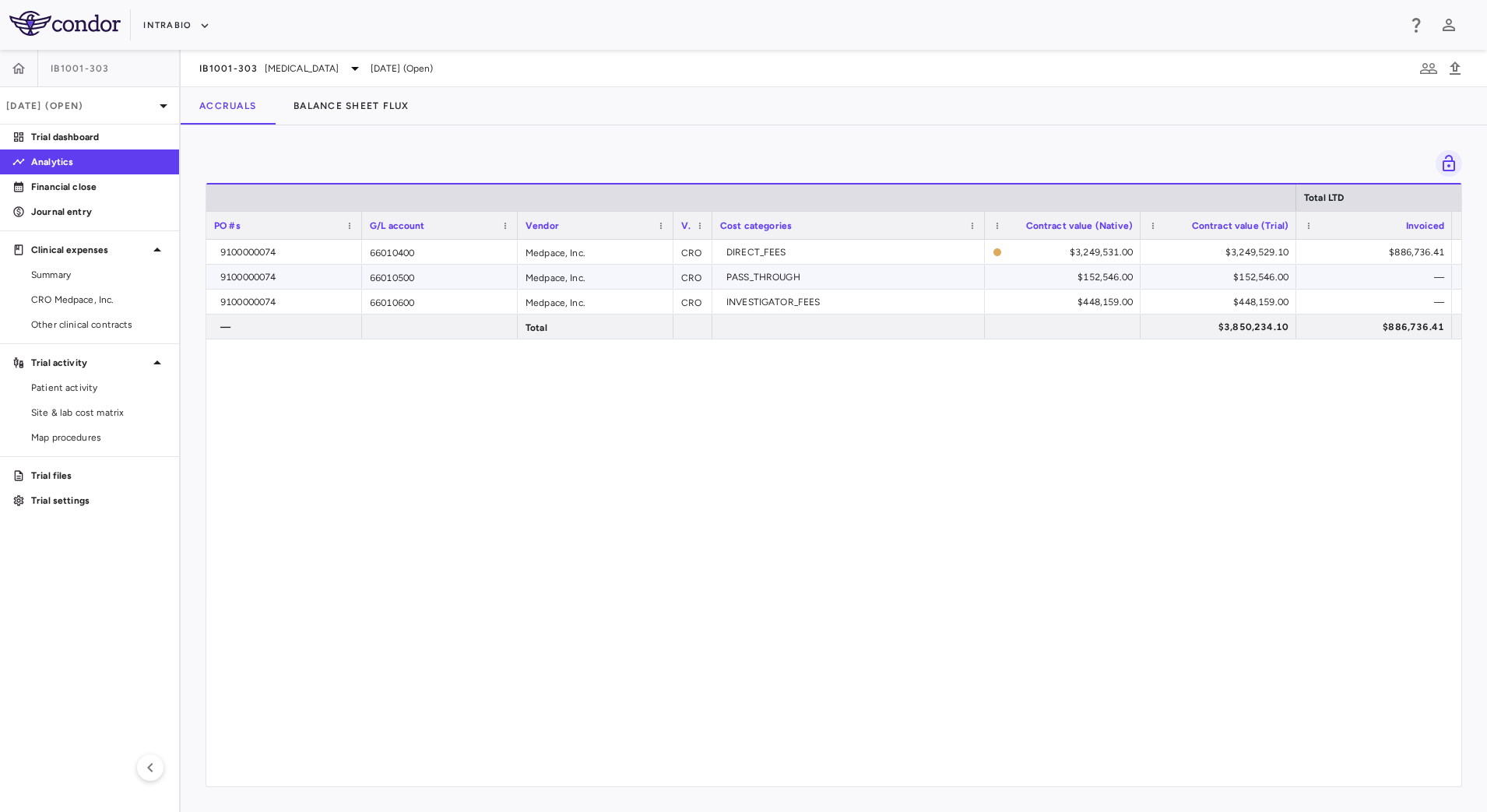
click at [428, 276] on div "66010500" at bounding box center [440, 277] width 156 height 25
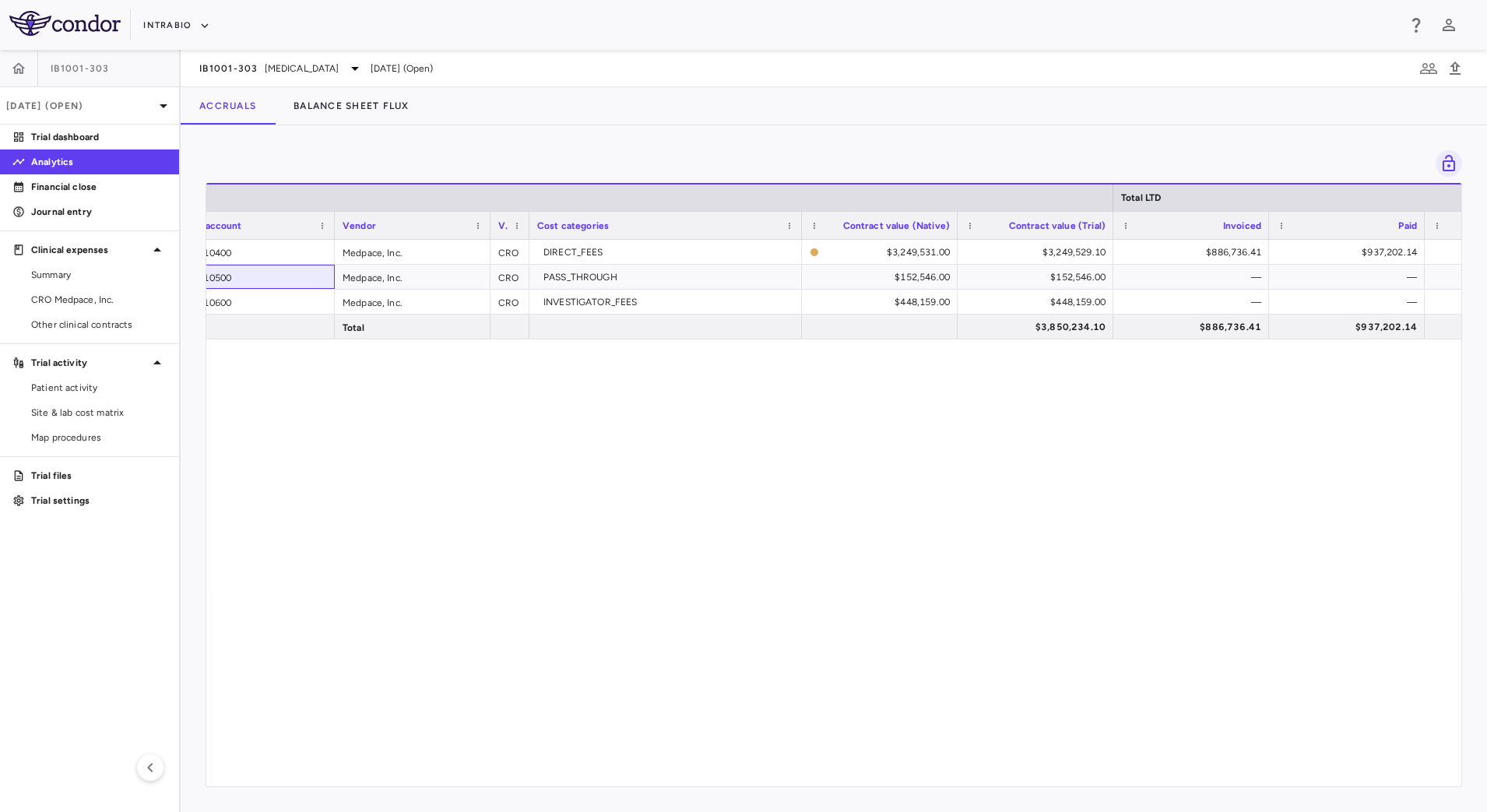
scroll to position [0, 520]
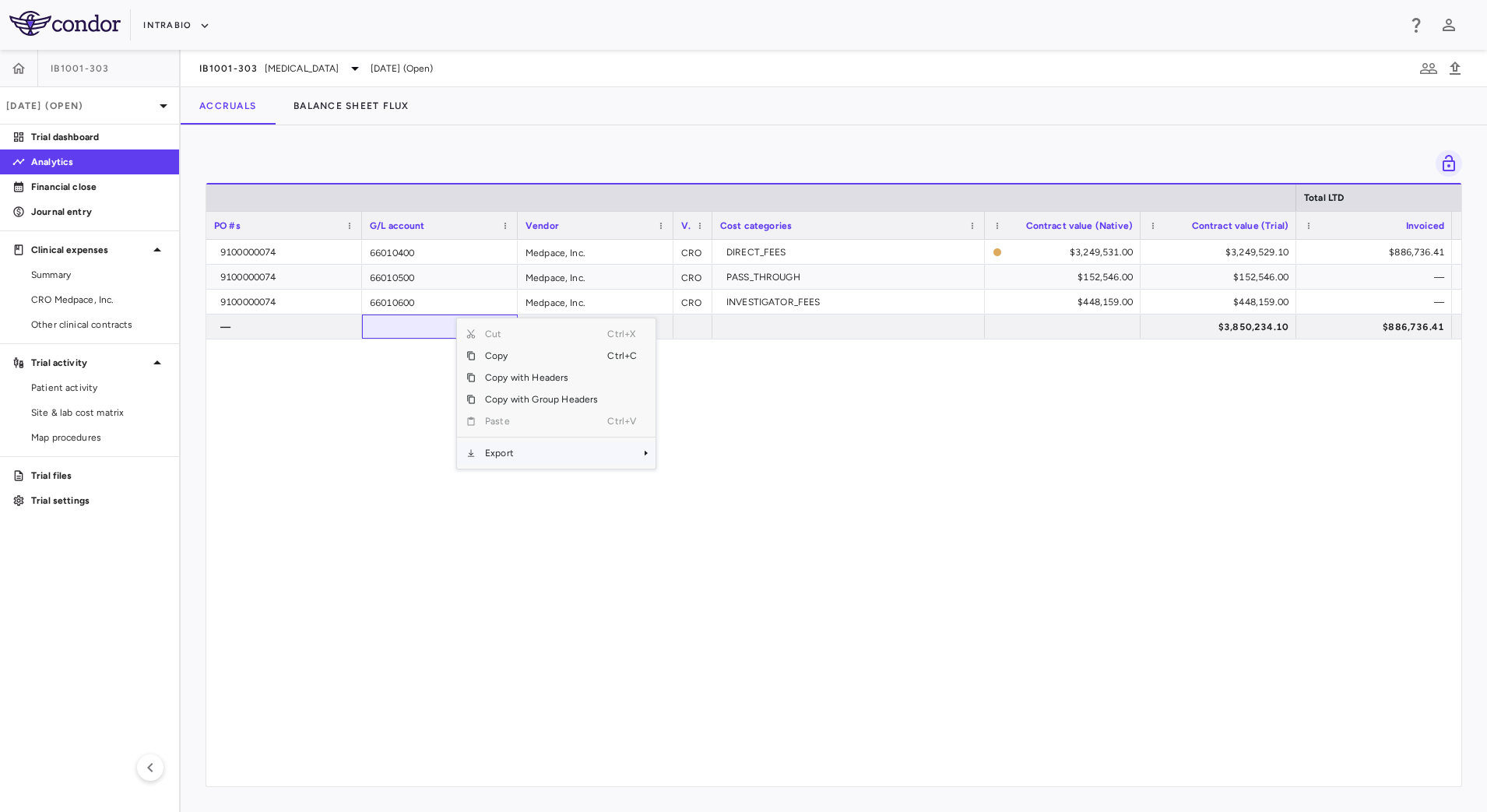
click at [562, 459] on span "Export" at bounding box center [541, 452] width 132 height 22
click at [676, 454] on span "CSV Export" at bounding box center [707, 458] width 73 height 22
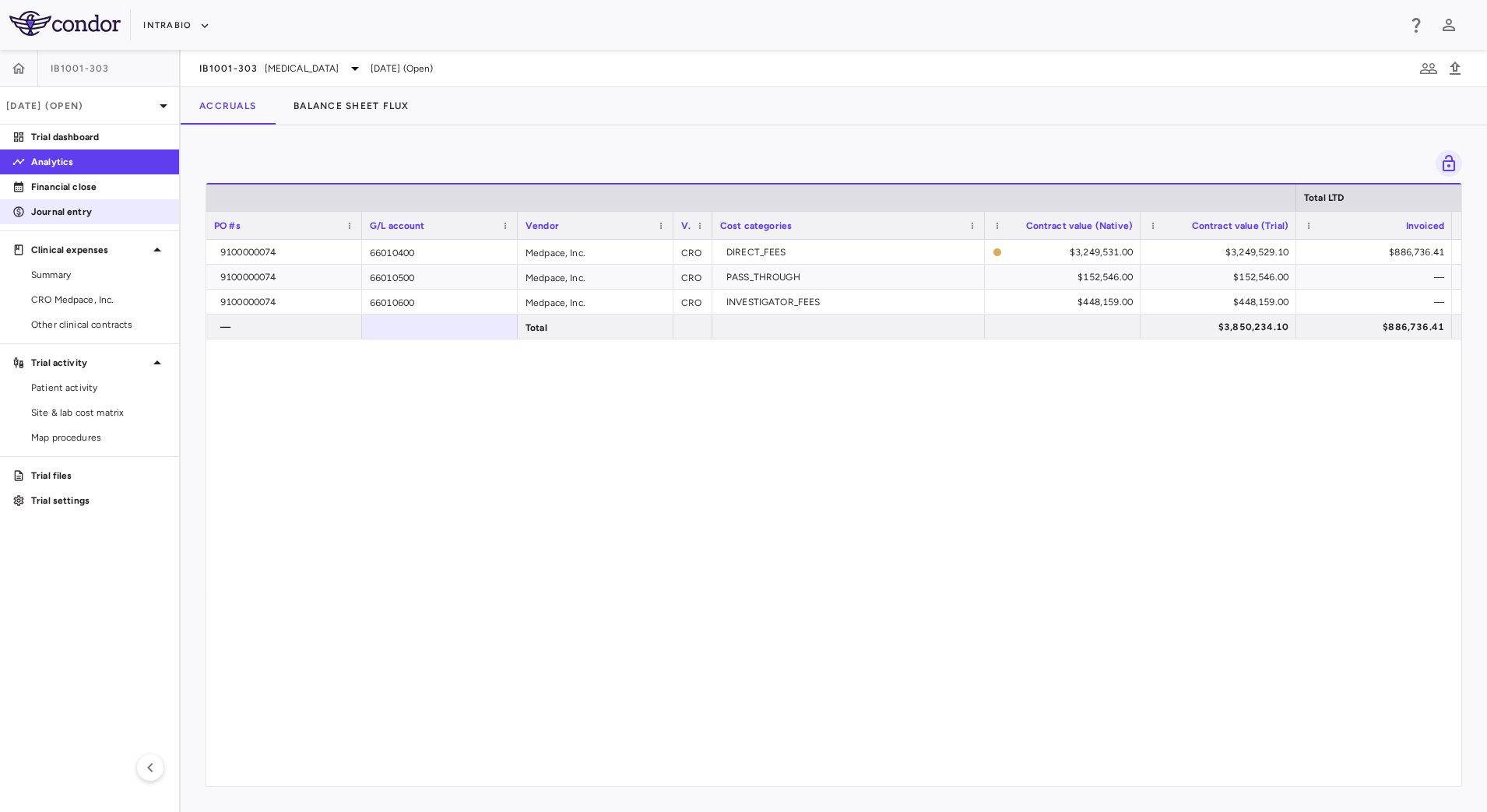
click at [86, 206] on p "Journal entry" at bounding box center [98, 211] width 135 height 14
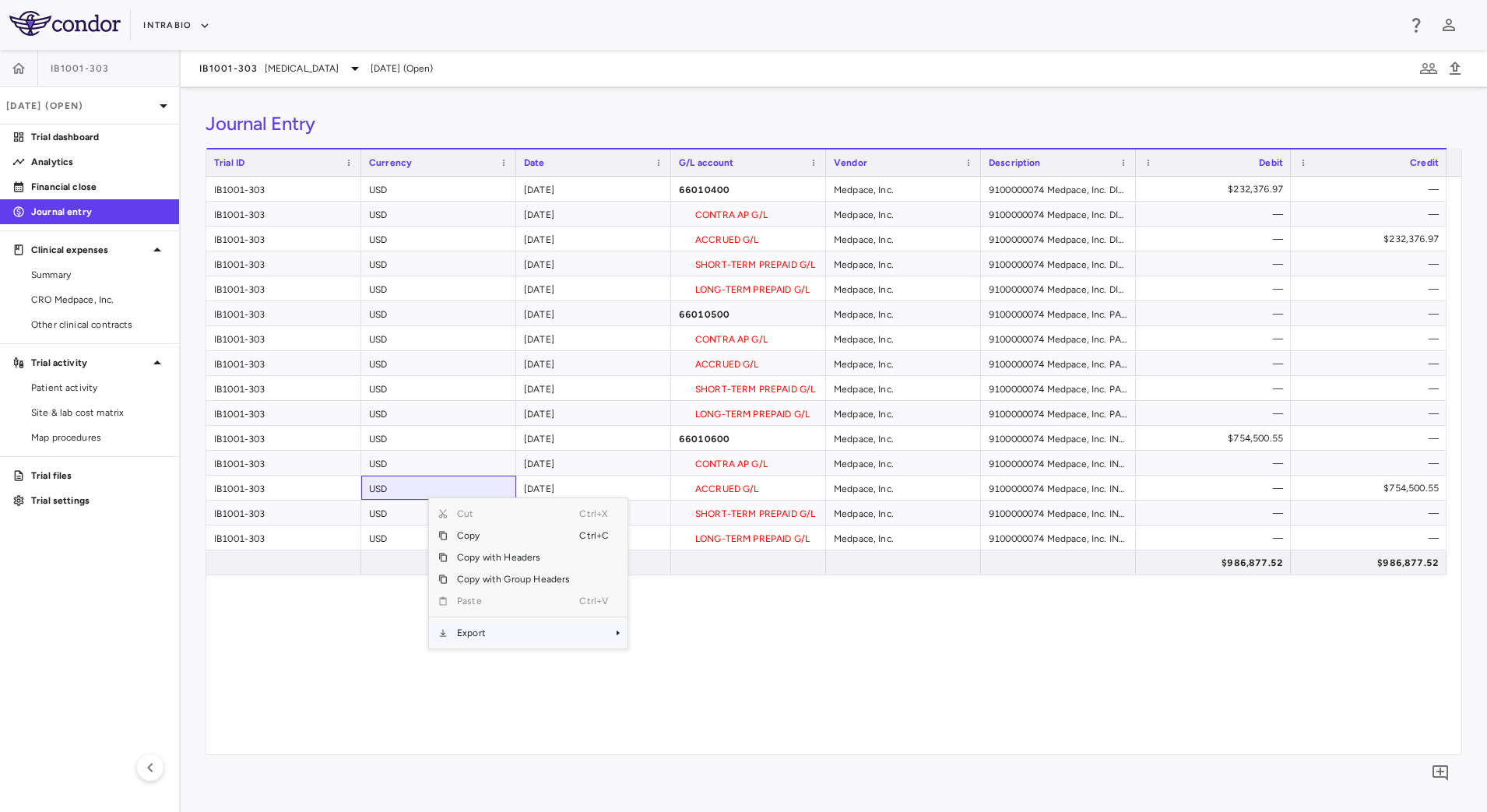
click at [510, 630] on span "Export" at bounding box center [513, 632] width 132 height 22
click at [665, 635] on span "CSV Export" at bounding box center [679, 638] width 73 height 22
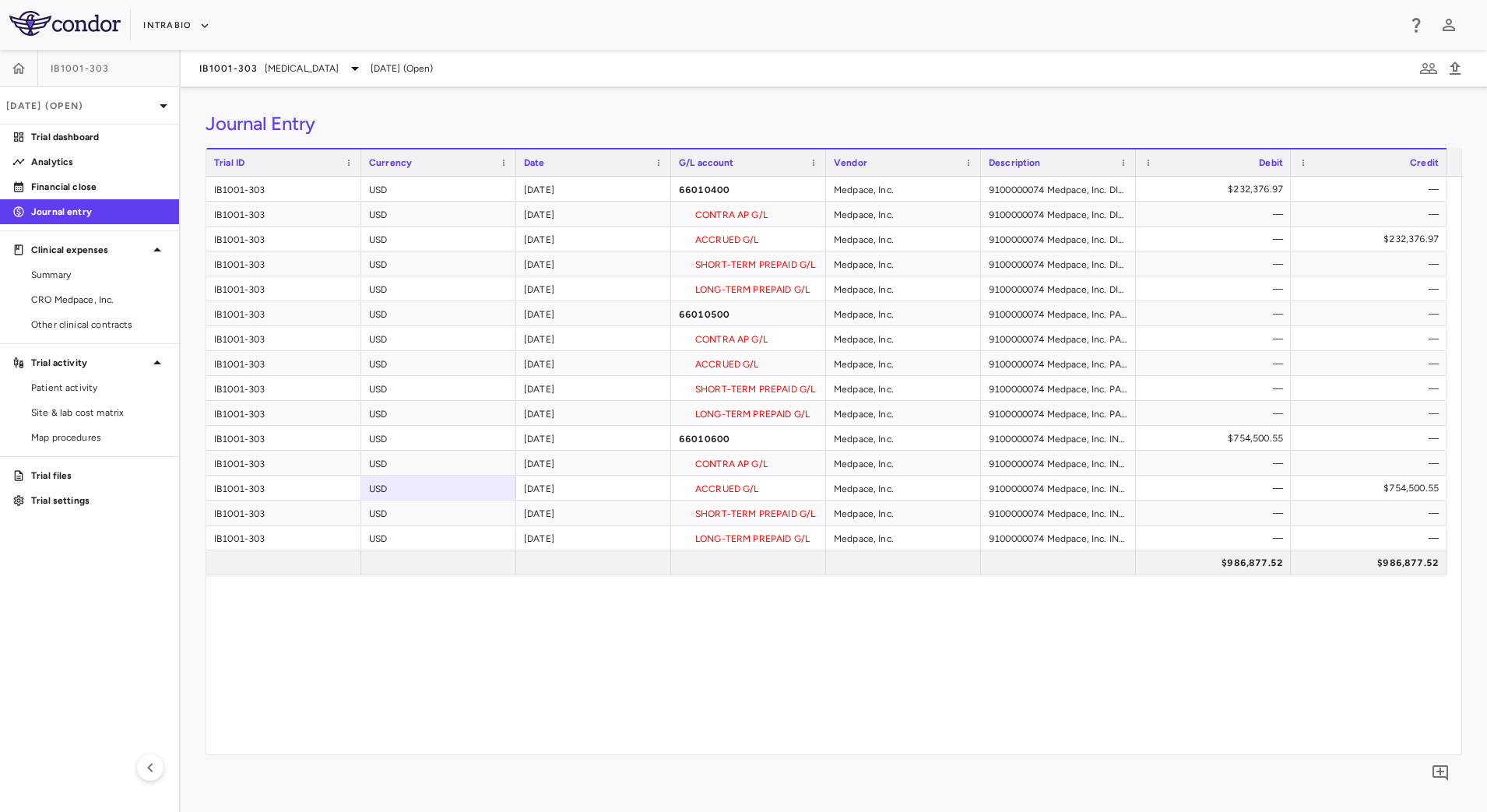
click at [971, 656] on div "IB1001-303 USD [DATE] 66010400 Medpace, Inc. 9100000074 Medpace, Inc. DIRECT_FE…" at bounding box center [834, 466] width 1255 height 577
click at [23, 75] on icon "button" at bounding box center [19, 68] width 15 height 15
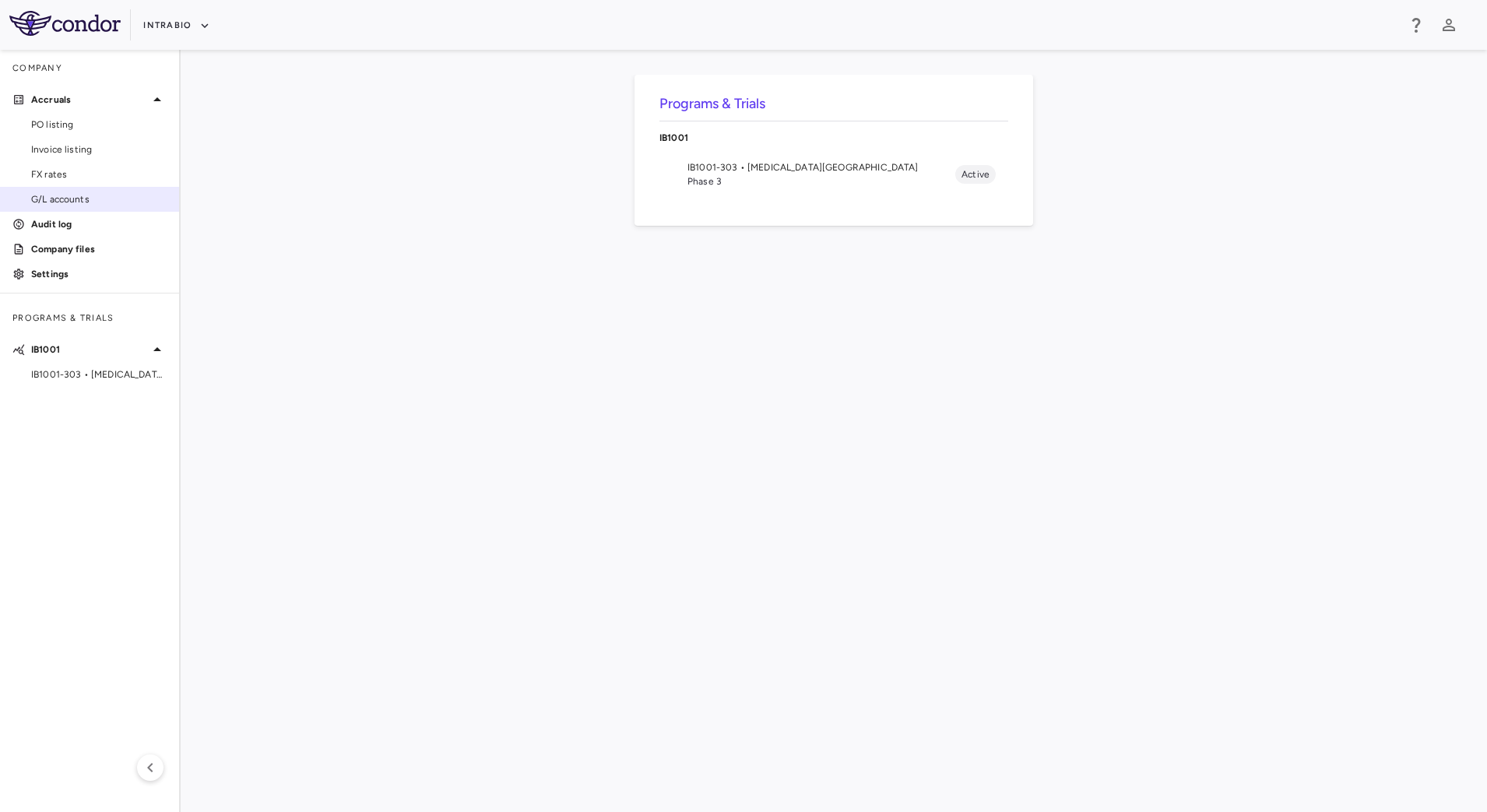
click at [95, 196] on span "G/L accounts" at bounding box center [98, 199] width 135 height 14
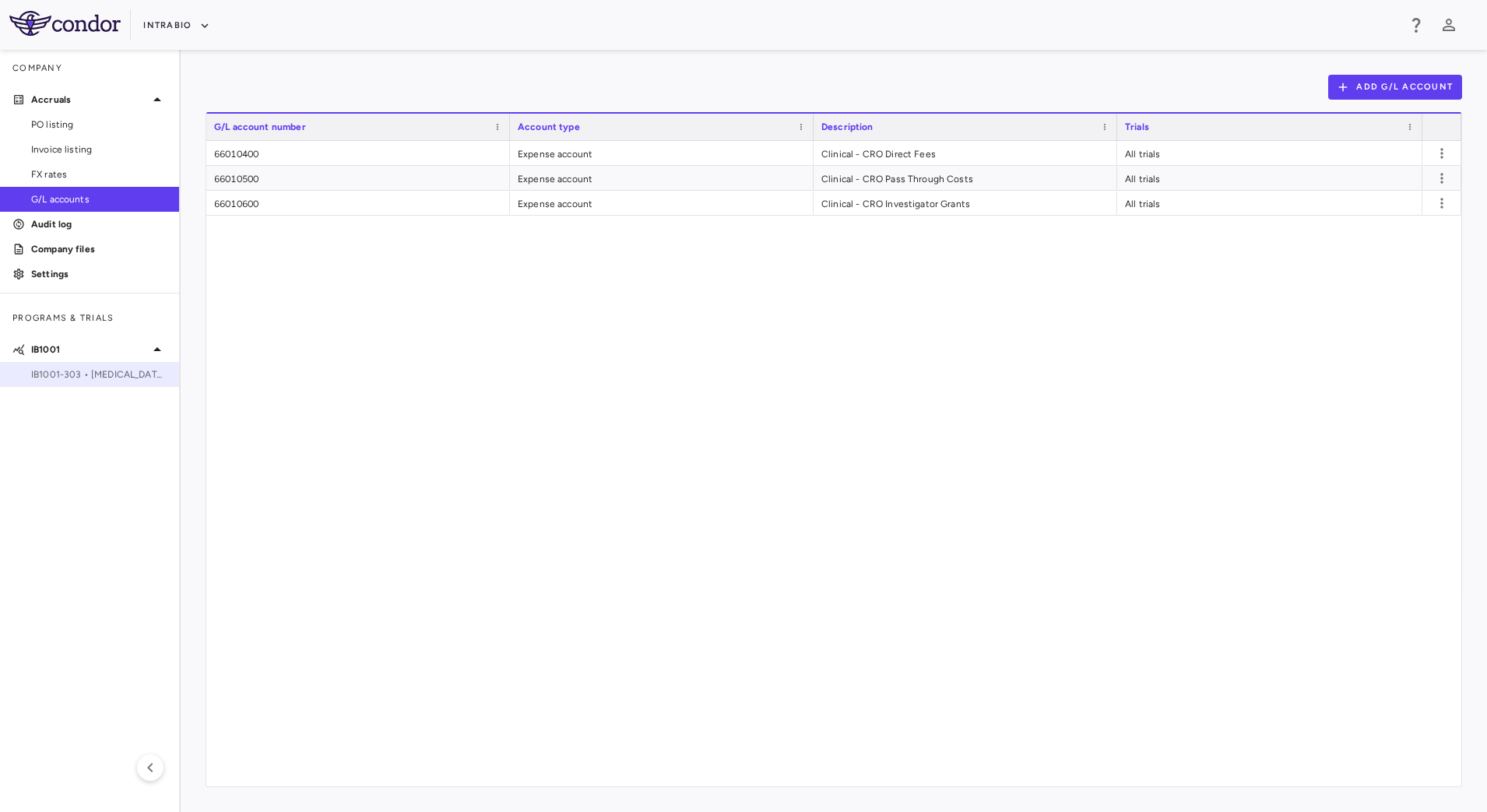
click at [52, 377] on span "IB1001-303 • [MEDICAL_DATA][GEOGRAPHIC_DATA]" at bounding box center [98, 374] width 135 height 14
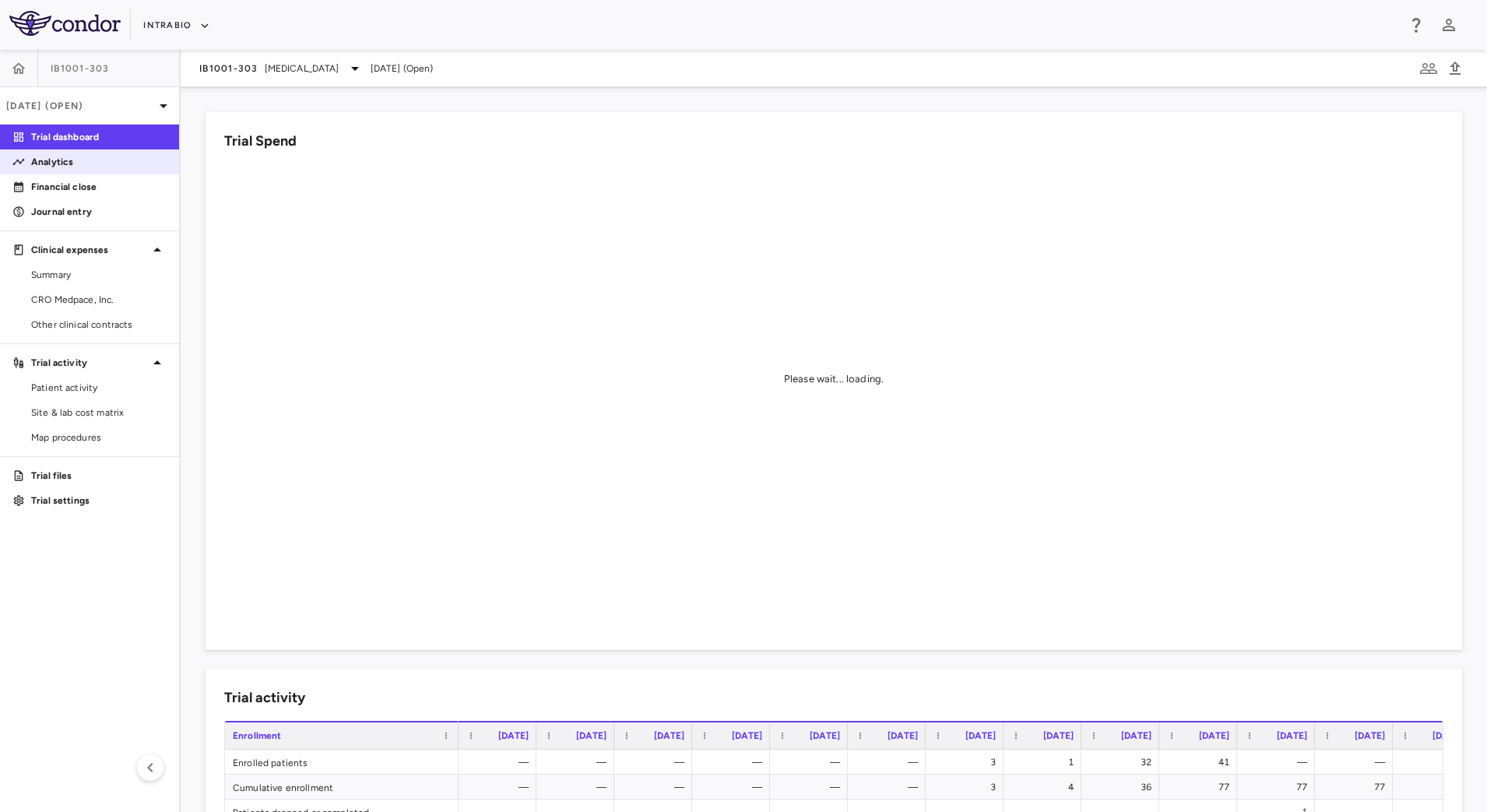
click at [103, 164] on p "Analytics" at bounding box center [98, 162] width 135 height 14
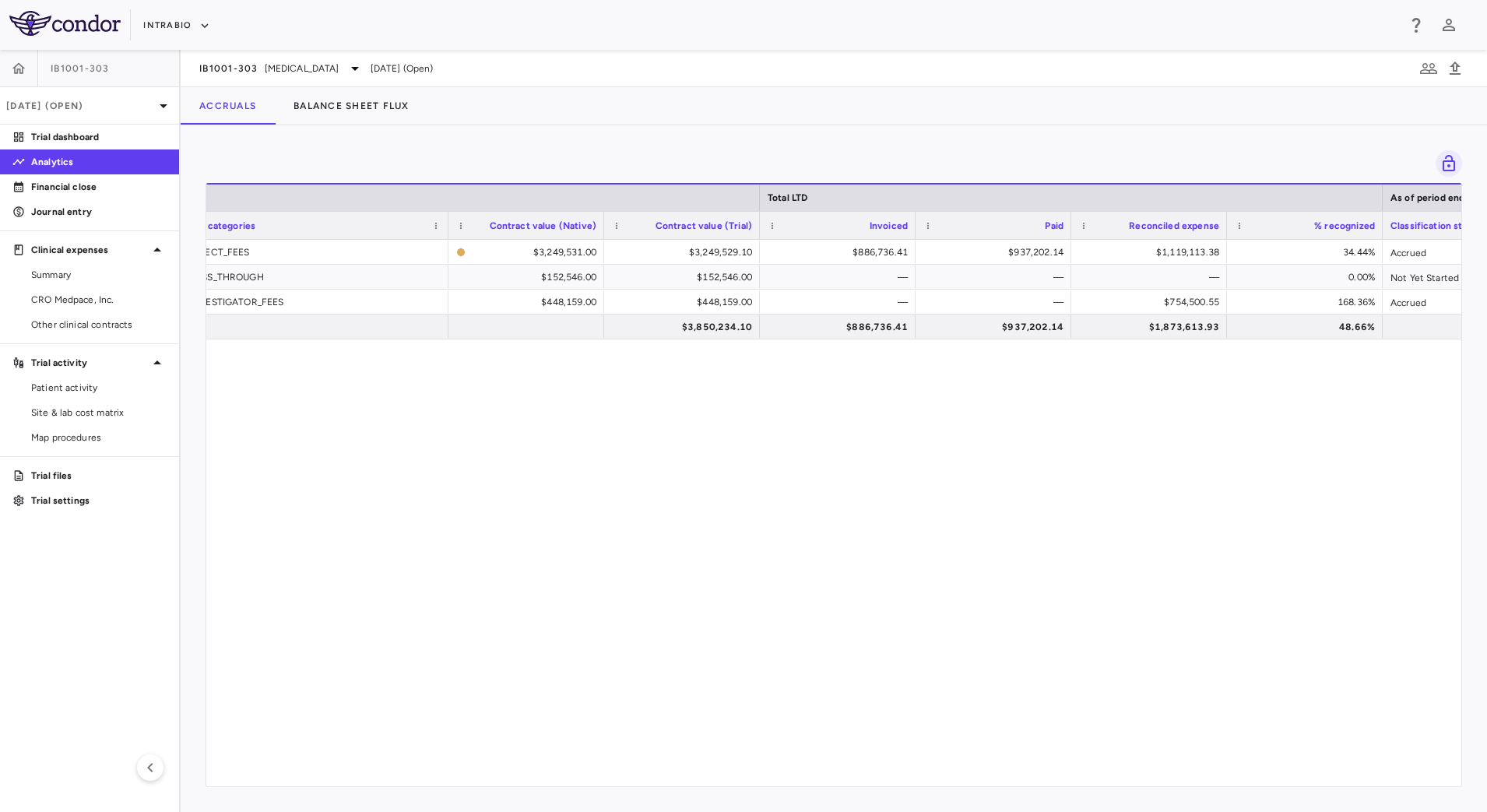
scroll to position [0, 472]
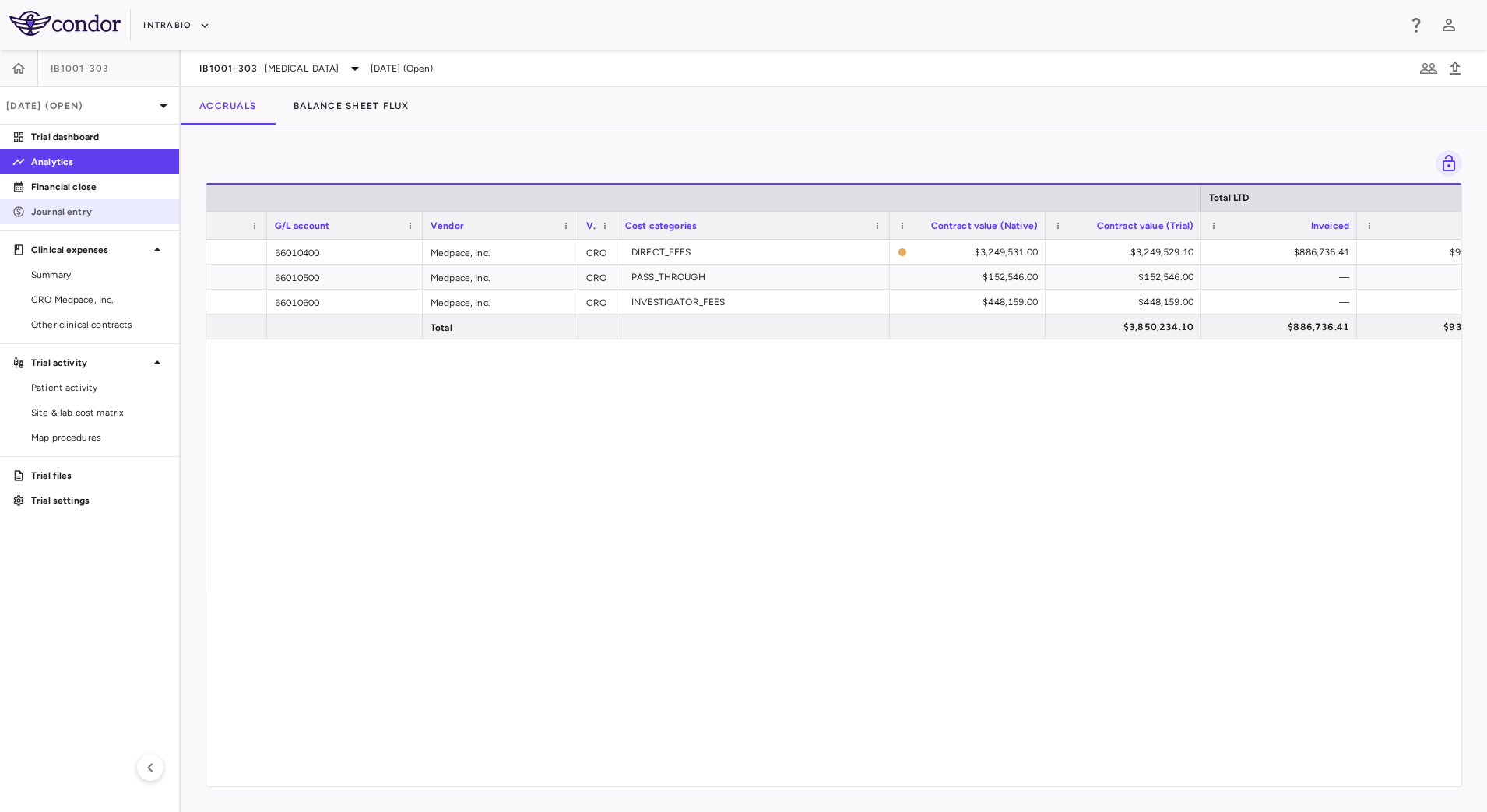
click at [121, 209] on p "Journal entry" at bounding box center [98, 211] width 135 height 14
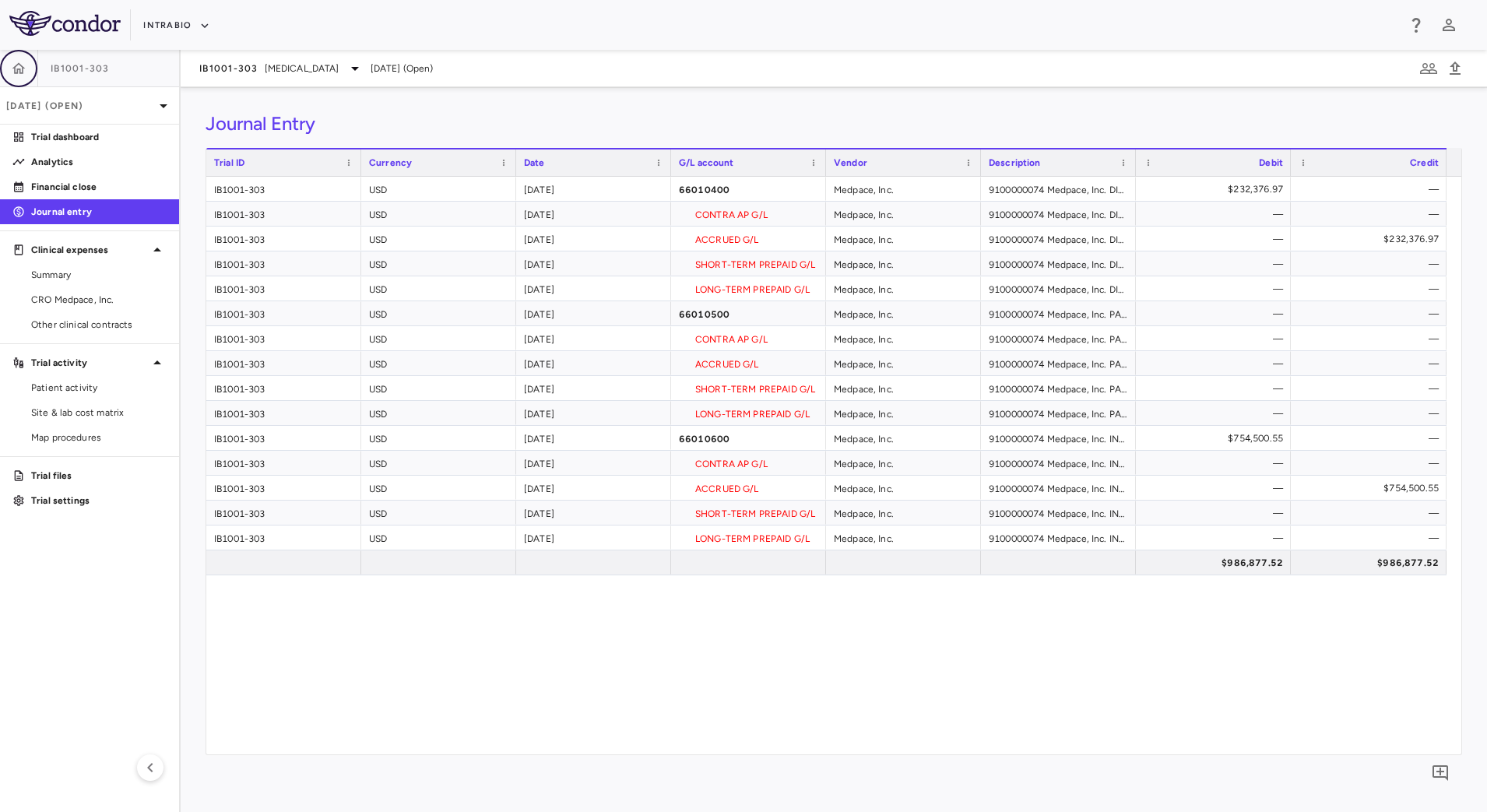
click at [20, 66] on icon "button" at bounding box center [19, 68] width 15 height 15
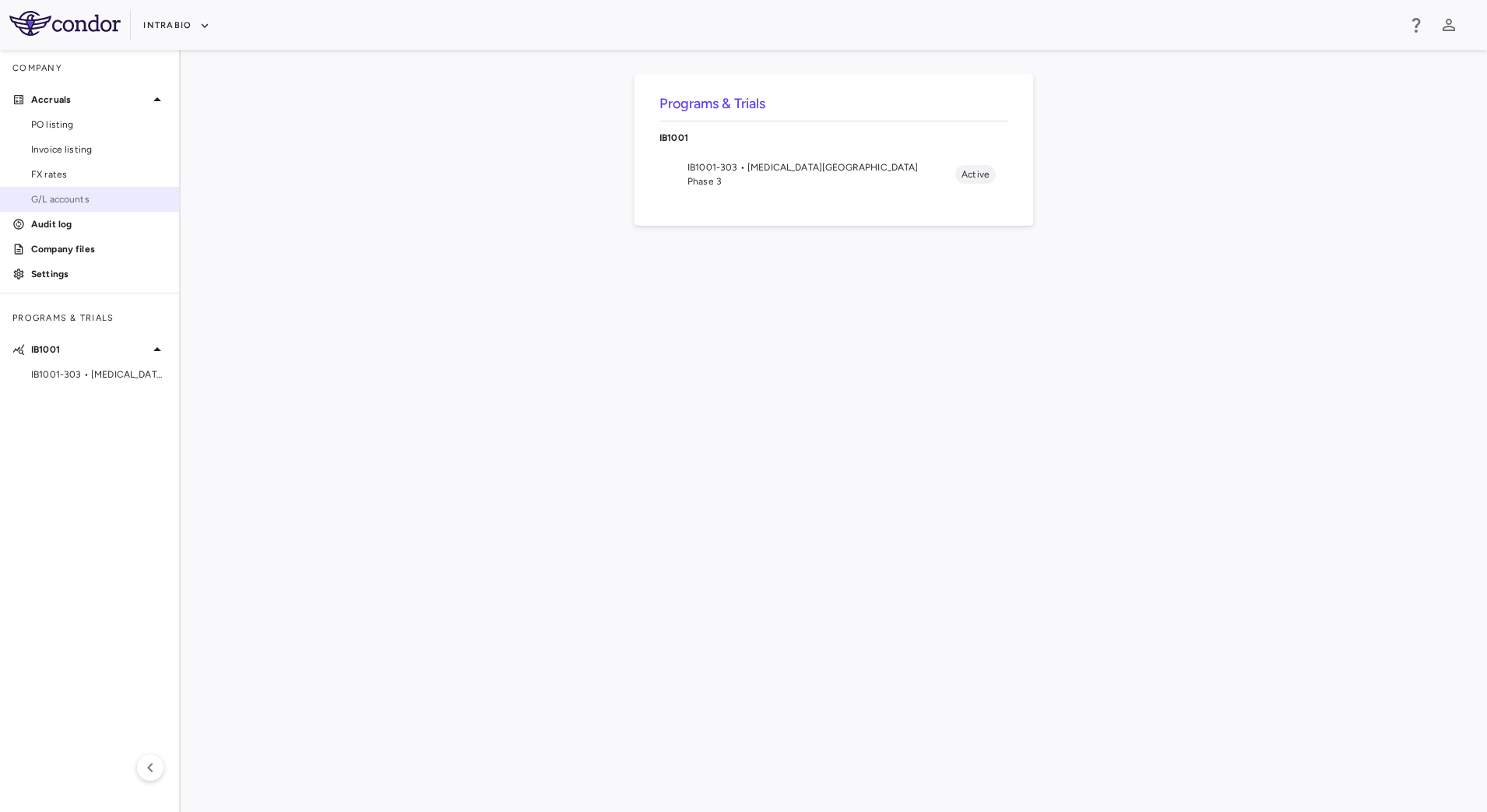
click at [62, 197] on span "G/L accounts" at bounding box center [98, 199] width 135 height 14
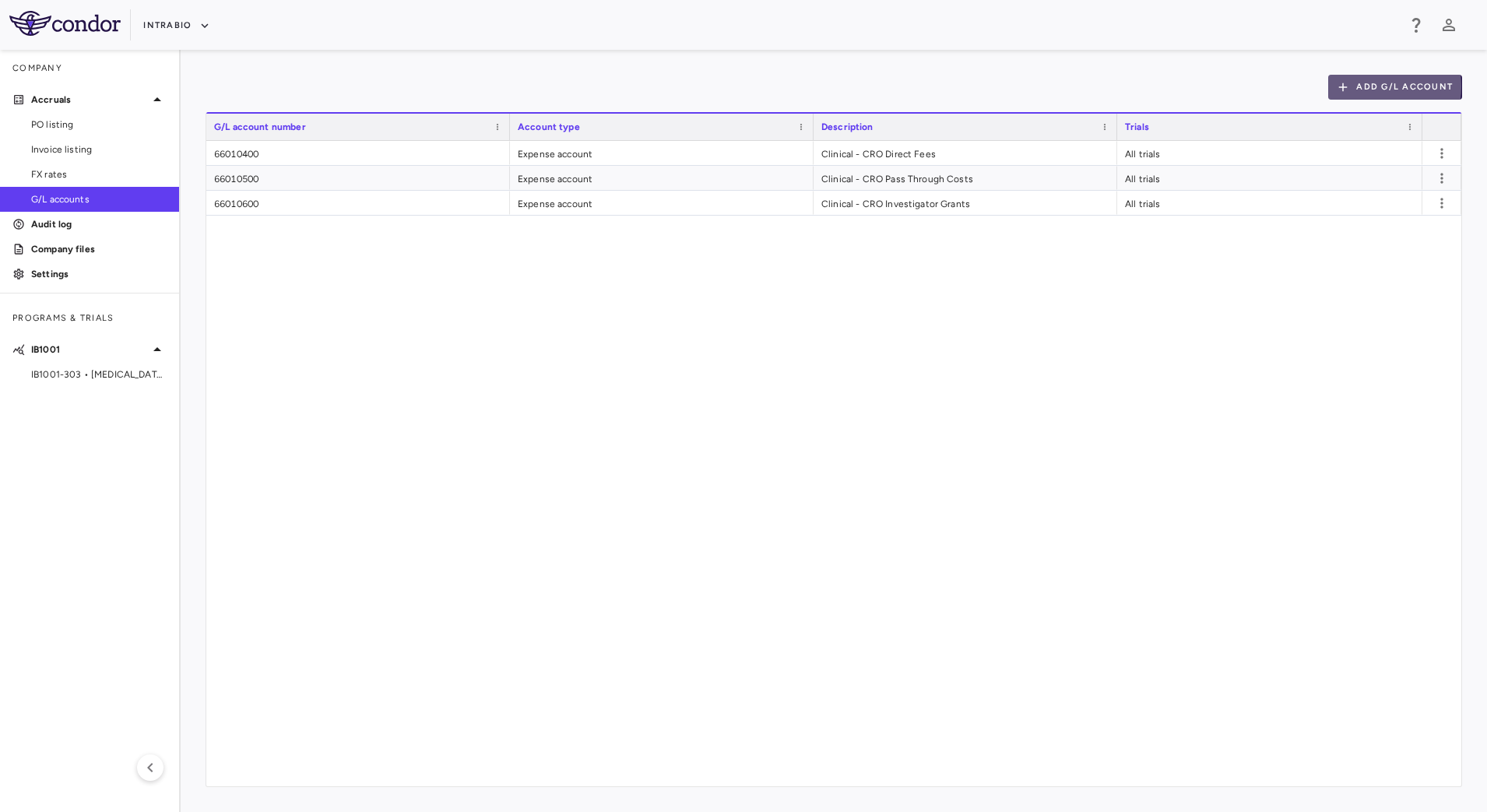
click at [1363, 86] on button "Add G/L Account" at bounding box center [1394, 87] width 133 height 25
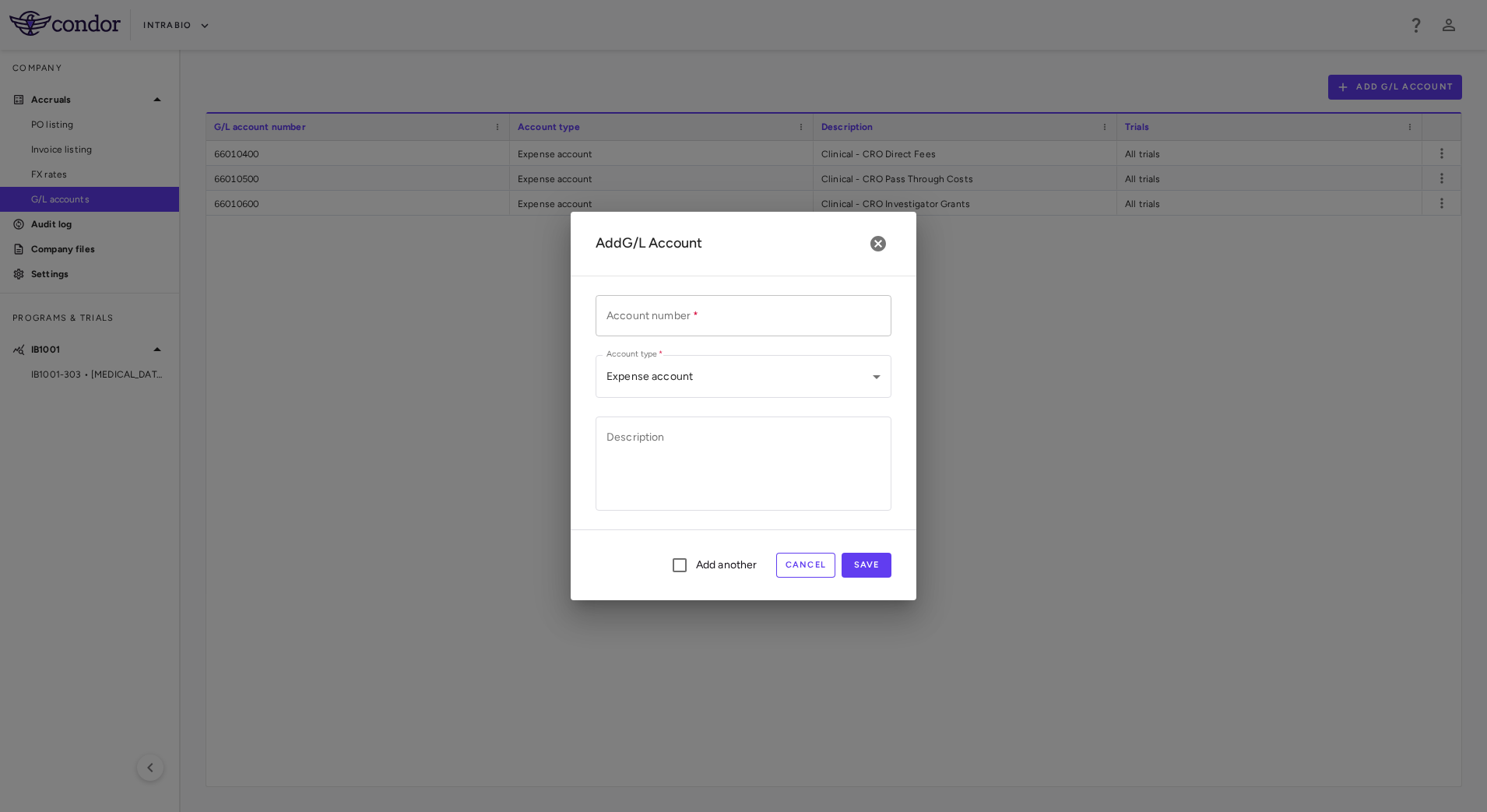
click at [687, 319] on input "Account number   *" at bounding box center [743, 316] width 296 height 42
paste input "********"
type input "********"
click at [865, 378] on body "Skip to sidebar Skip to main content IntraBio Company Accruals PO listing Invoi…" at bounding box center [743, 406] width 1487 height 812
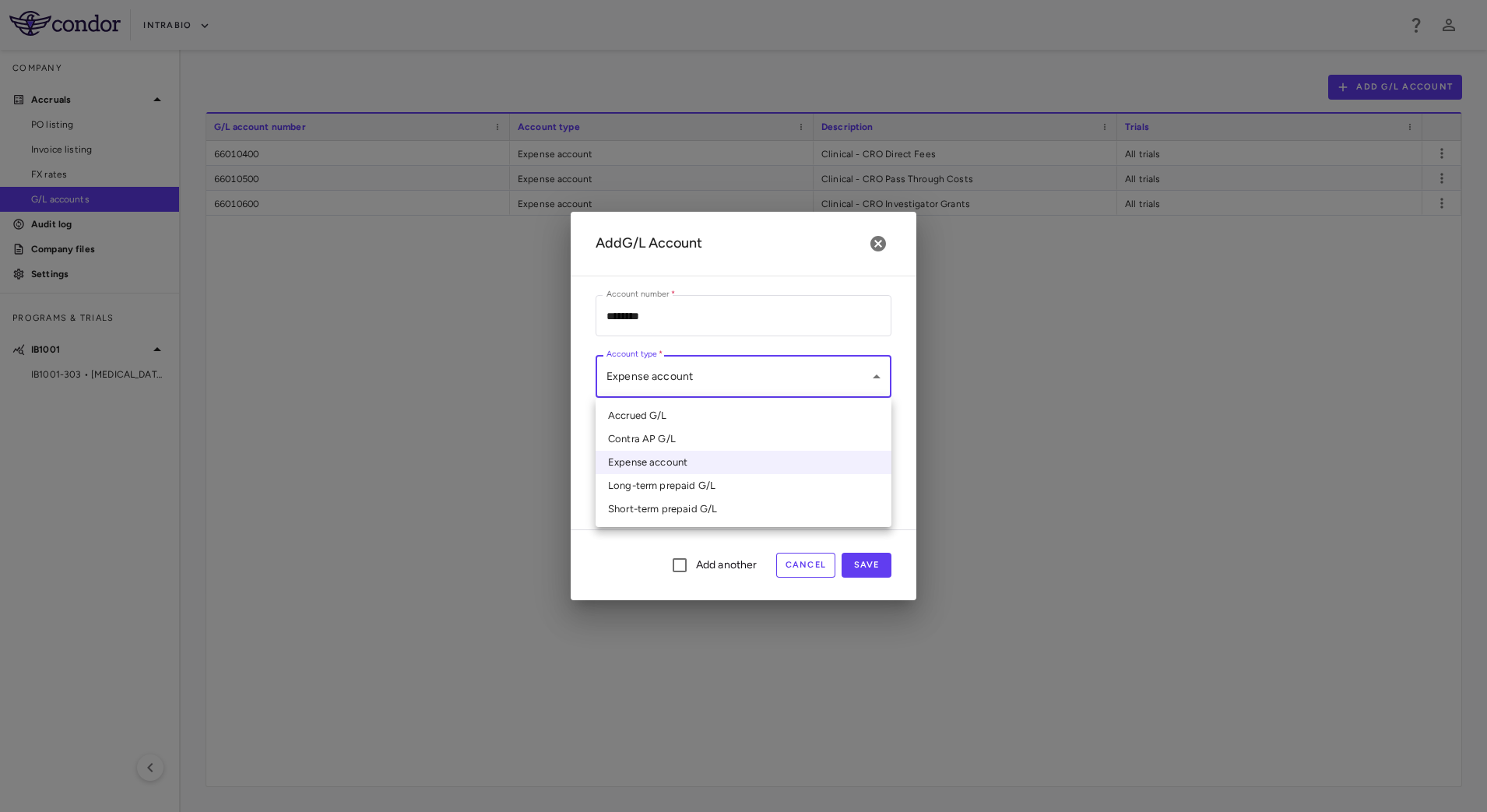
click at [669, 419] on li "Accrued G/L" at bounding box center [743, 415] width 296 height 24
type input "*******"
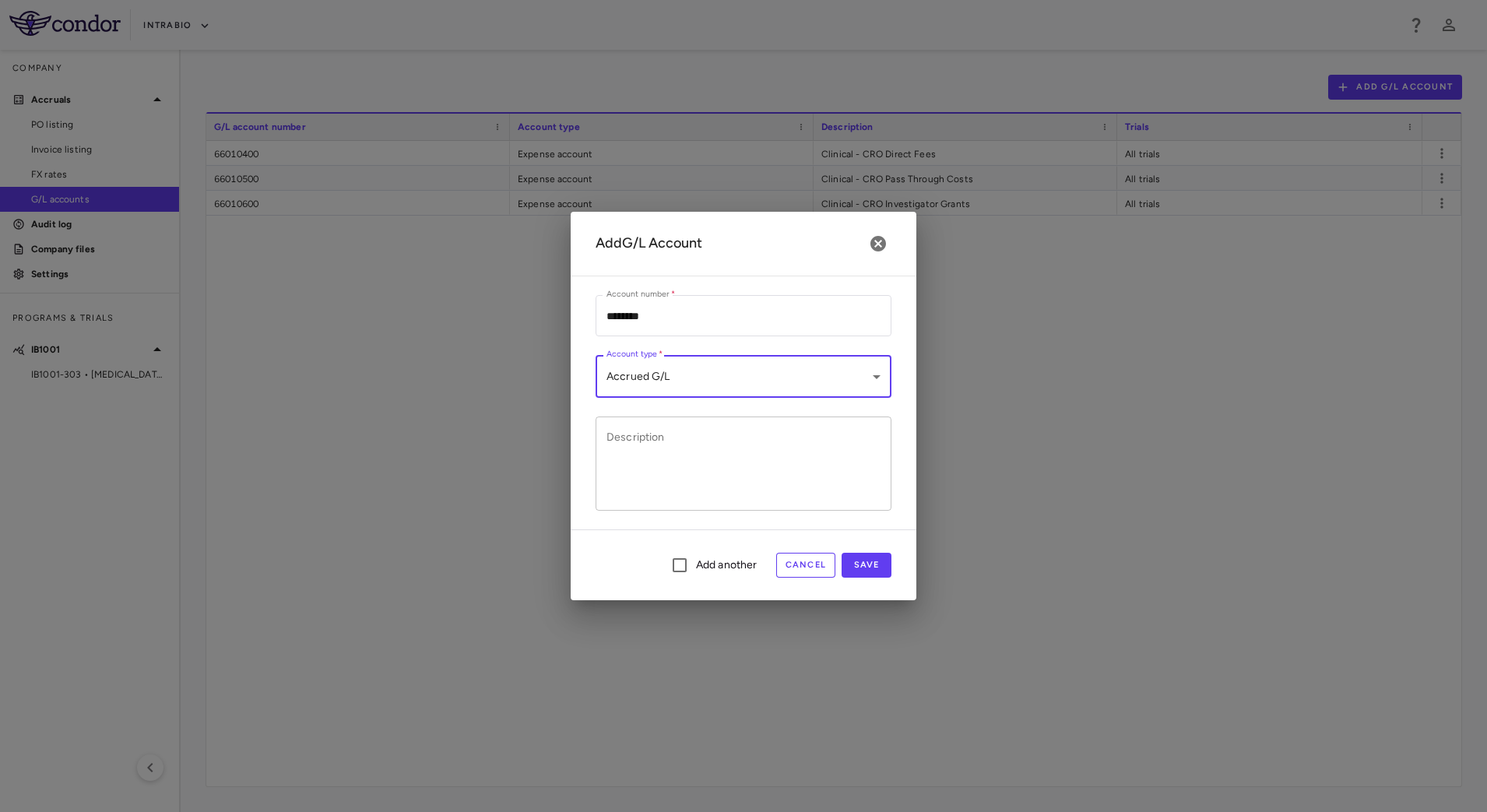
click at [652, 461] on textarea "Description" at bounding box center [744, 464] width 274 height 68
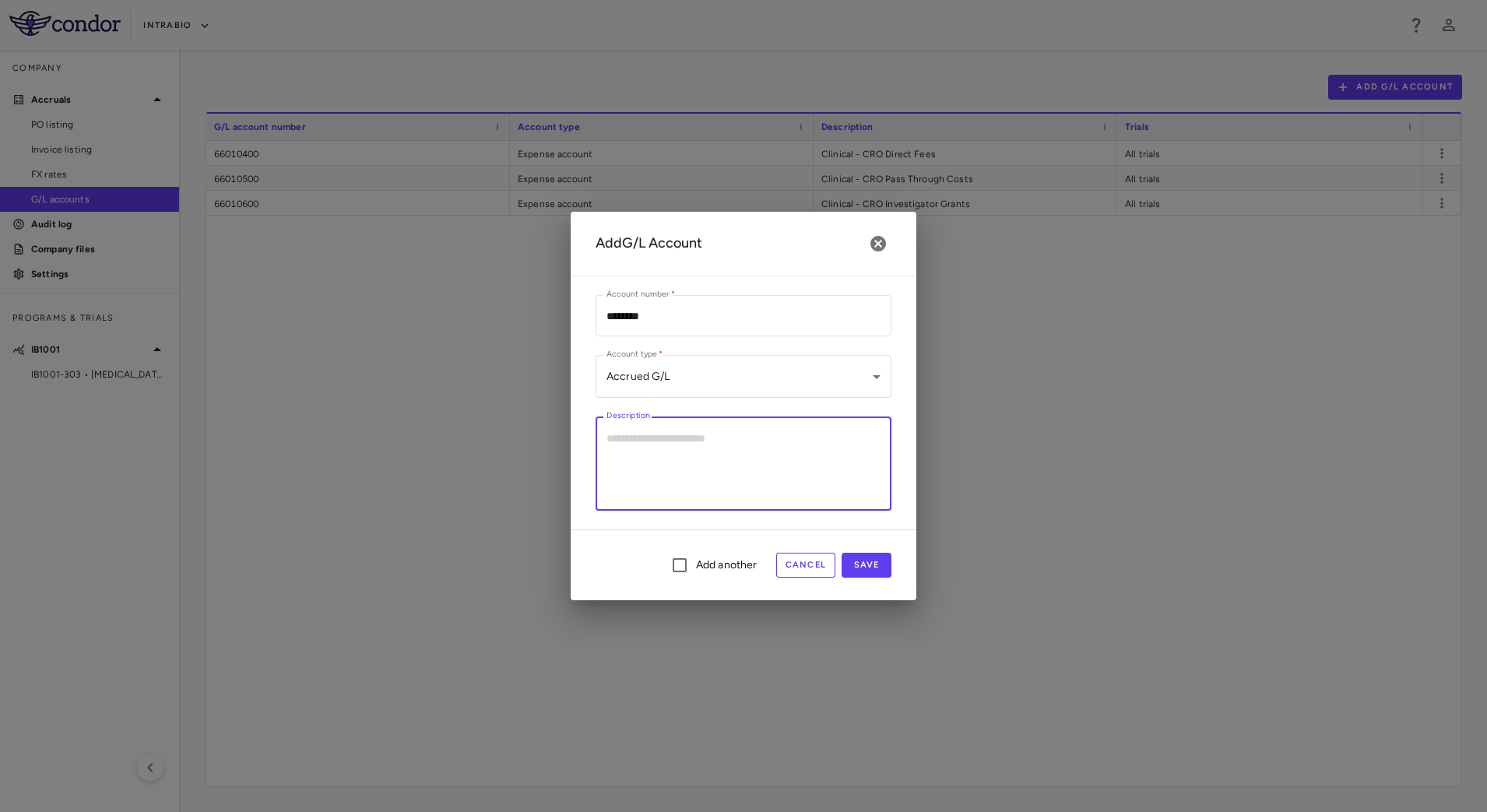
paste textarea "**********"
type textarea "**********"
click at [871, 559] on button "Save" at bounding box center [866, 565] width 50 height 25
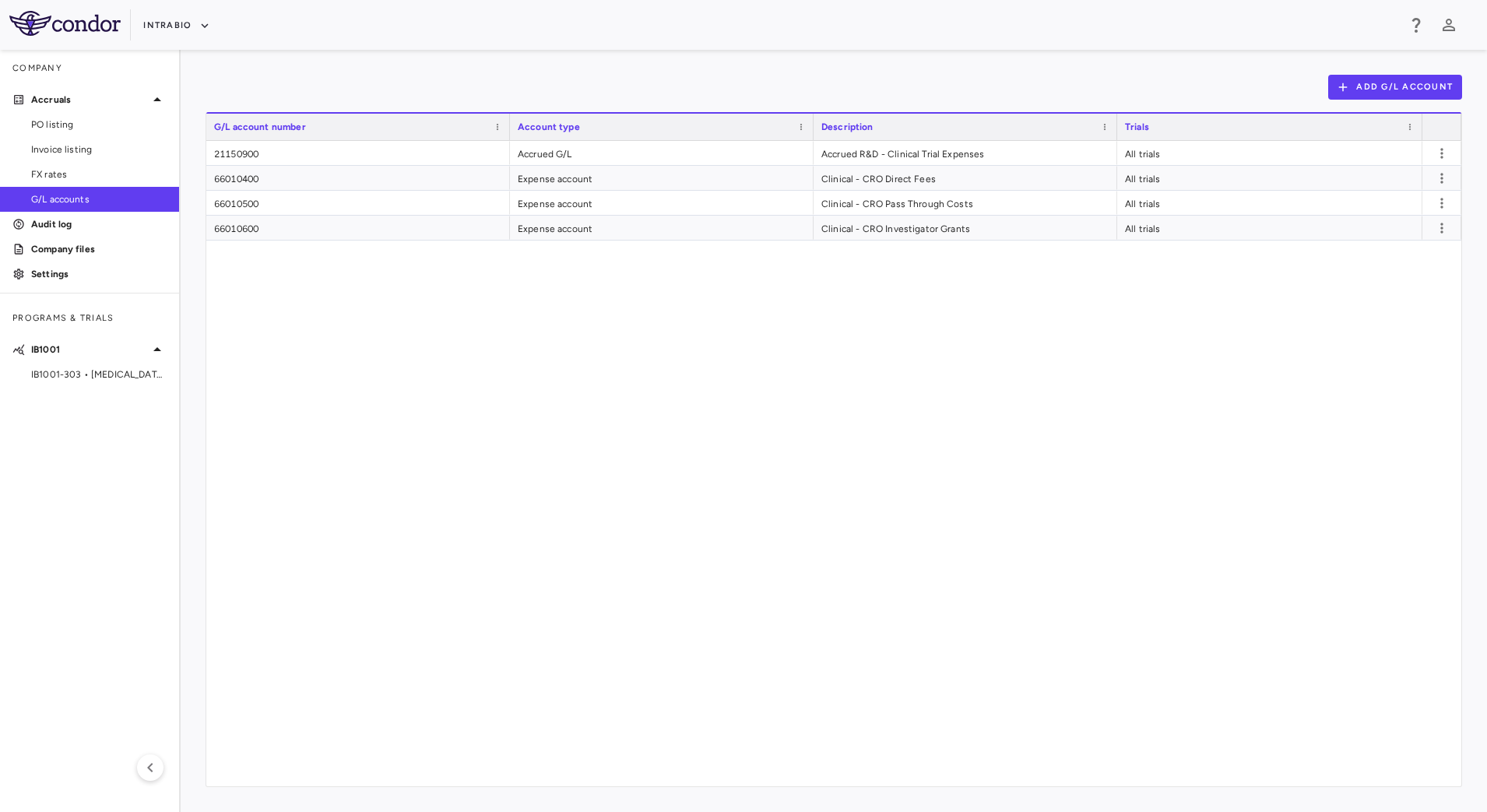
drag, startPoint x: 73, startPoint y: 374, endPoint x: 110, endPoint y: 367, distance: 37.7
click at [73, 375] on span "IB1001-303 • [MEDICAL_DATA][GEOGRAPHIC_DATA]" at bounding box center [98, 374] width 135 height 14
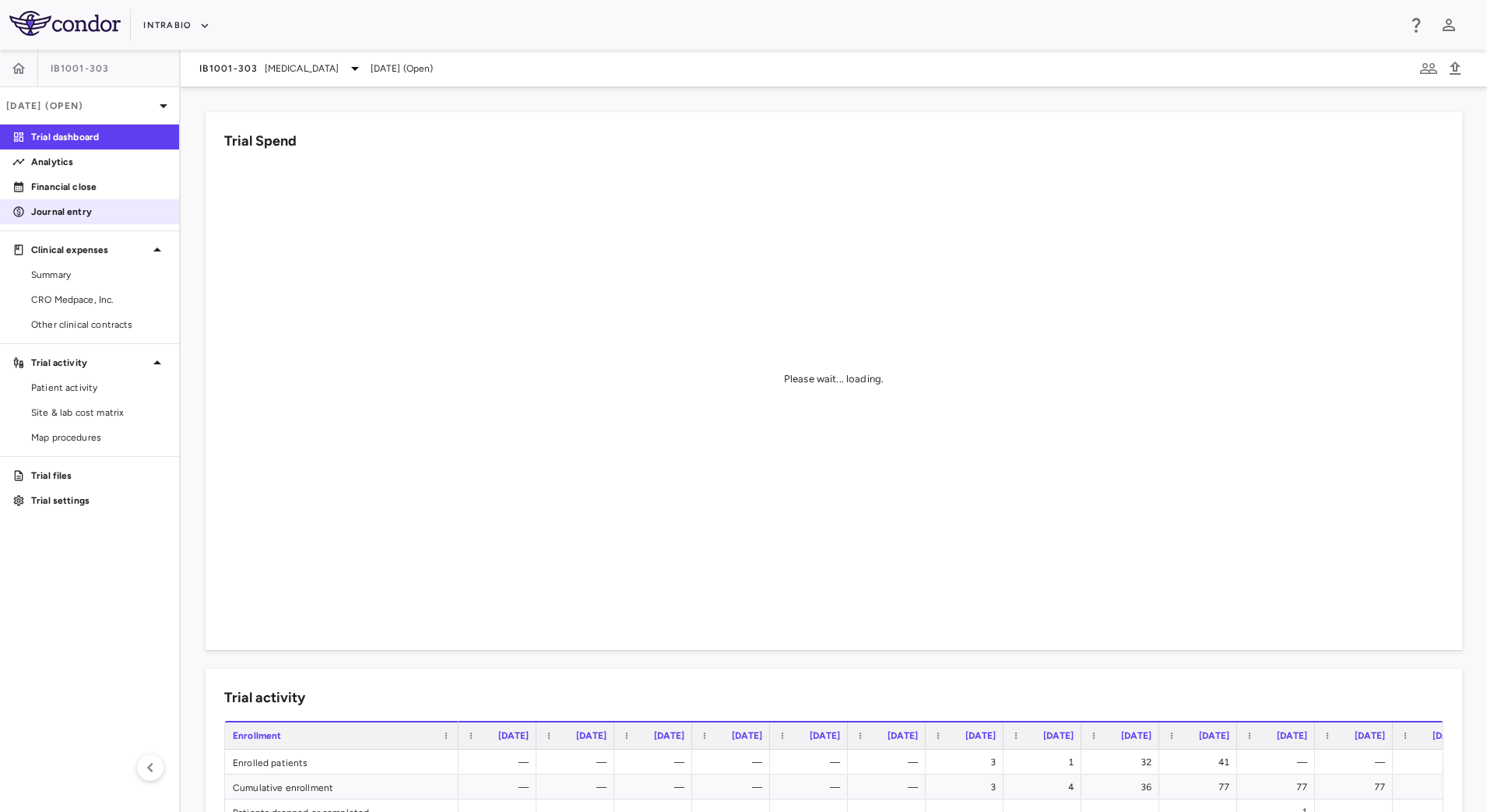
click at [49, 210] on p "Journal entry" at bounding box center [98, 211] width 135 height 14
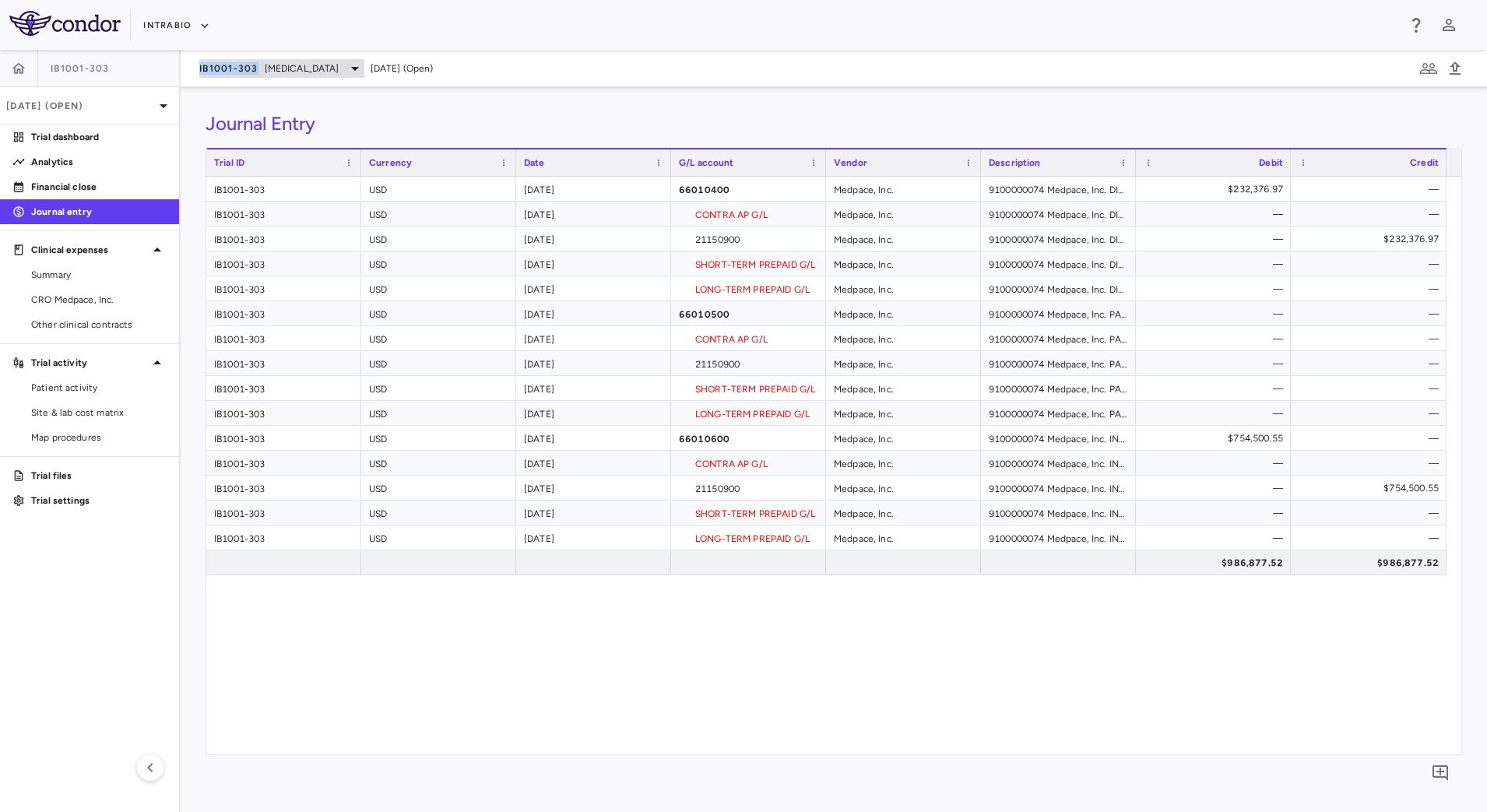
drag, startPoint x: 186, startPoint y: 66, endPoint x: 257, endPoint y: 72, distance: 71.3
click at [257, 72] on div "IB1001-303 [MEDICAL_DATA] [DATE] (Open)" at bounding box center [834, 68] width 1306 height 37
copy span "IB1001-303"
click at [752, 235] on div "21150900" at bounding box center [749, 238] width 155 height 25
